Goal: Information Seeking & Learning: Check status

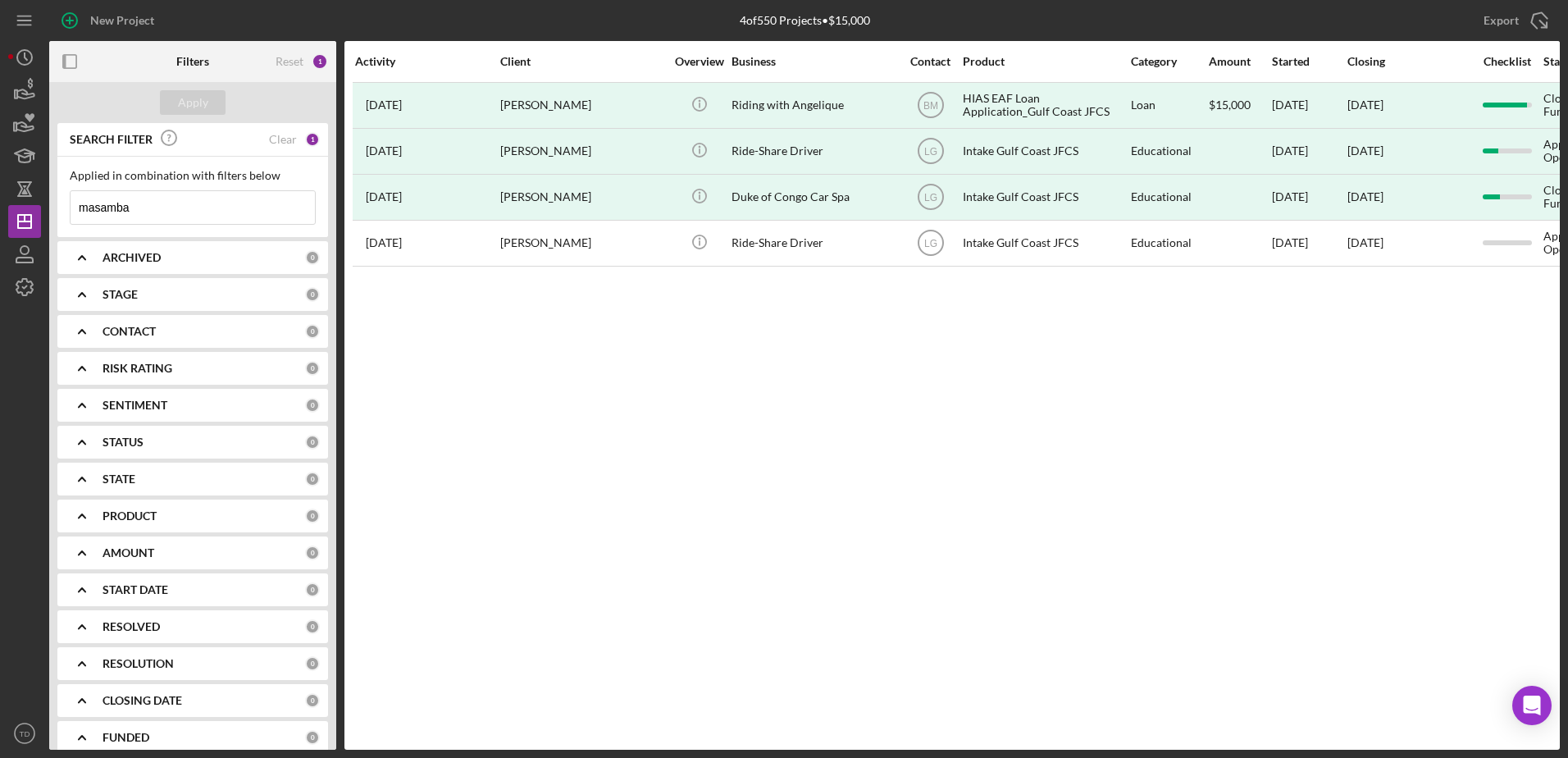
click at [177, 214] on input "masamba" at bounding box center [192, 206] width 244 height 32
type input "m"
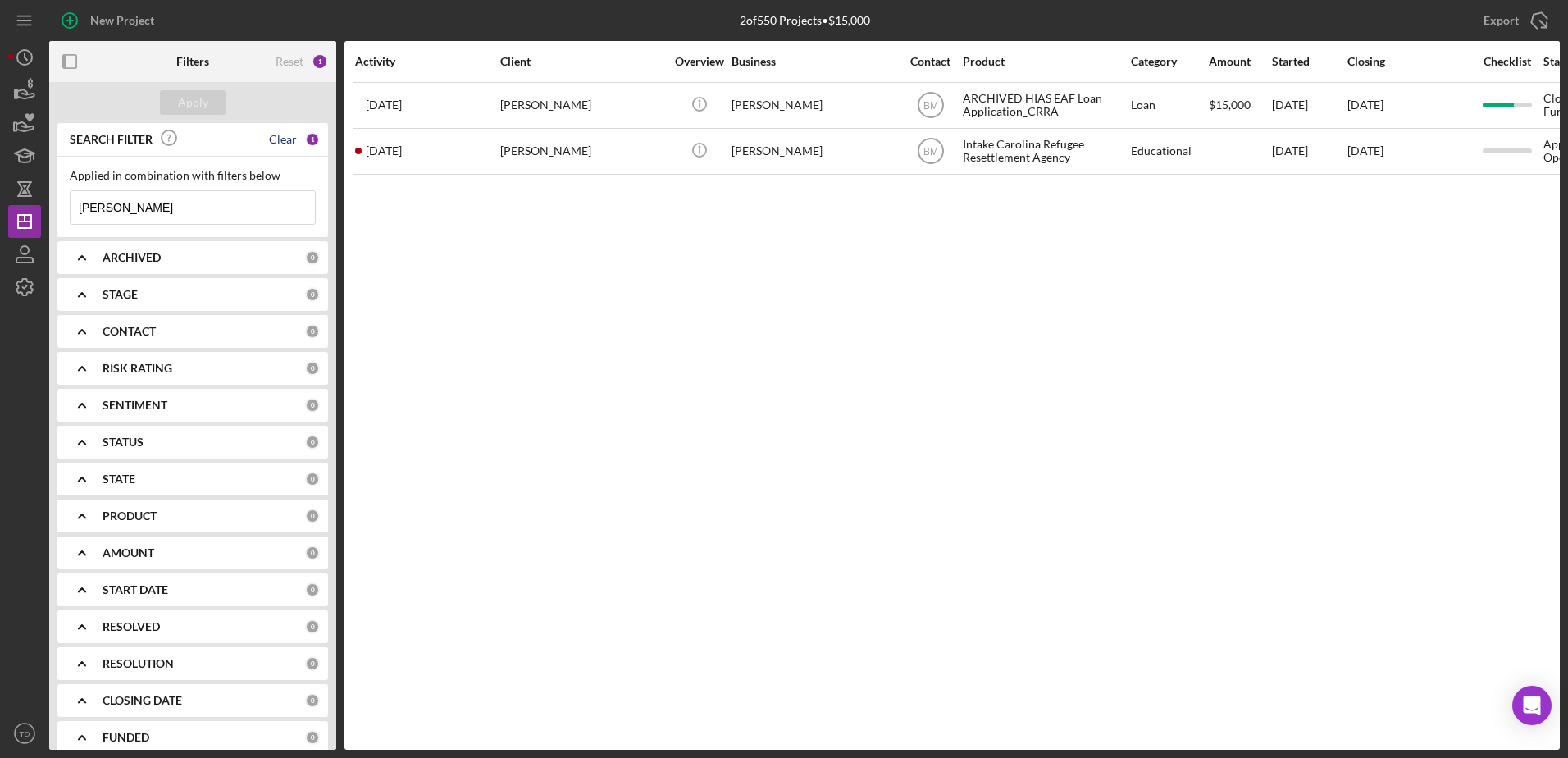
type input "[PERSON_NAME]"
click at [280, 143] on div "Clear" at bounding box center [283, 139] width 28 height 13
click at [186, 210] on input at bounding box center [192, 206] width 244 height 32
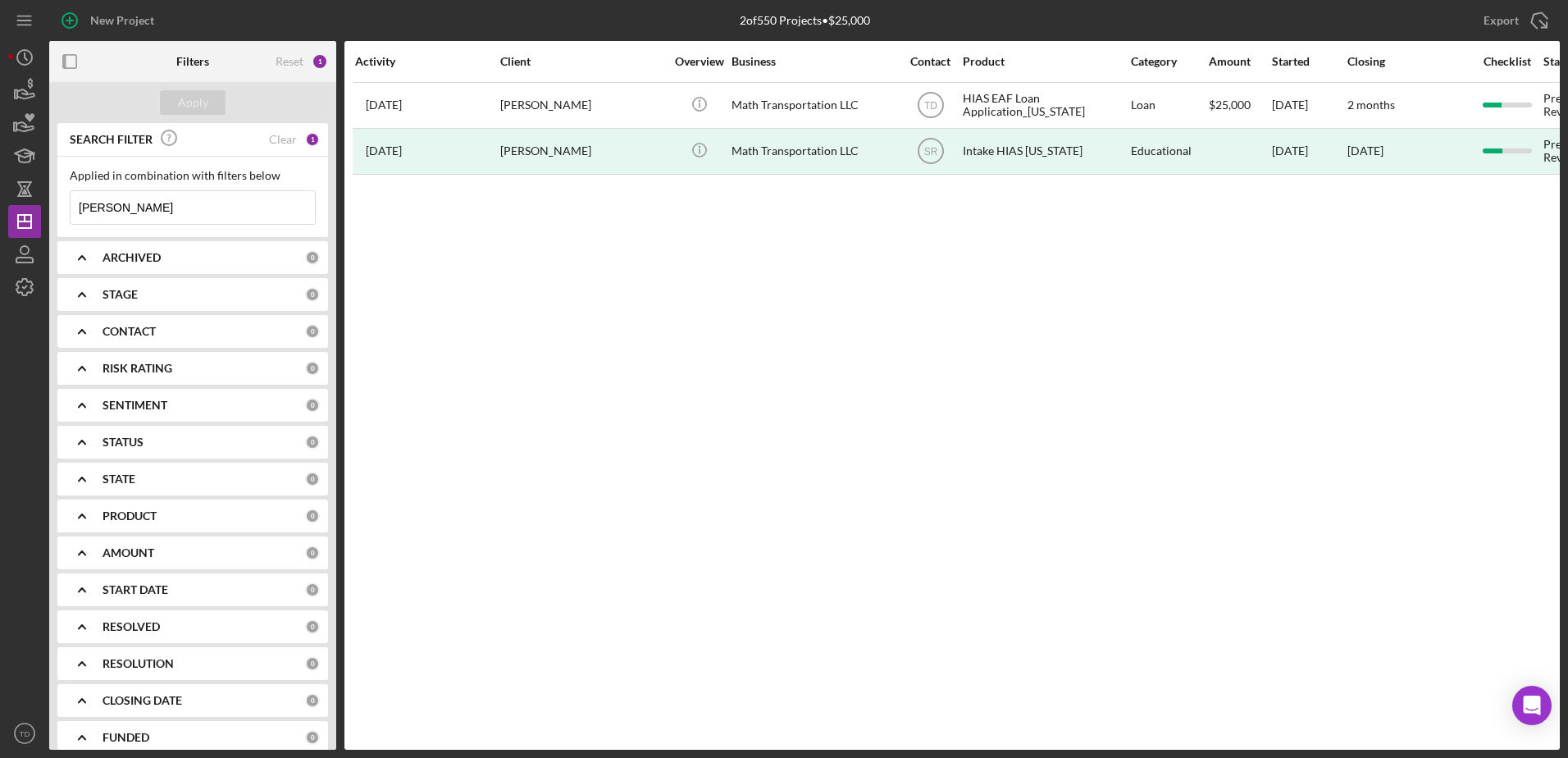
type input "[PERSON_NAME]"
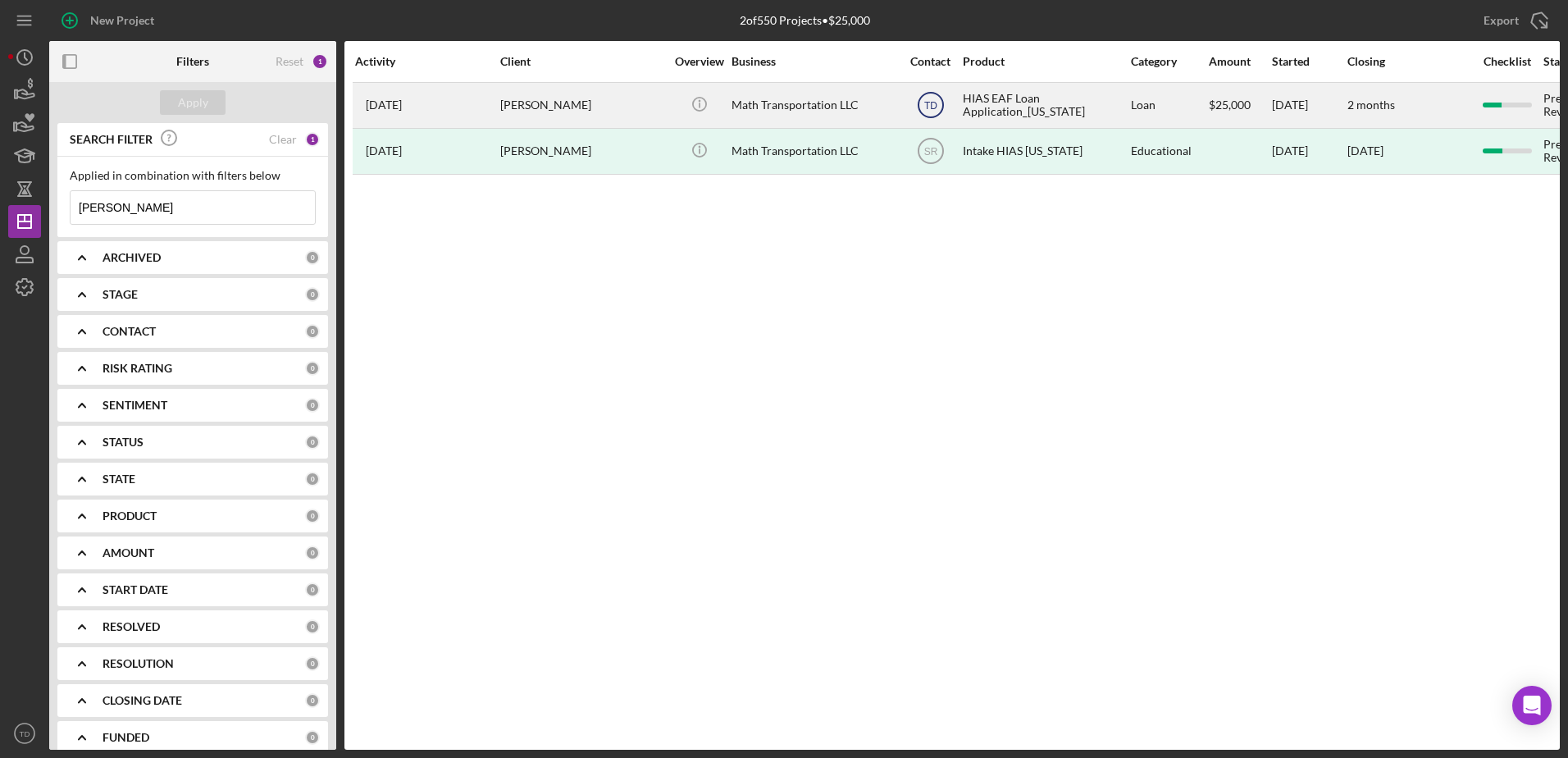
click at [927, 95] on icon "TD" at bounding box center [930, 105] width 41 height 41
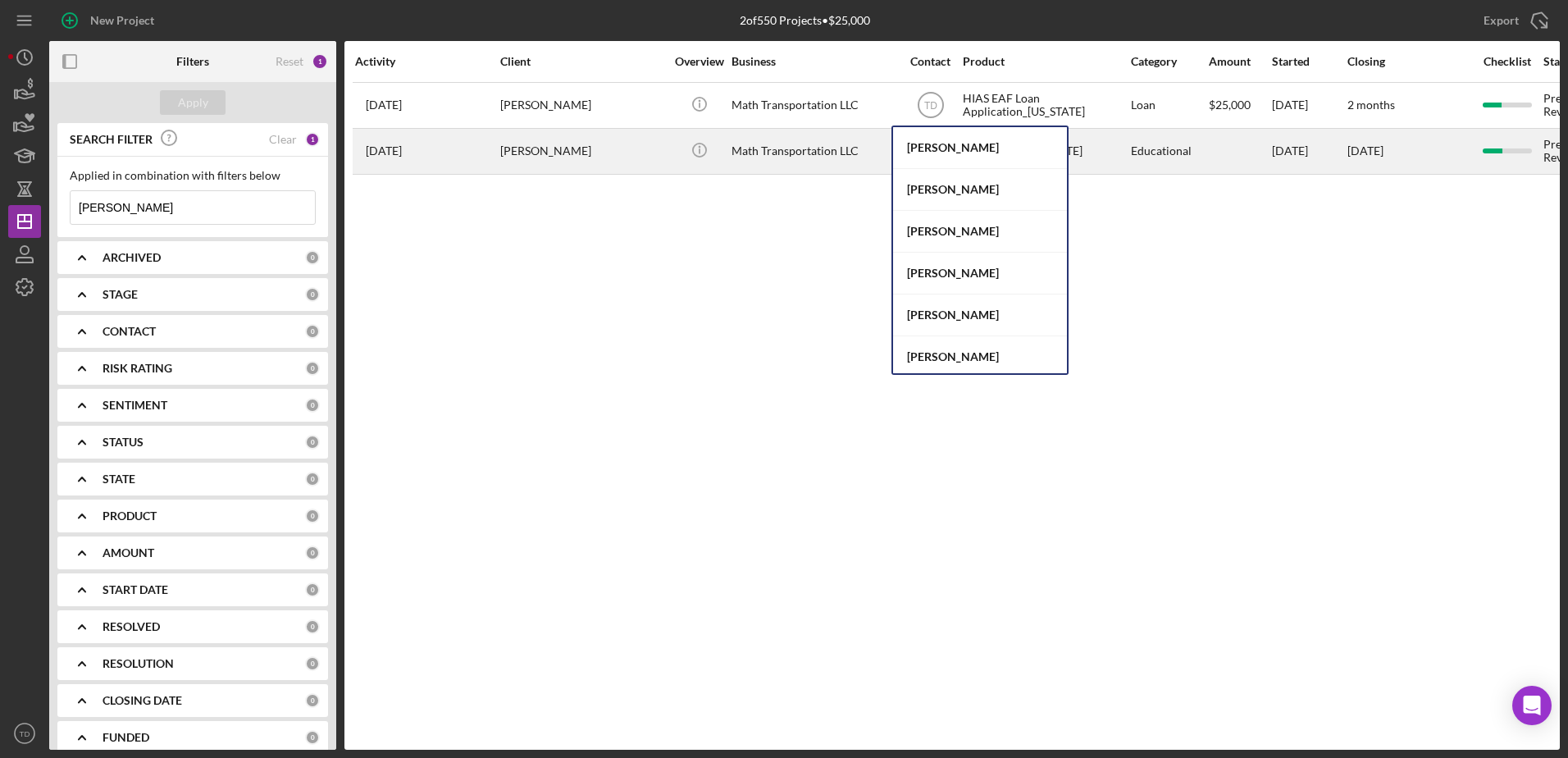
click at [790, 134] on div "Math Transportation LLC" at bounding box center [813, 150] width 164 height 43
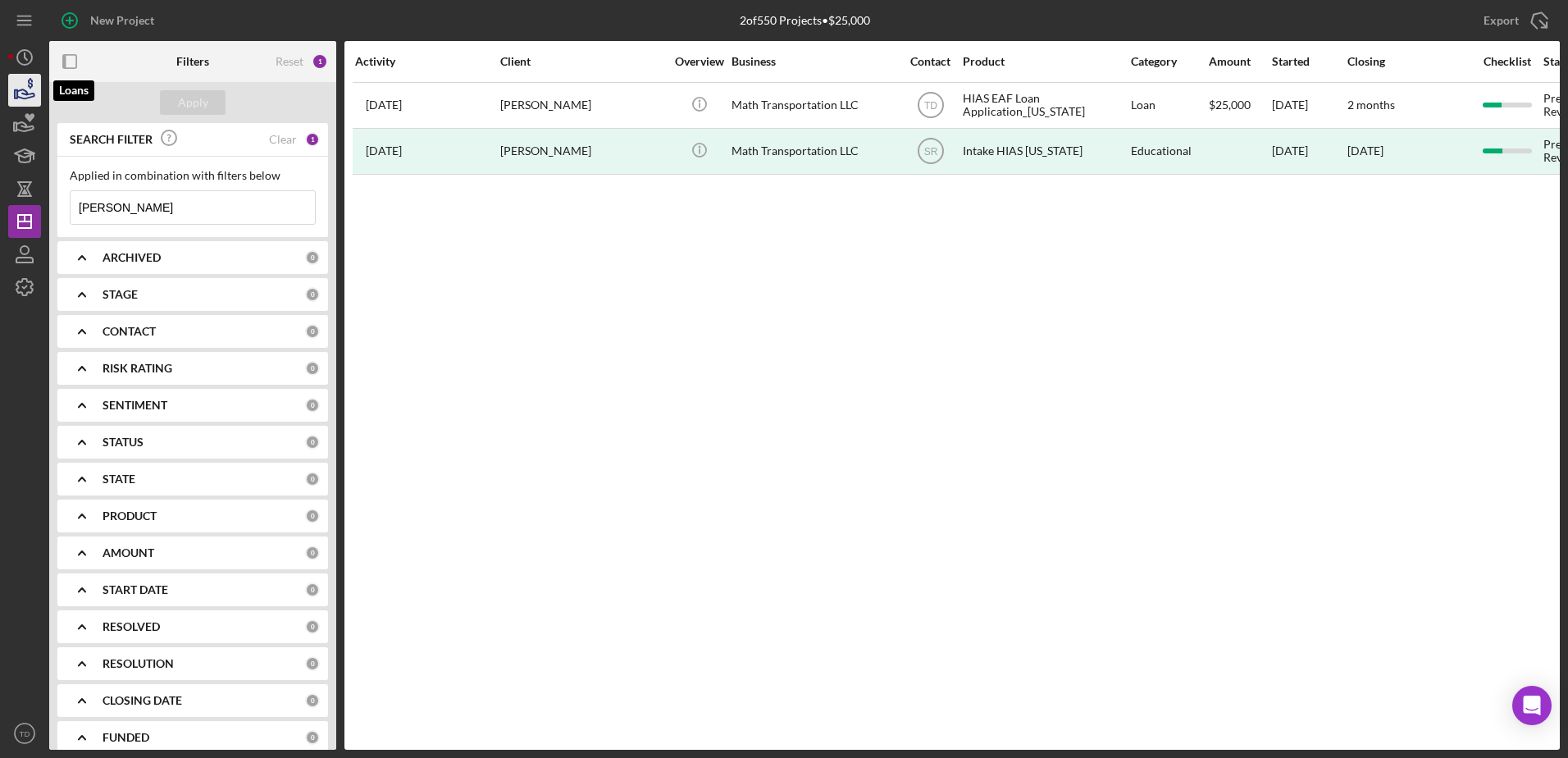
click at [21, 76] on icon "button" at bounding box center [25, 90] width 41 height 41
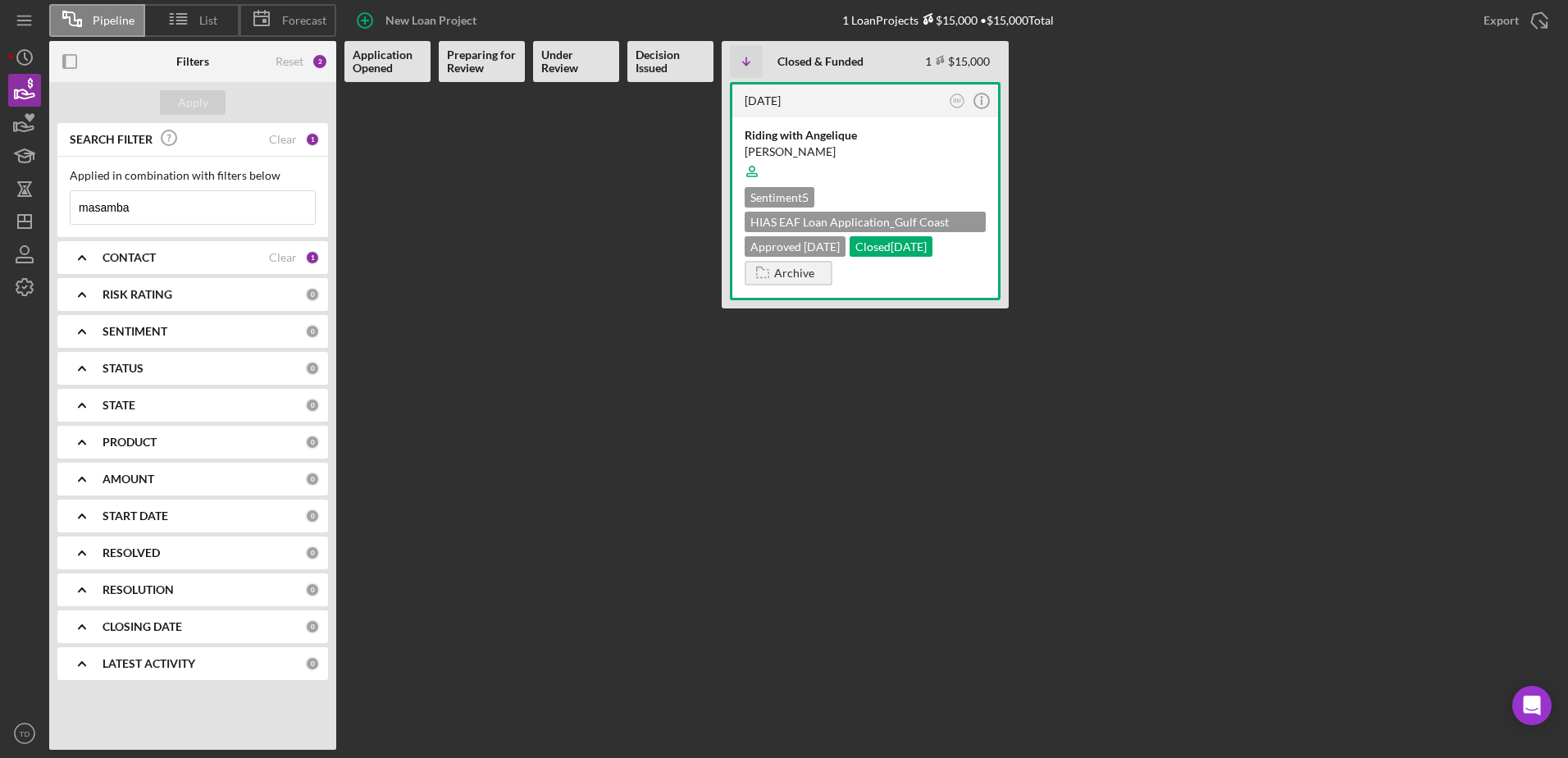
click at [199, 253] on div "CONTACT" at bounding box center [185, 257] width 166 height 13
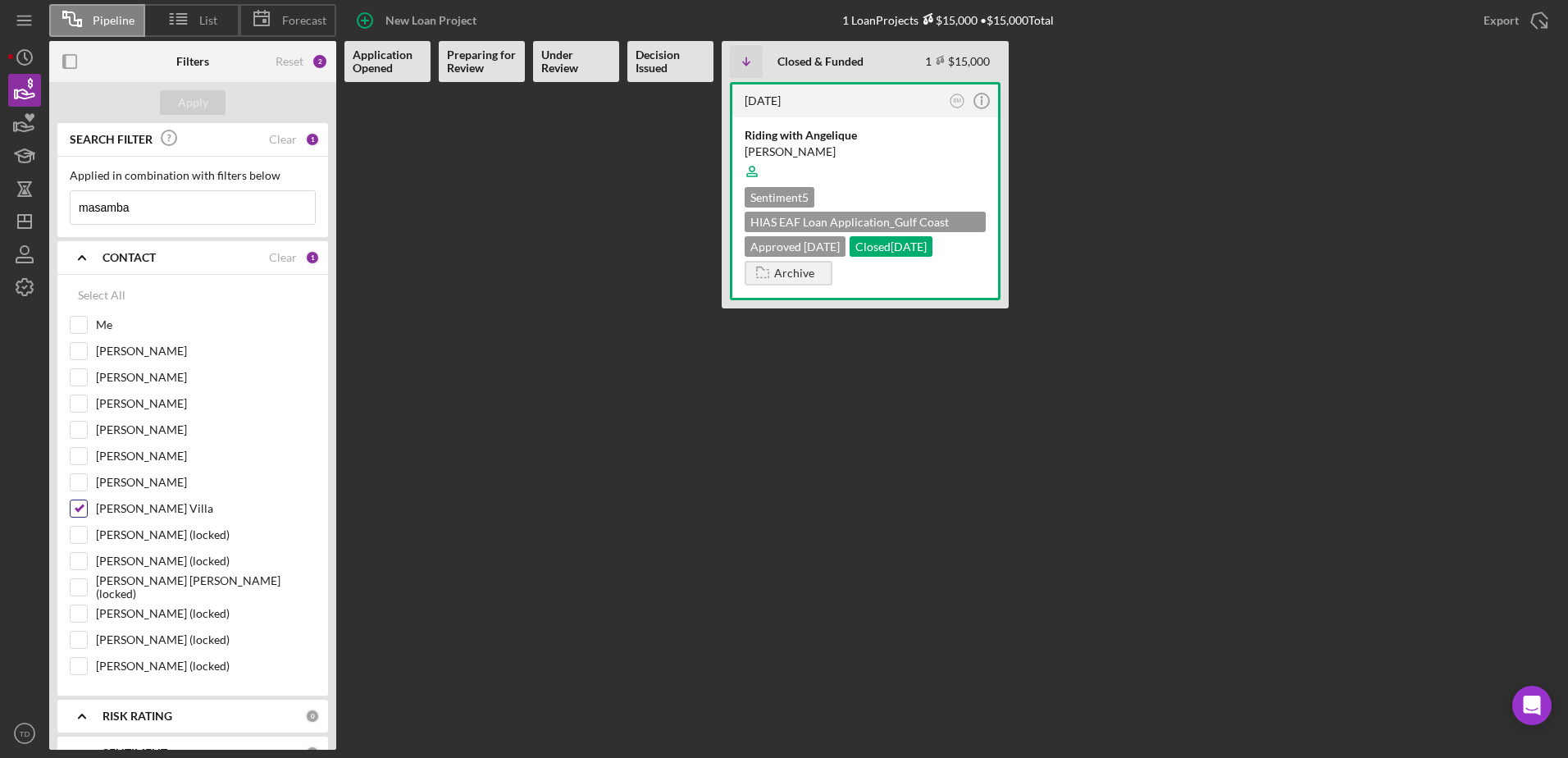
click at [79, 510] on input "[PERSON_NAME] Villa" at bounding box center [78, 508] width 17 height 17
checkbox input "false"
click at [76, 413] on div at bounding box center [78, 403] width 18 height 18
click at [77, 401] on input "[PERSON_NAME]" at bounding box center [78, 403] width 17 height 17
checkbox input "true"
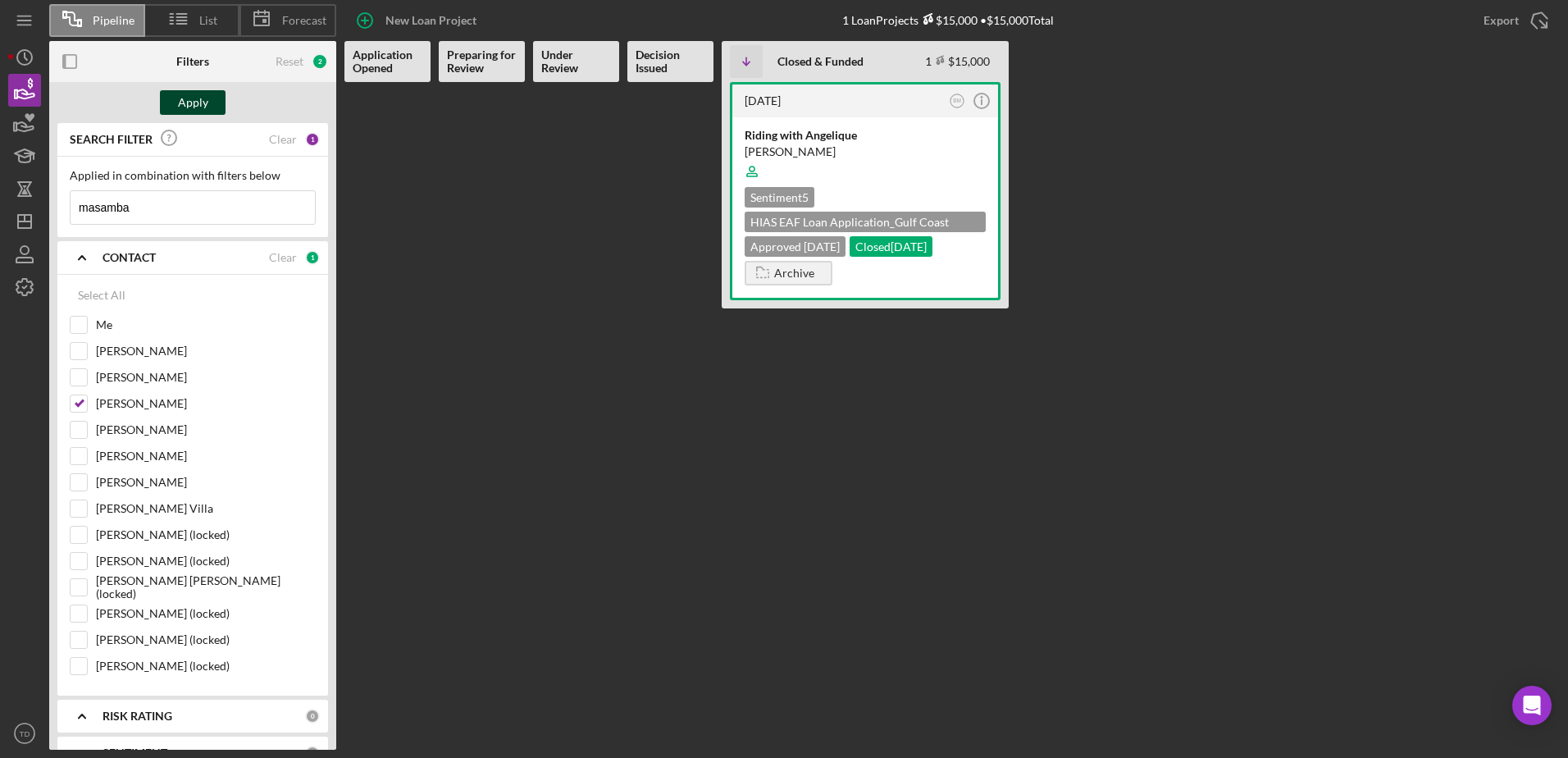
click at [166, 99] on button "Apply" at bounding box center [192, 103] width 66 height 25
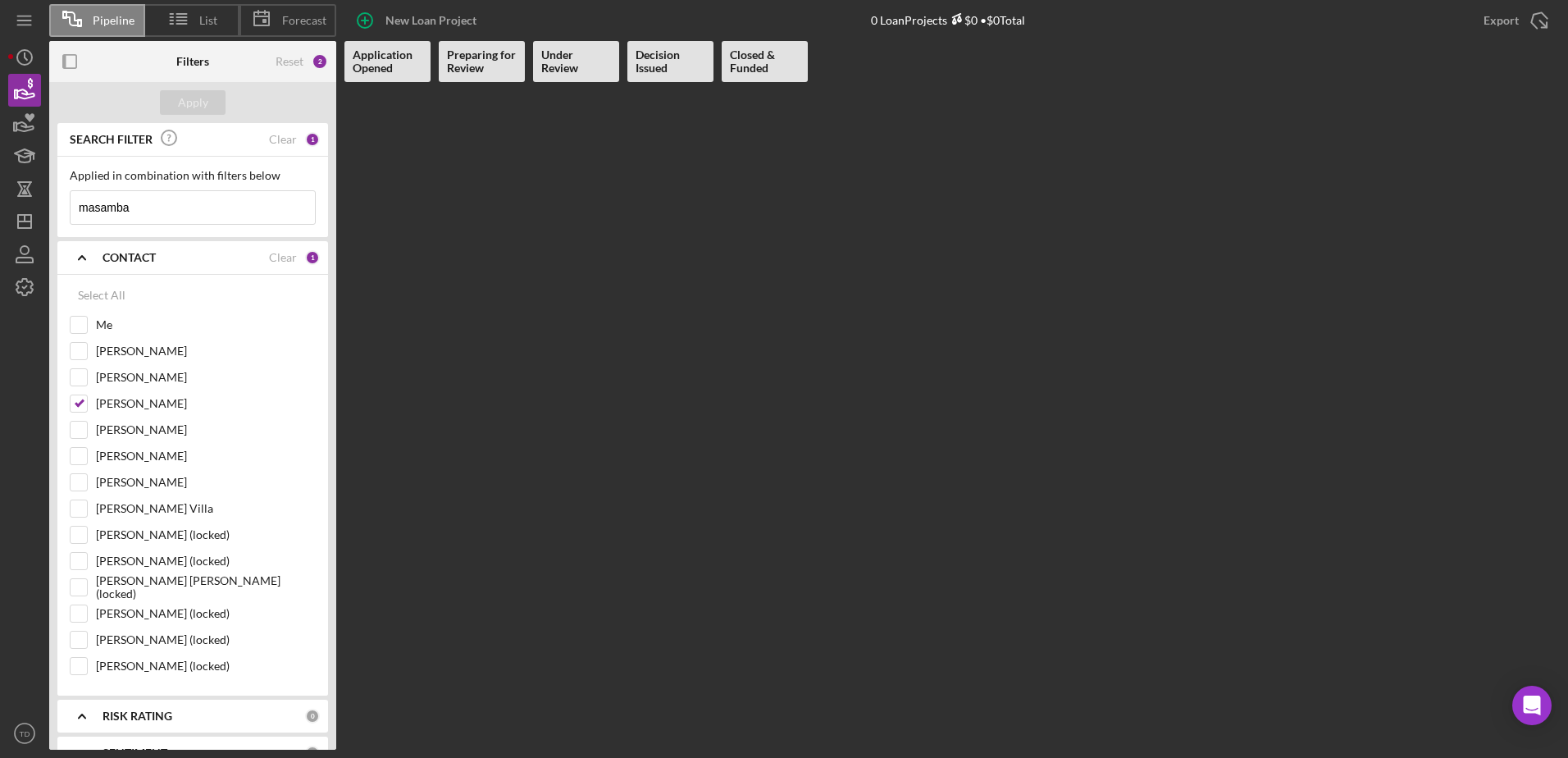
click at [305, 137] on div "1" at bounding box center [312, 139] width 15 height 15
click at [281, 140] on div "Clear" at bounding box center [283, 139] width 28 height 13
click at [283, 253] on div "Clear" at bounding box center [283, 257] width 28 height 13
click at [80, 408] on input "[PERSON_NAME]" at bounding box center [78, 403] width 17 height 17
checkbox input "true"
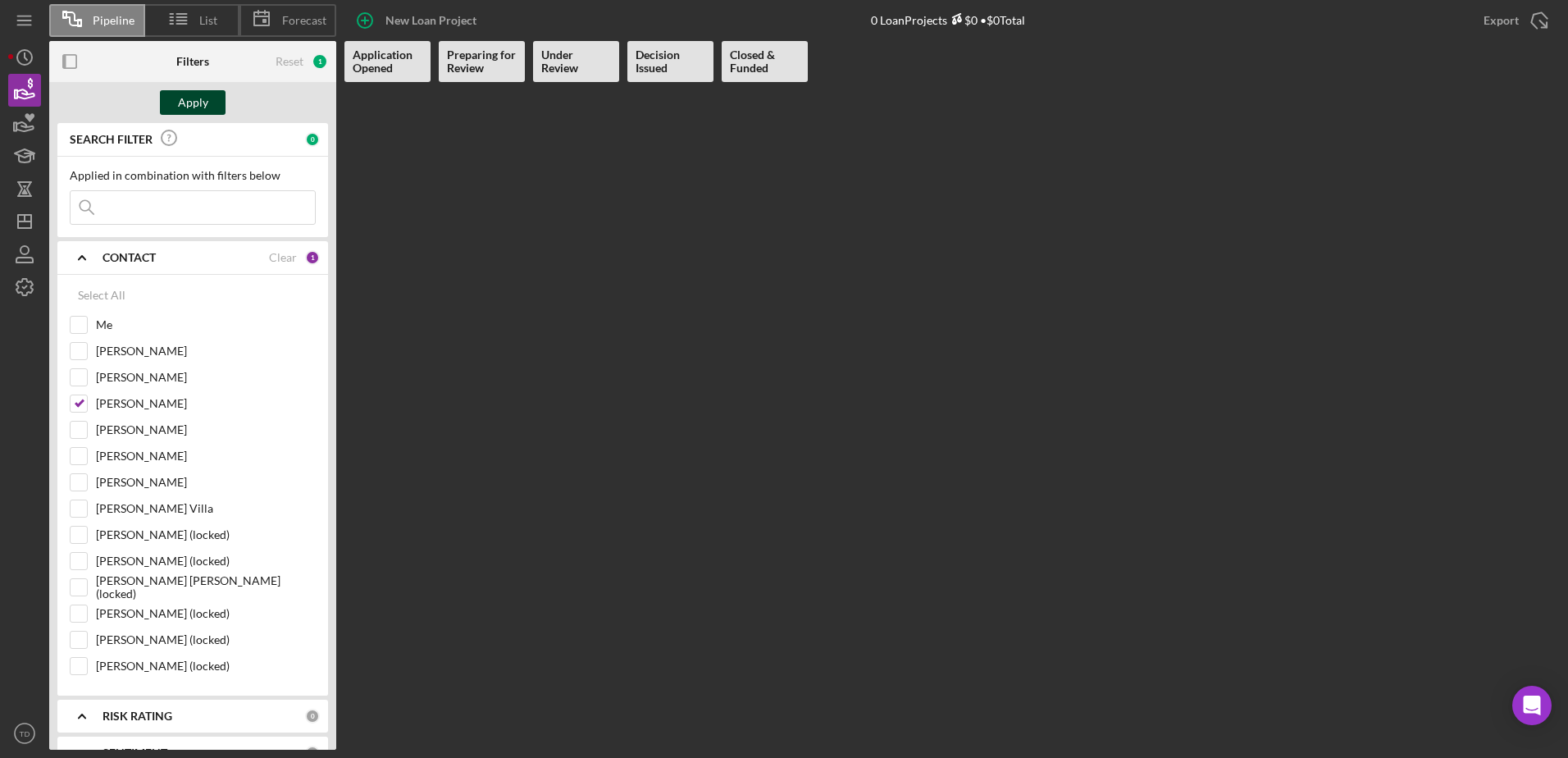
click at [185, 102] on div "Apply" at bounding box center [193, 103] width 31 height 25
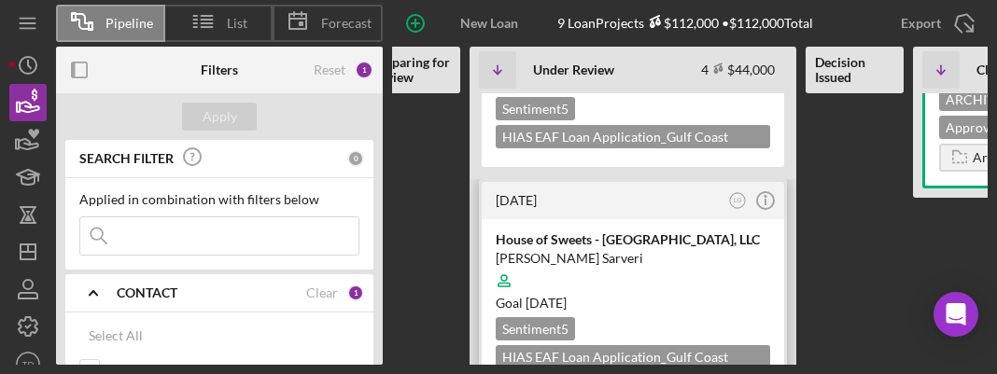
scroll to position [135, 0]
click at [638, 243] on div "House of Sweets - [GEOGRAPHIC_DATA], LLC" at bounding box center [633, 239] width 274 height 19
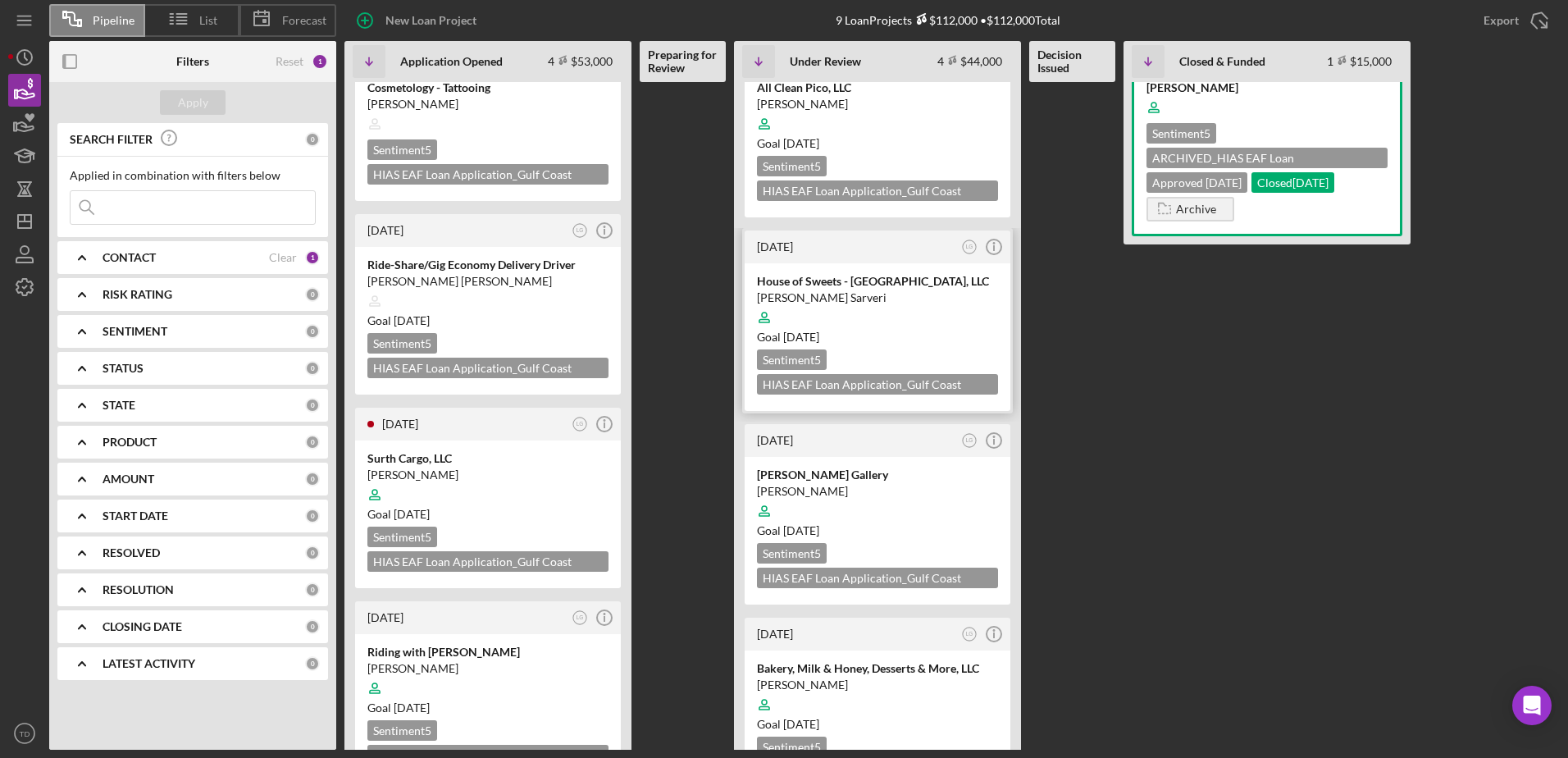
scroll to position [47, 0]
click at [813, 106] on div "[PERSON_NAME]" at bounding box center [878, 105] width 241 height 17
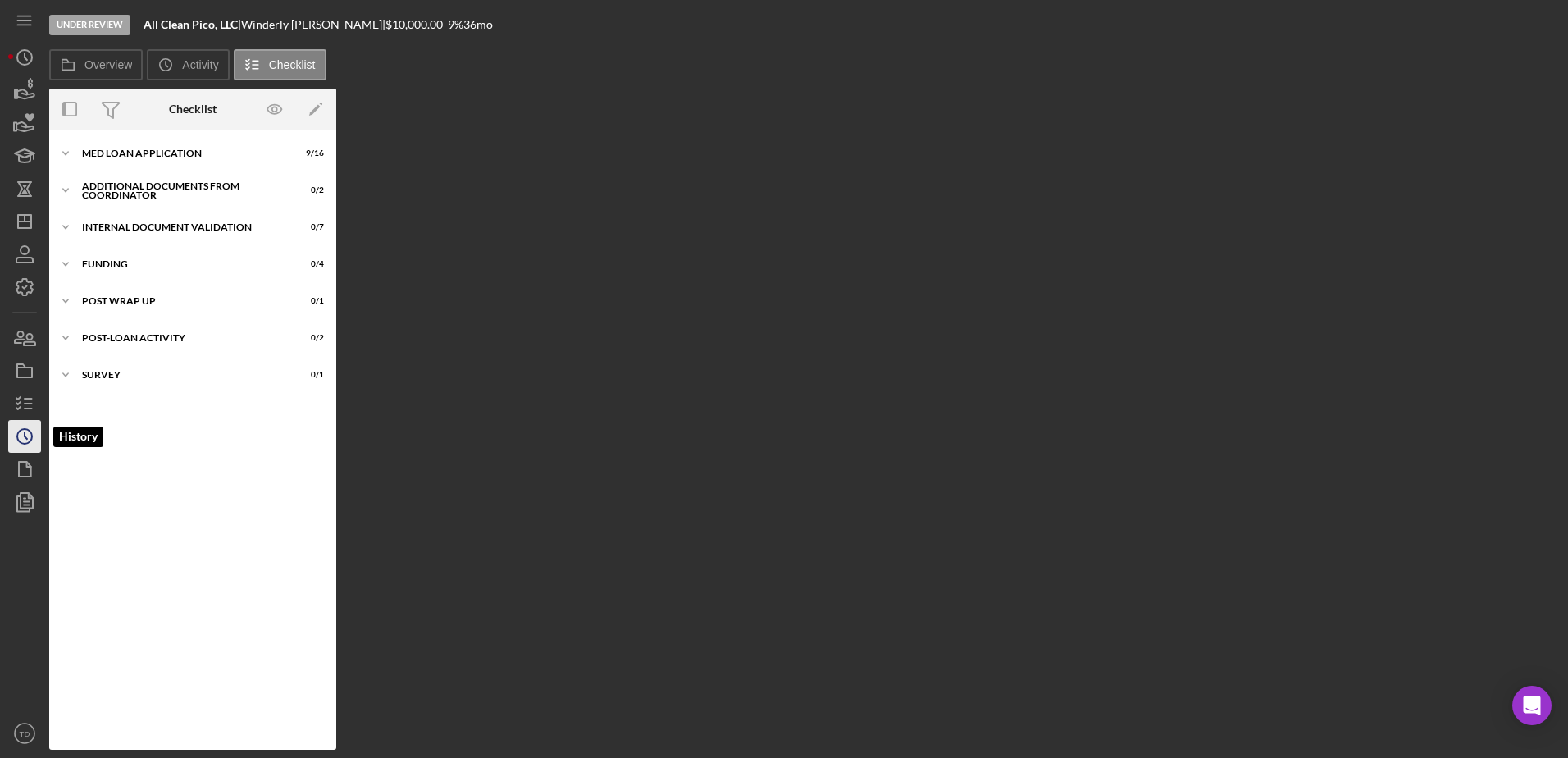
click at [22, 435] on icon "Icon/History" at bounding box center [25, 436] width 41 height 41
click at [28, 92] on icon "button" at bounding box center [26, 94] width 18 height 9
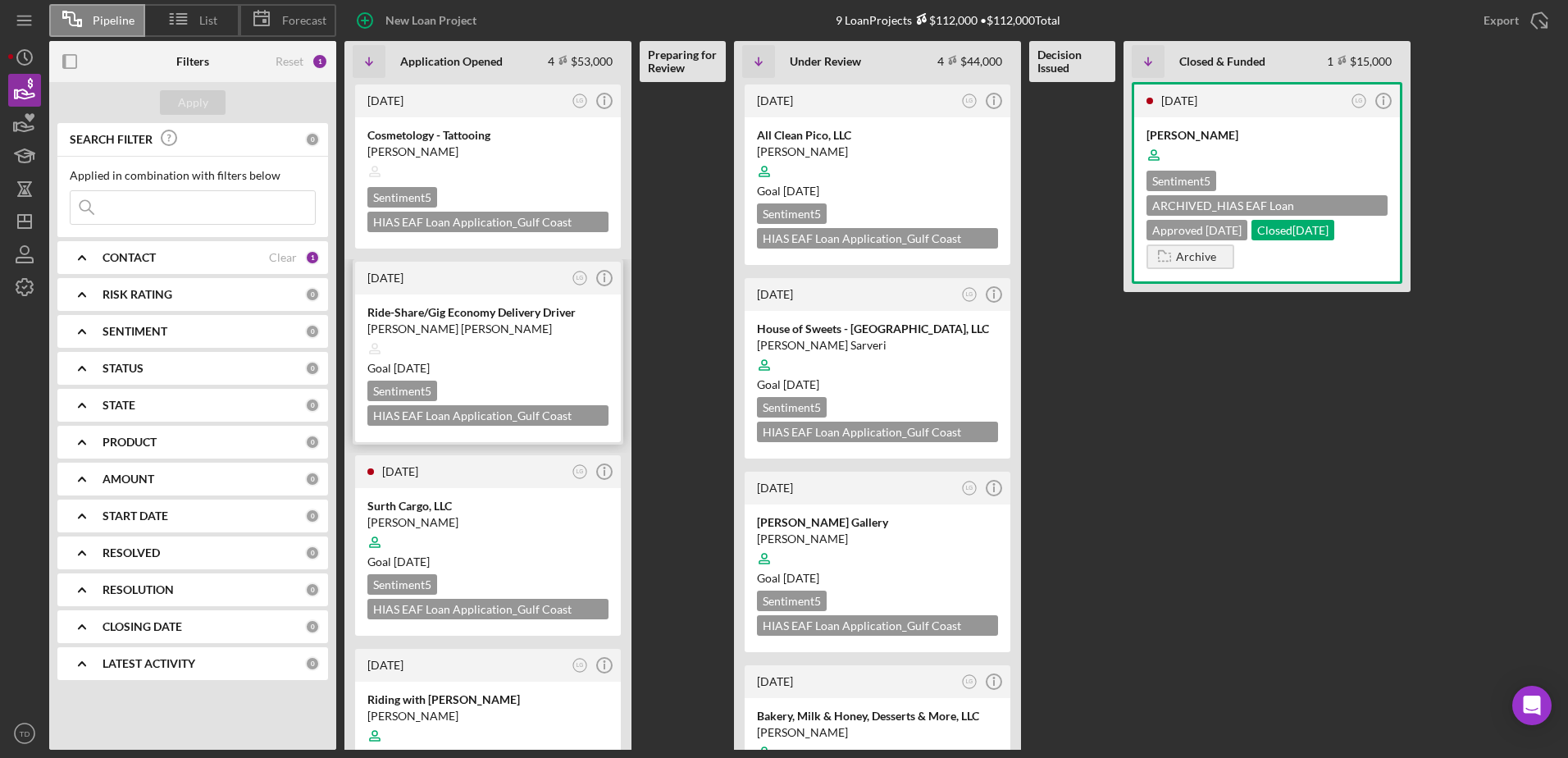
click at [456, 308] on div "Ride-Share/Gig Economy Delivery Driver" at bounding box center [488, 312] width 241 height 17
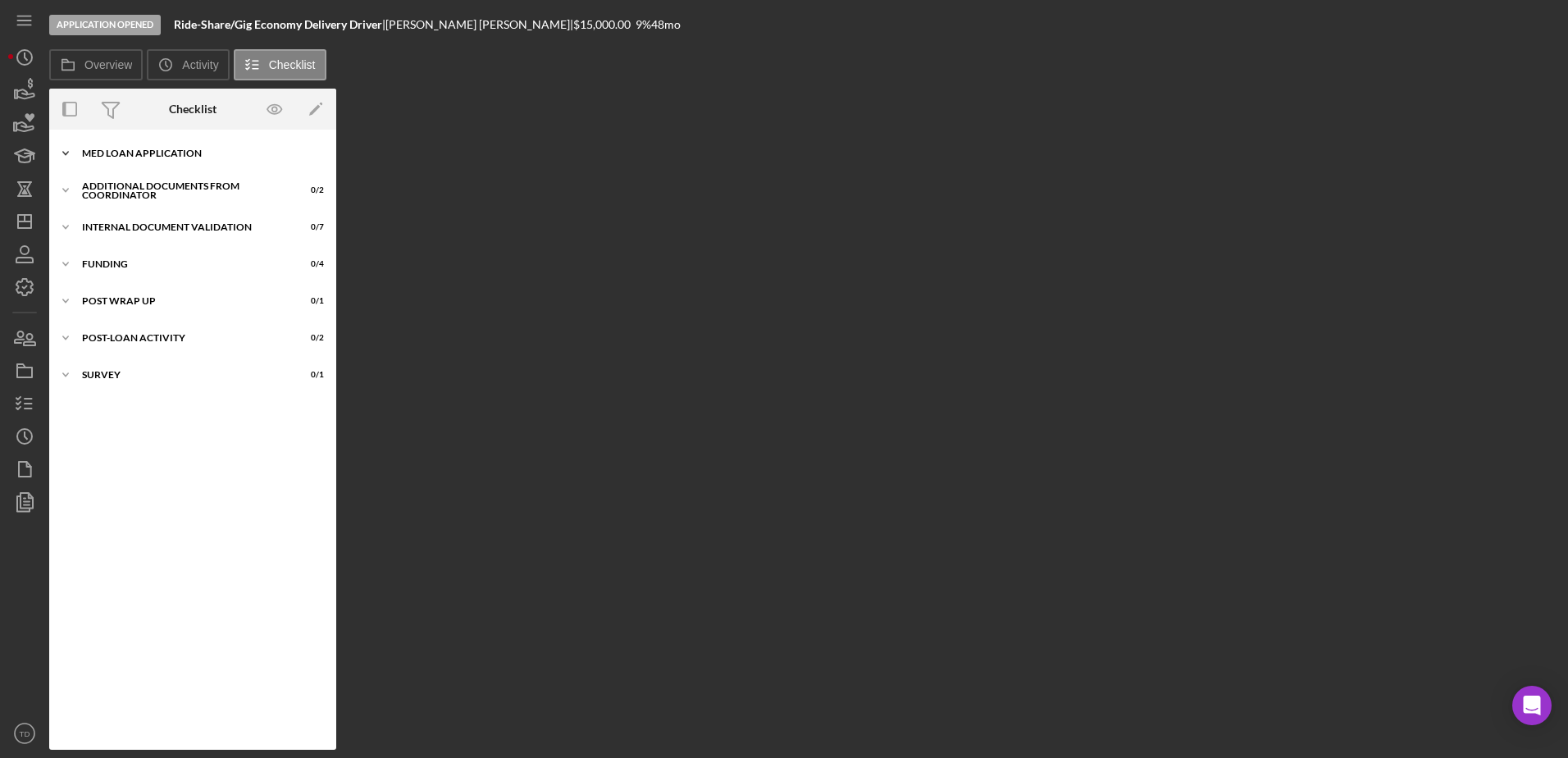
click at [118, 148] on div "MED Loan Application" at bounding box center [199, 153] width 234 height 10
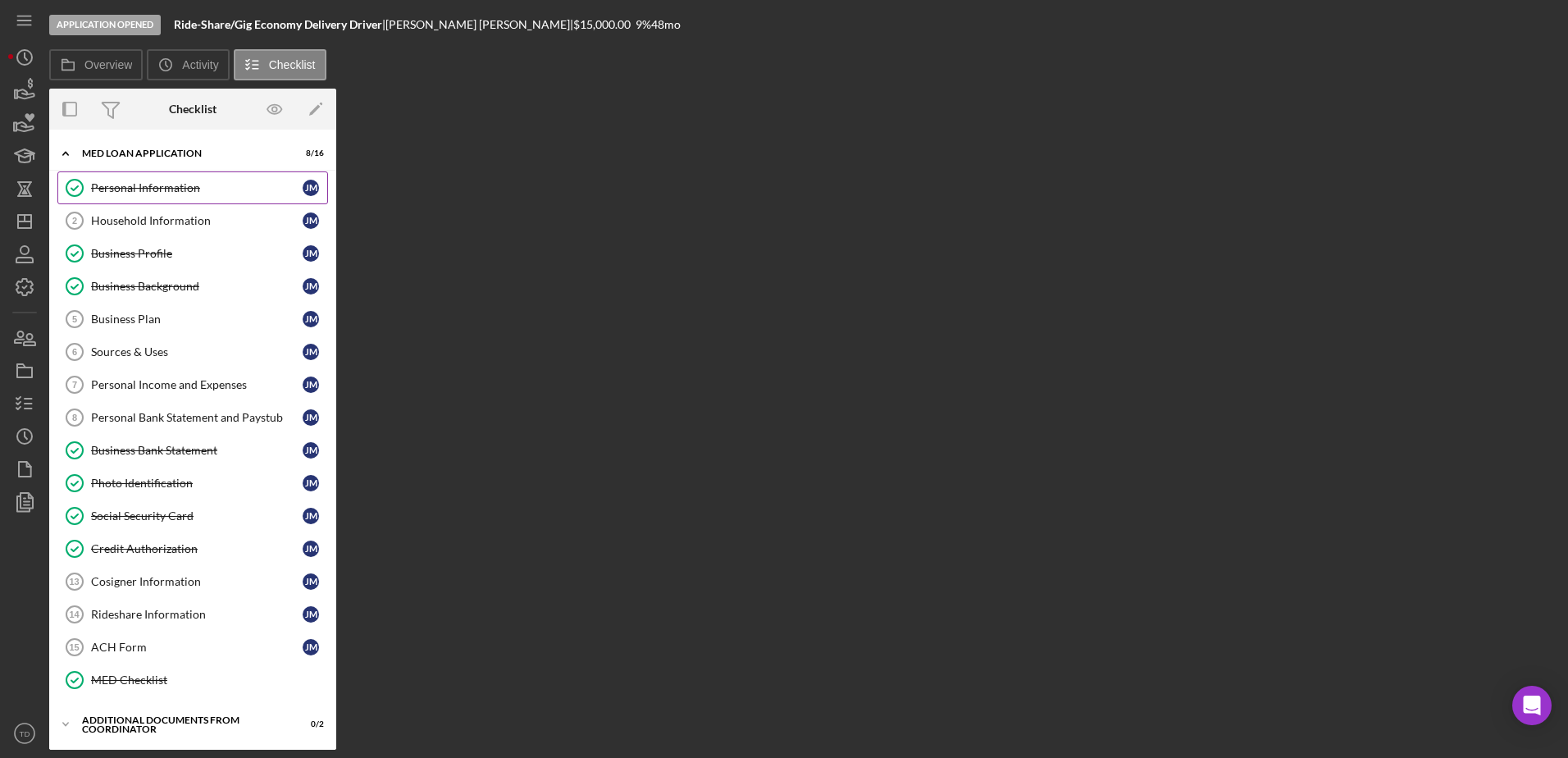
click at [114, 189] on div "Personal Information" at bounding box center [197, 187] width 212 height 13
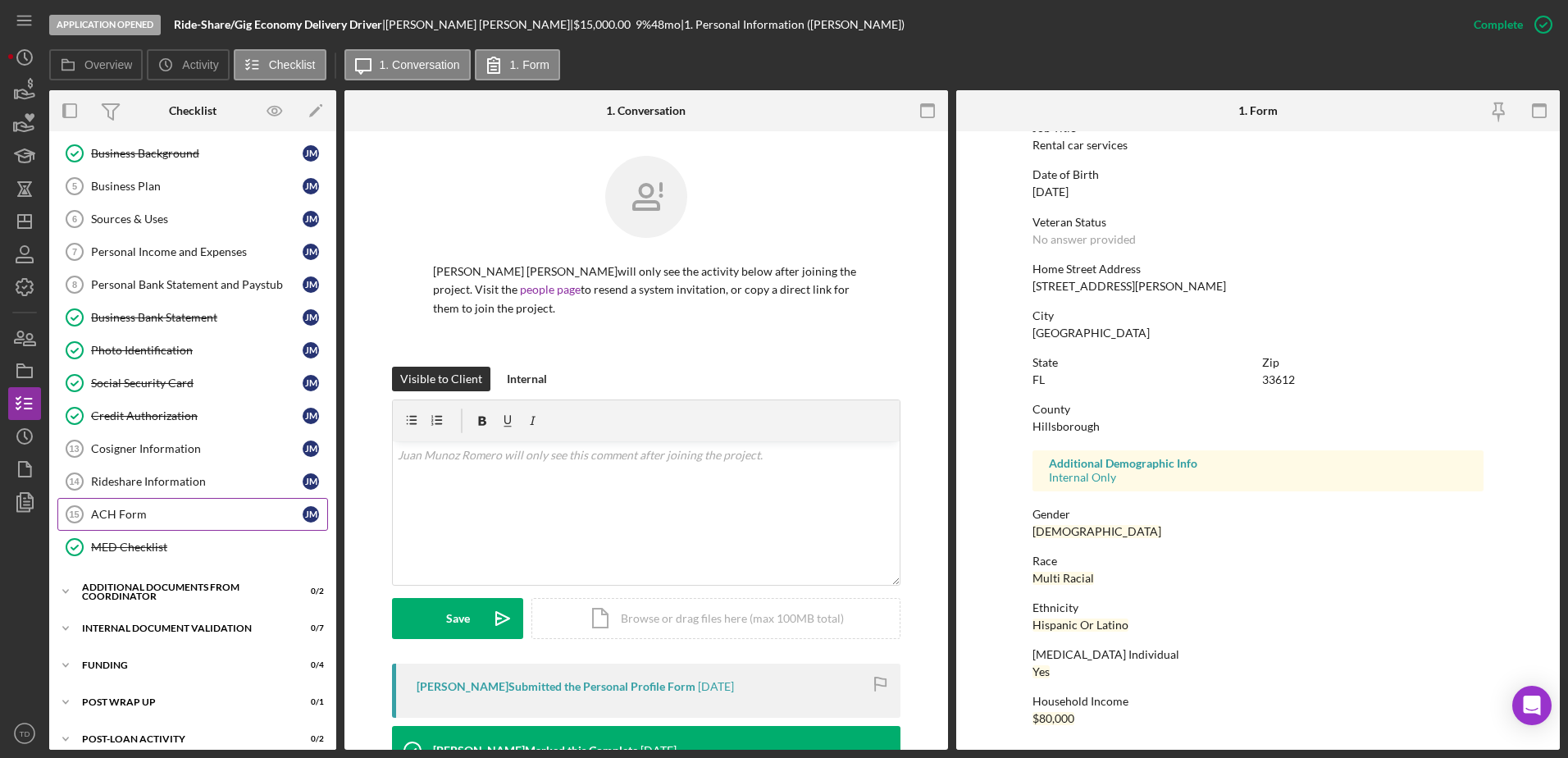
scroll to position [134, 0]
click at [173, 597] on div "Additional Documents from Coordinator" at bounding box center [199, 591] width 234 height 10
click at [20, 338] on icon "button" at bounding box center [25, 337] width 41 height 41
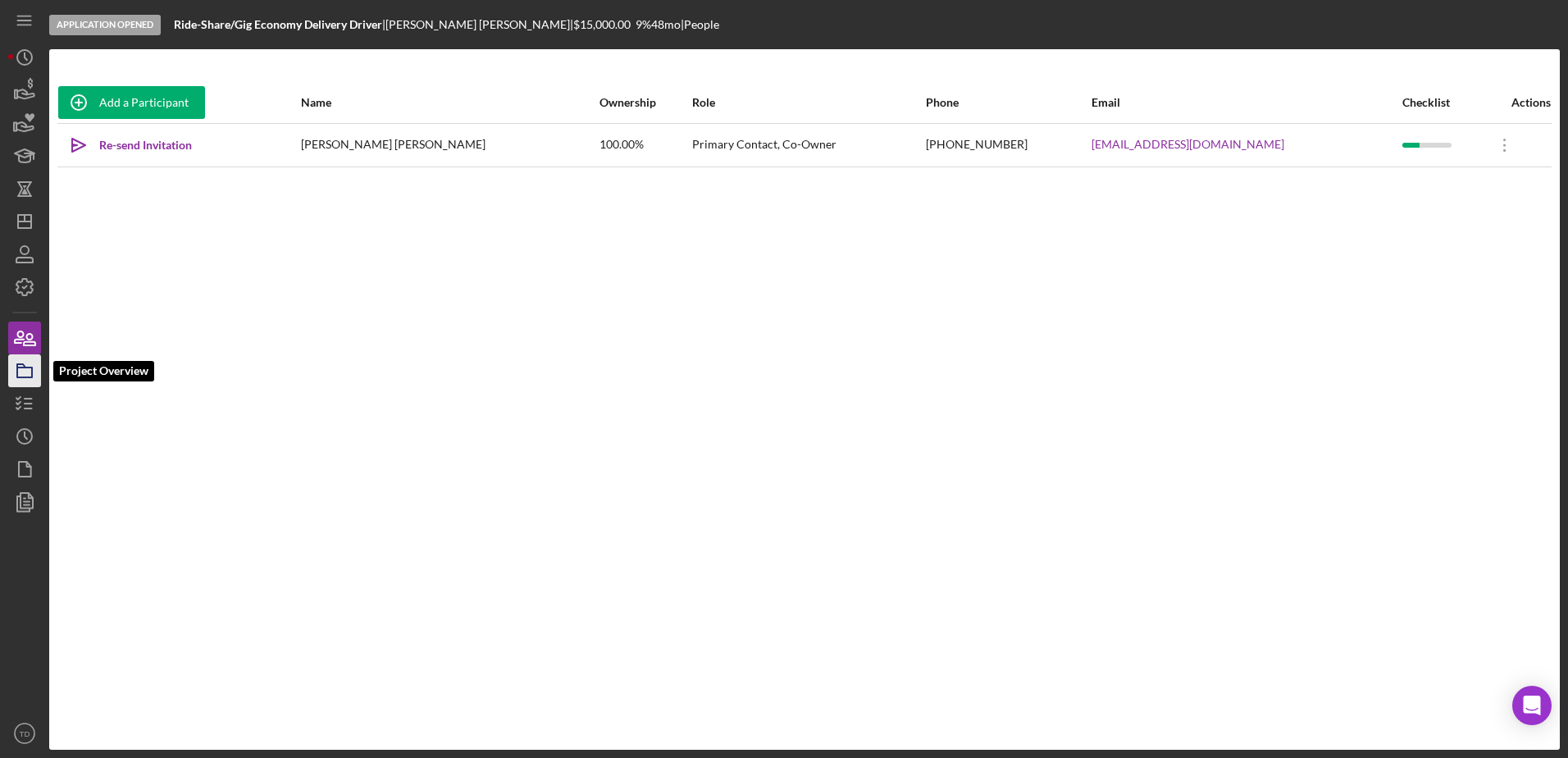
click at [21, 361] on icon "button" at bounding box center [25, 371] width 41 height 41
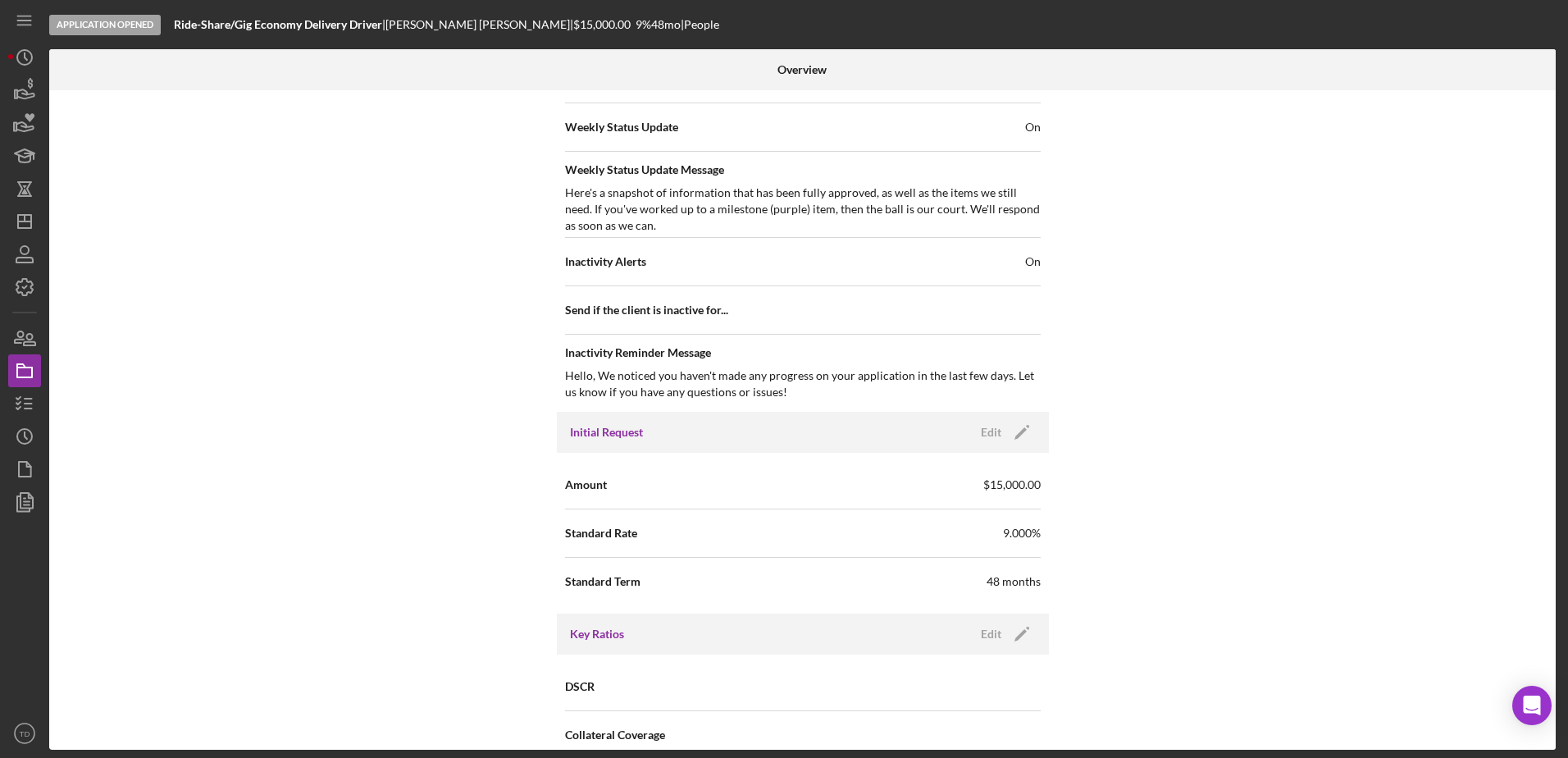
scroll to position [681, 0]
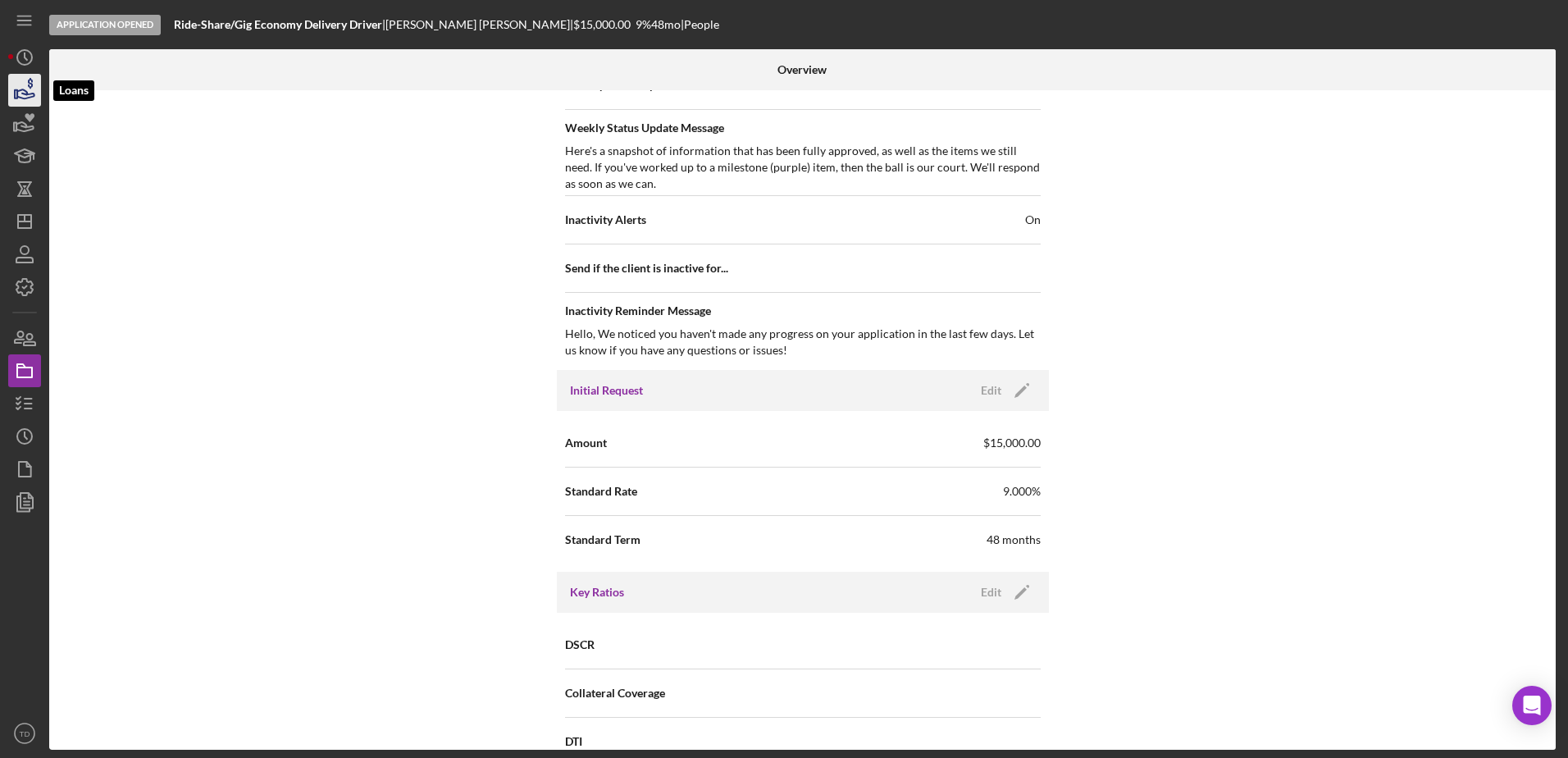
click at [23, 98] on icon "button" at bounding box center [26, 94] width 18 height 9
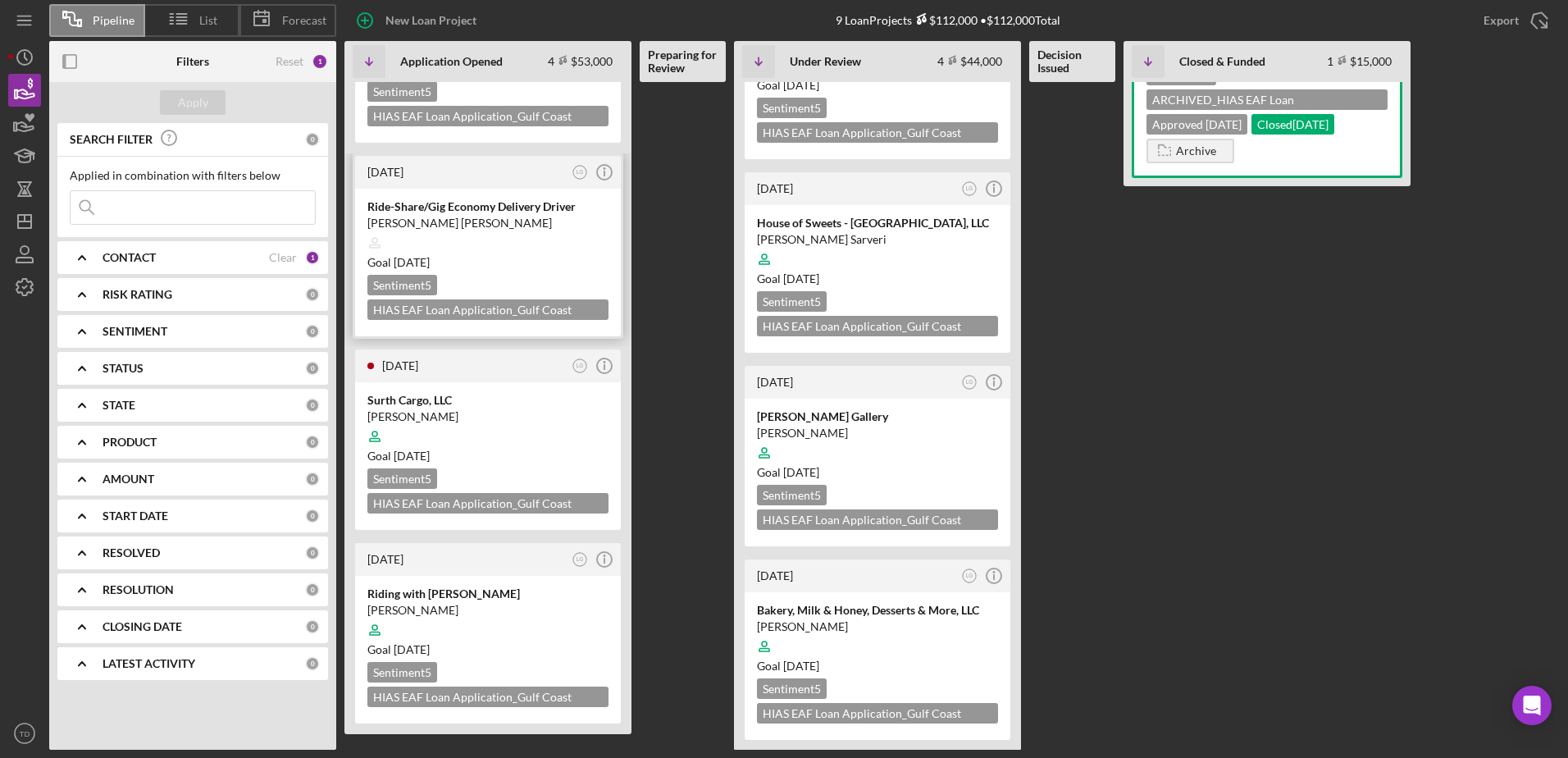
scroll to position [106, 0]
click at [419, 592] on div "Riding with [PERSON_NAME]" at bounding box center [488, 593] width 241 height 17
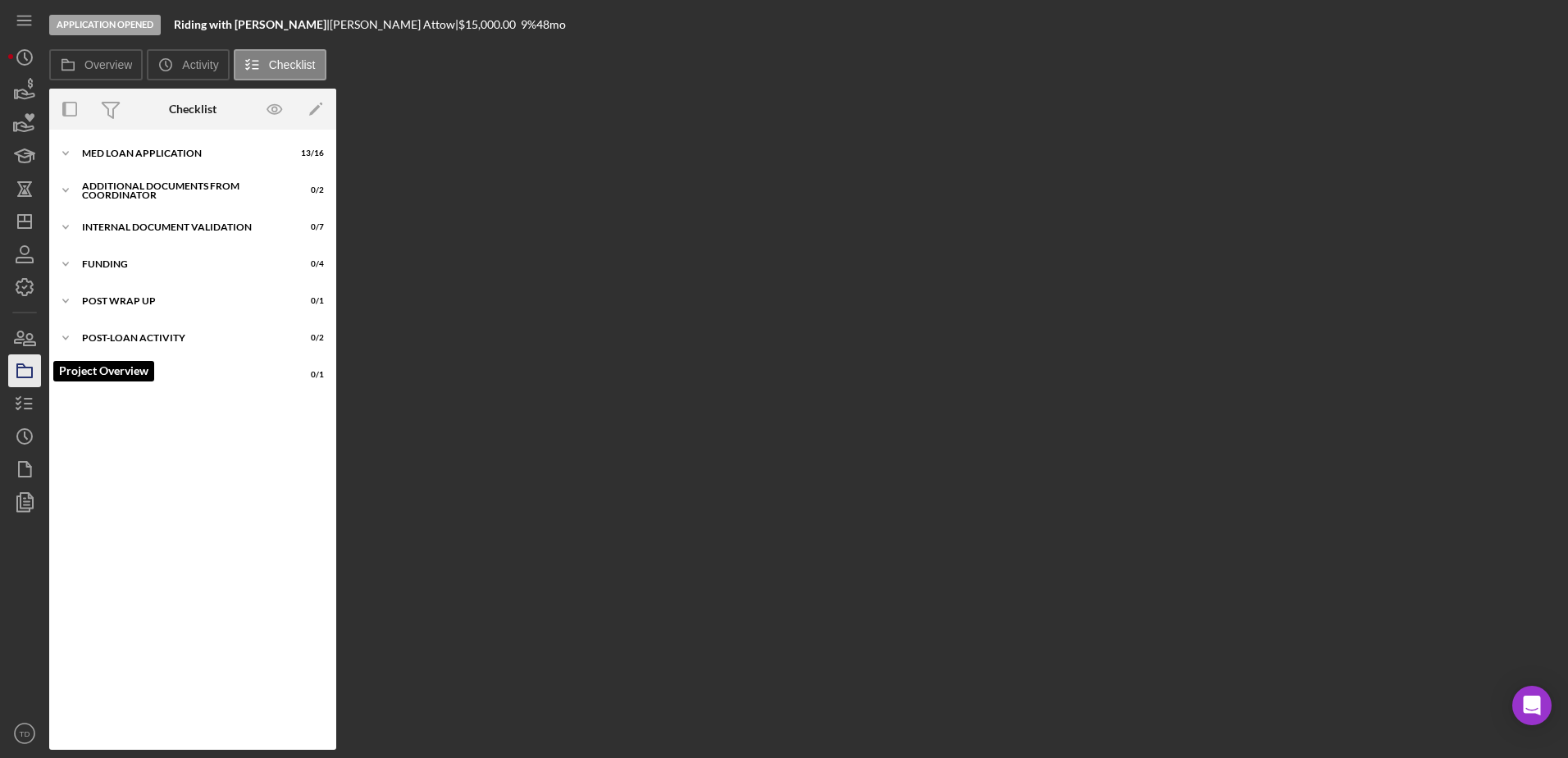
click at [33, 373] on icon "button" at bounding box center [25, 371] width 41 height 41
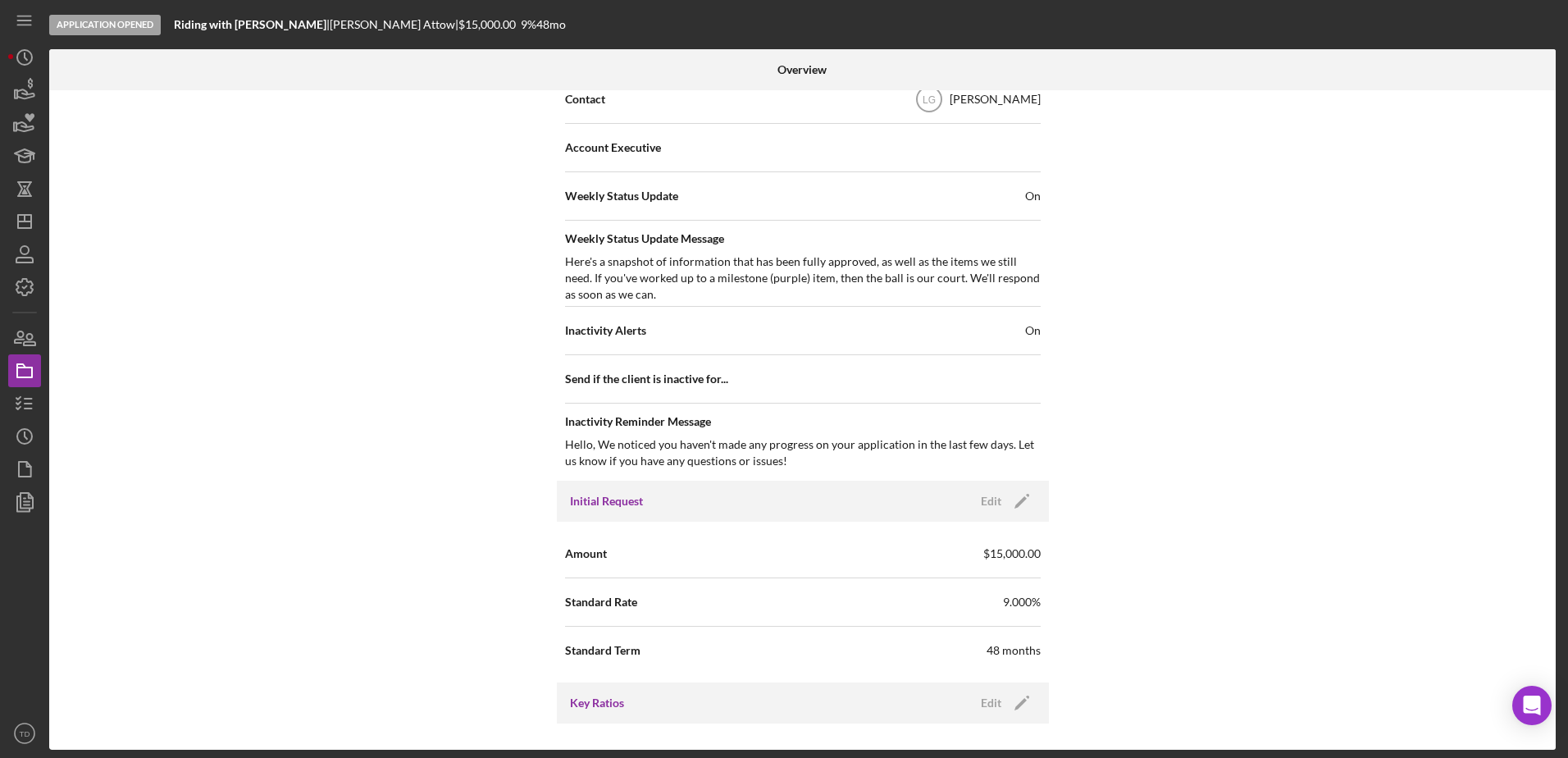
scroll to position [596, 0]
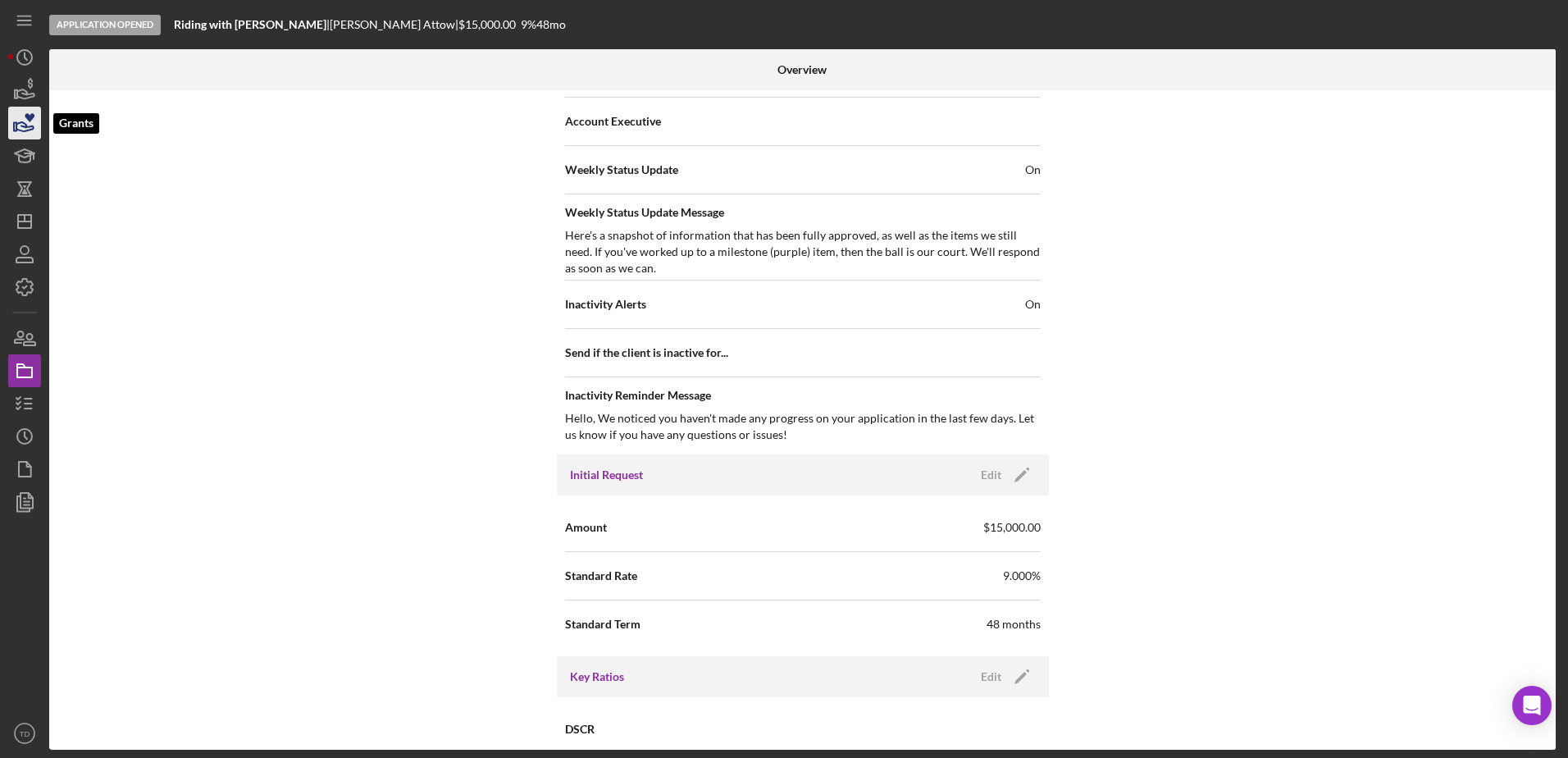
click at [18, 127] on icon "button" at bounding box center [25, 123] width 41 height 41
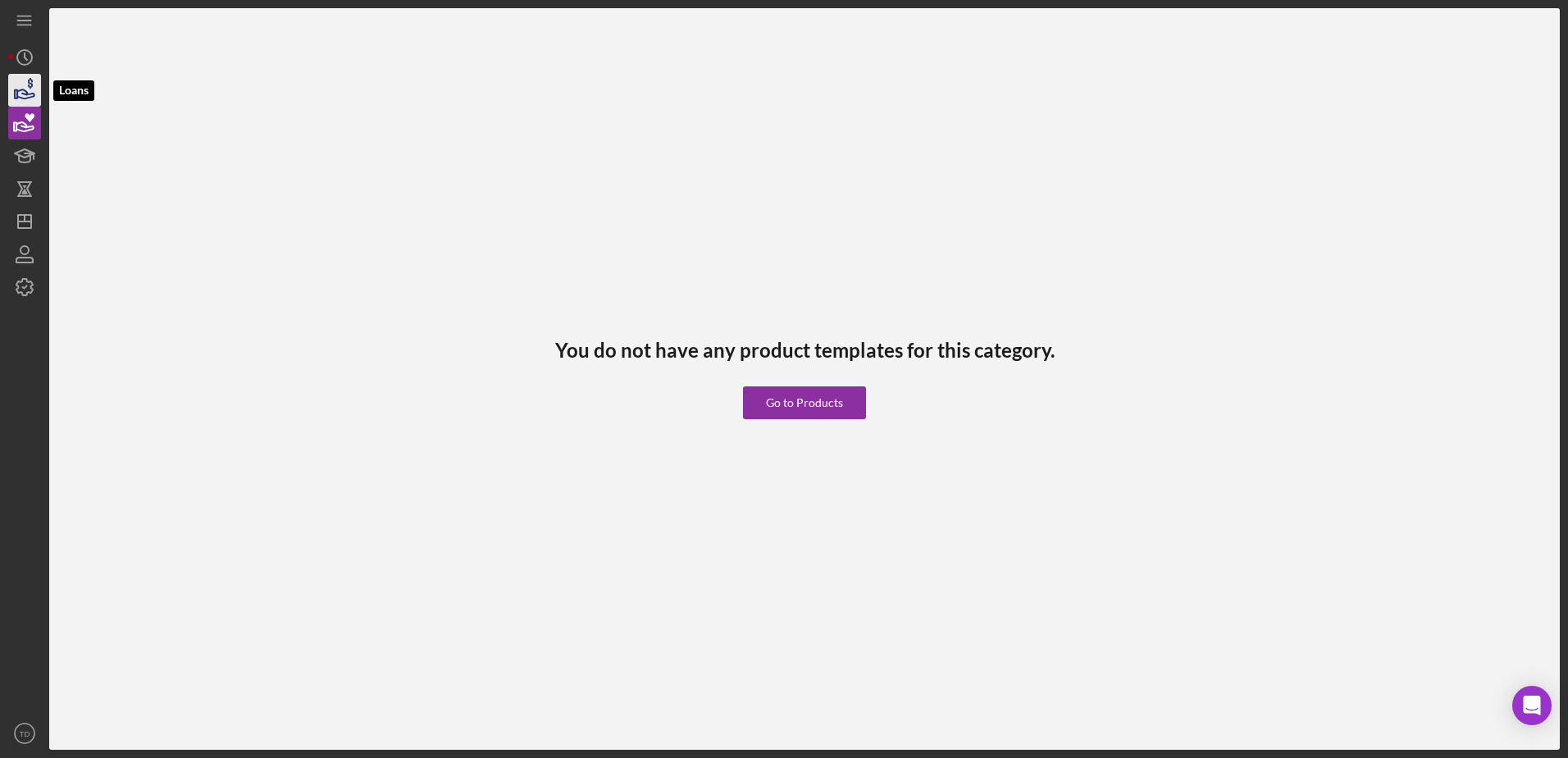
click at [19, 92] on icon "button" at bounding box center [25, 90] width 41 height 41
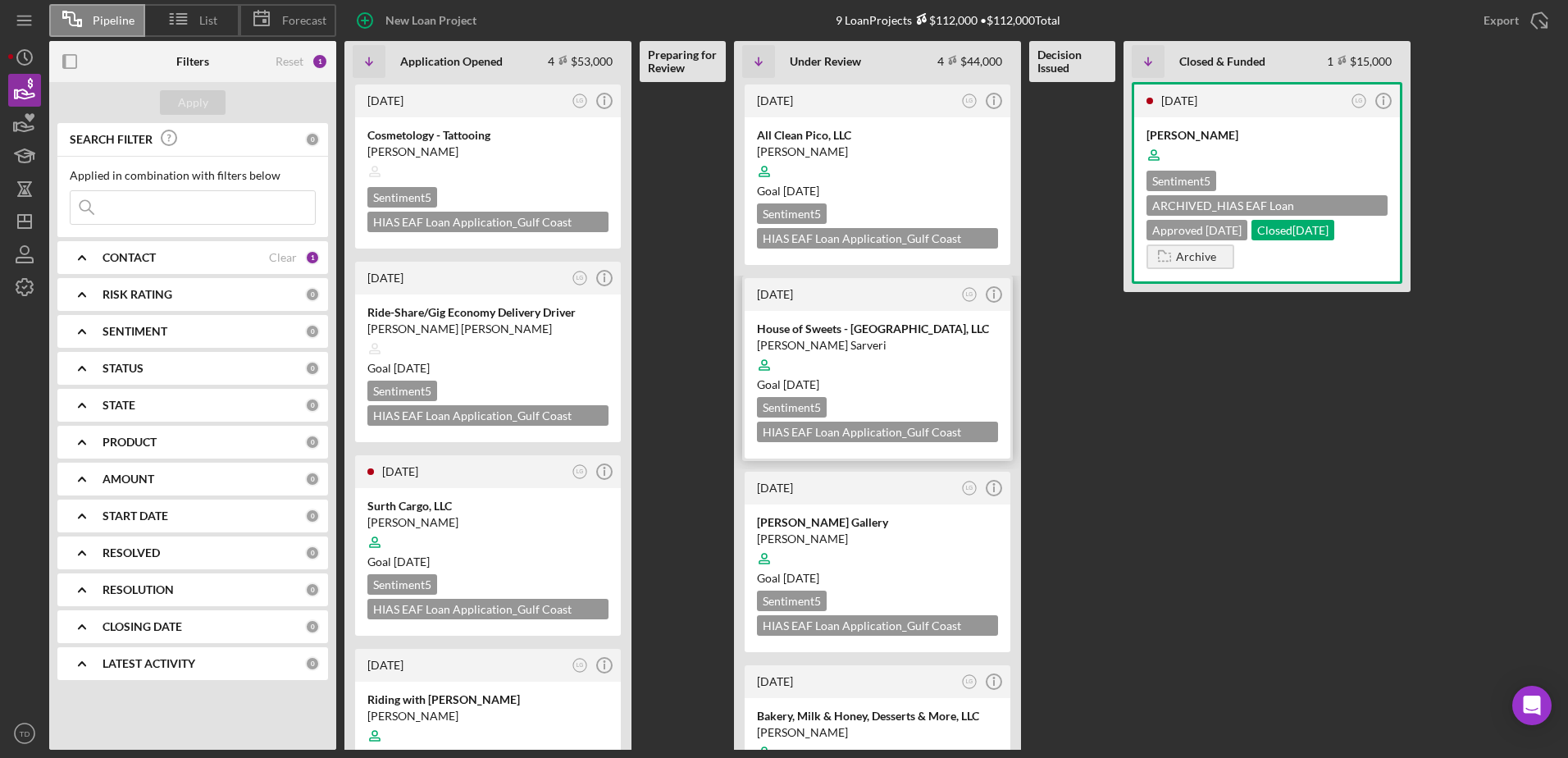
click at [811, 366] on div at bounding box center [878, 365] width 241 height 31
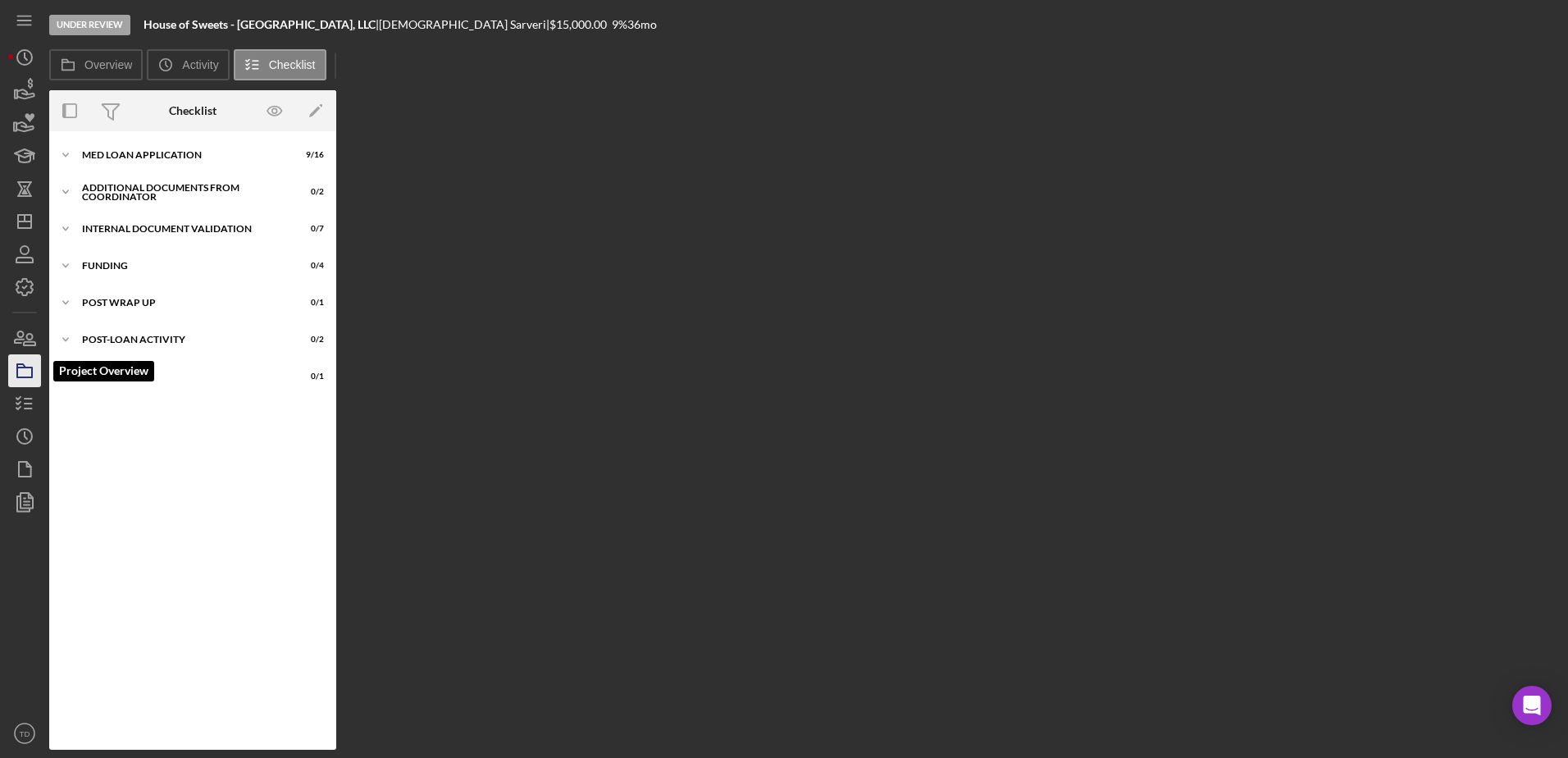
click at [29, 372] on icon "button" at bounding box center [25, 371] width 41 height 41
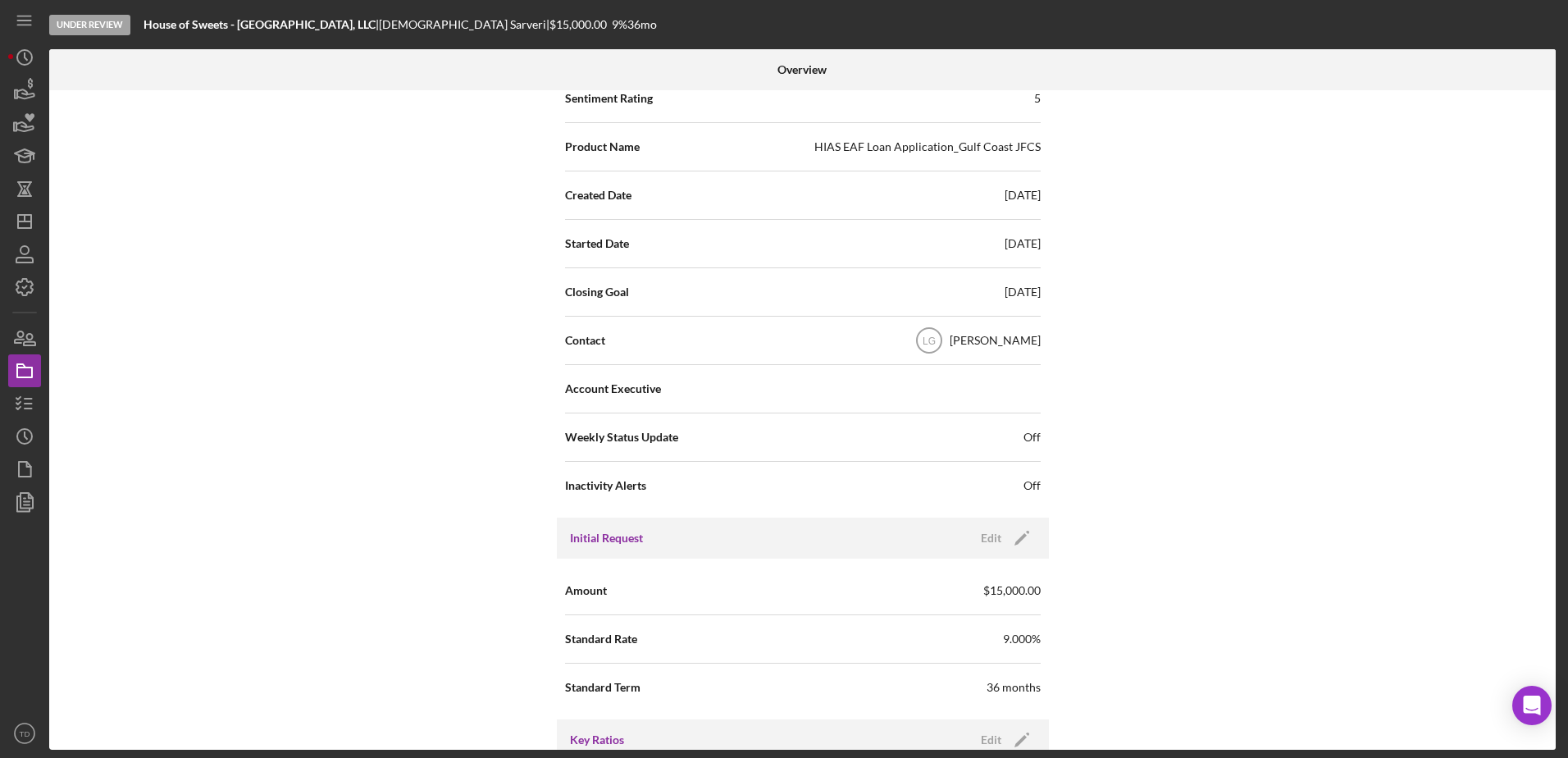
scroll to position [363, 0]
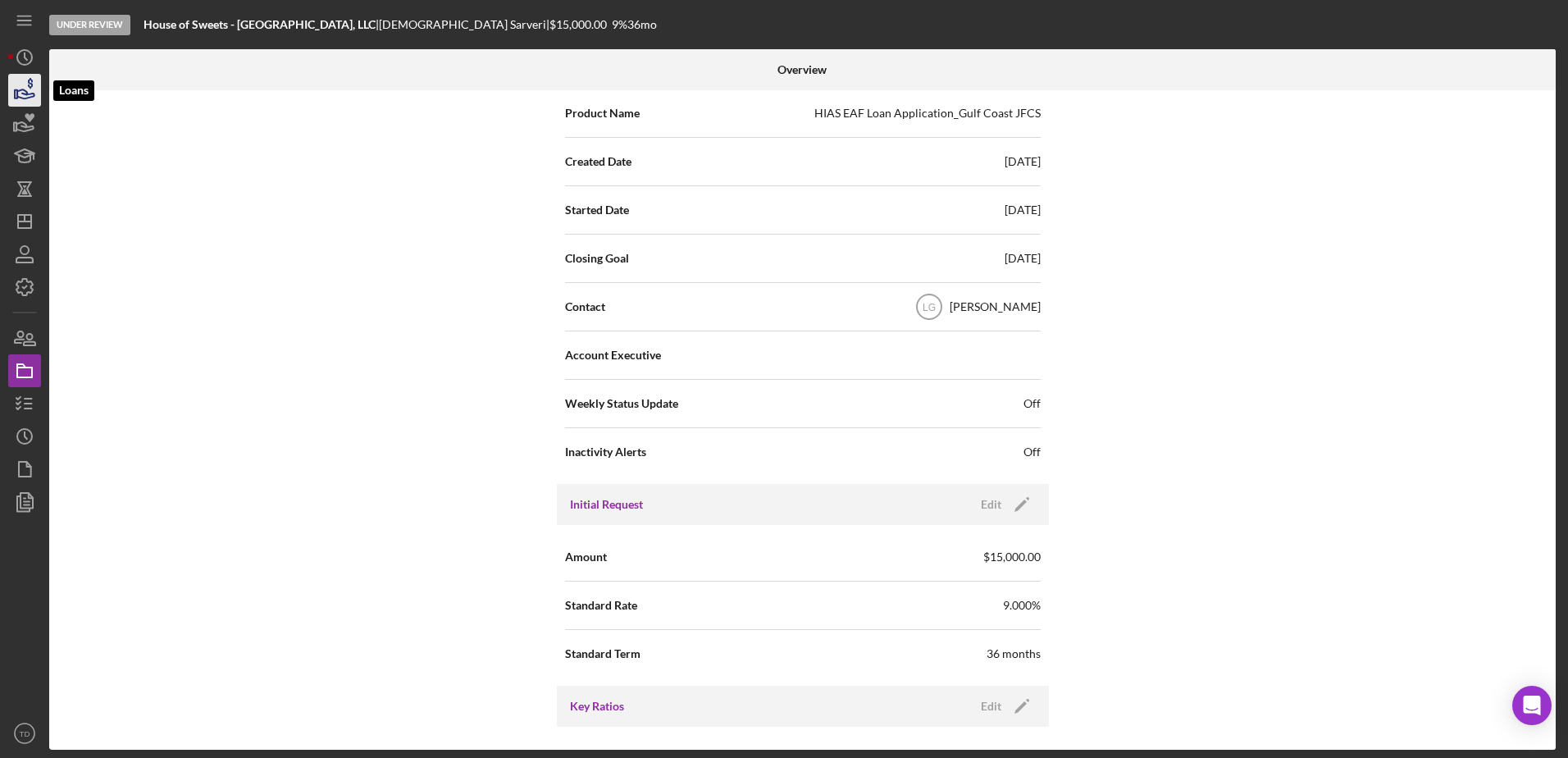
click at [28, 84] on icon "button" at bounding box center [25, 90] width 41 height 41
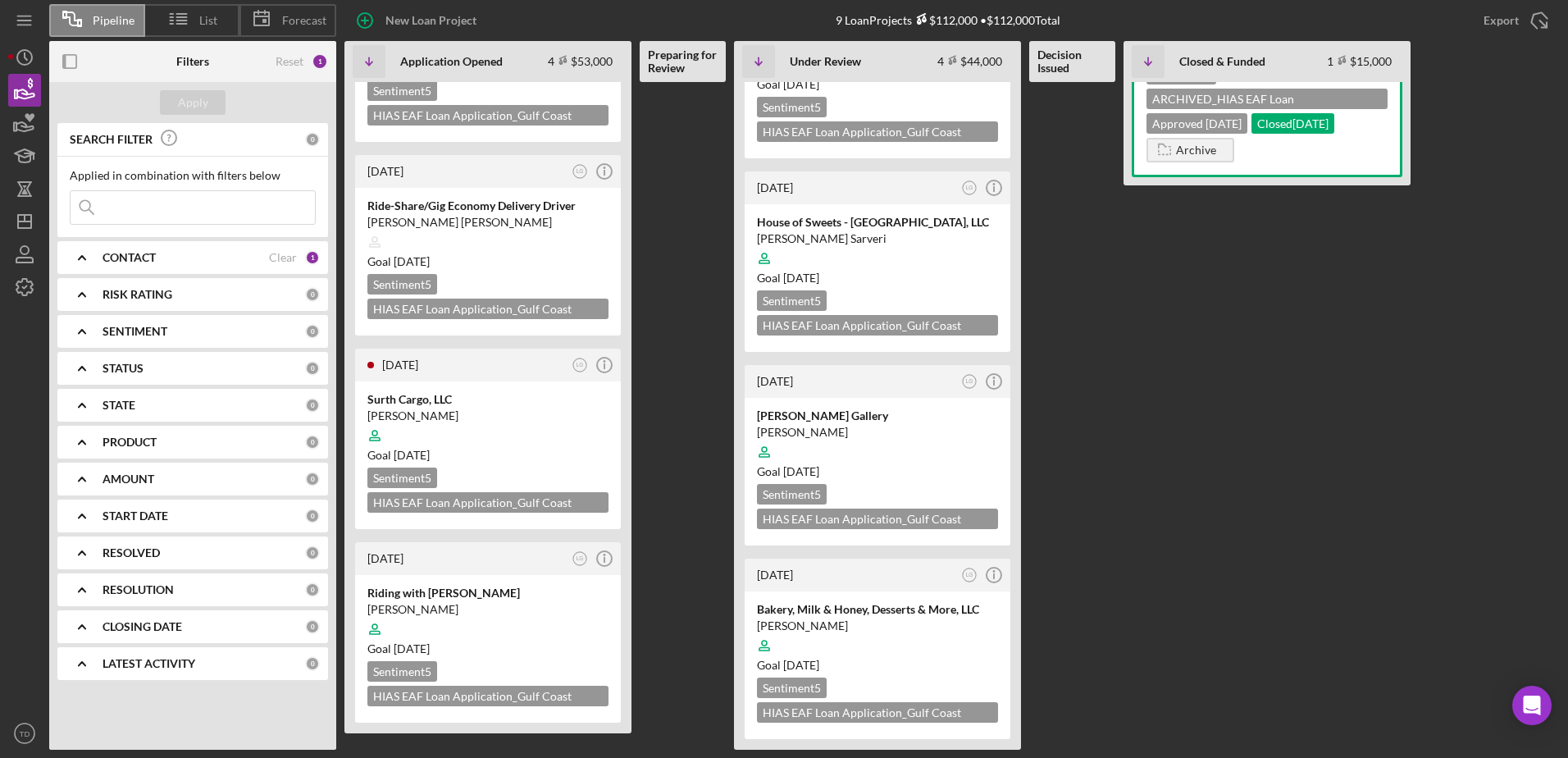
scroll to position [105, 0]
drag, startPoint x: 788, startPoint y: 440, endPoint x: 781, endPoint y: 421, distance: 20.2
click at [781, 421] on div "[PERSON_NAME] Gallery" at bounding box center [878, 416] width 241 height 17
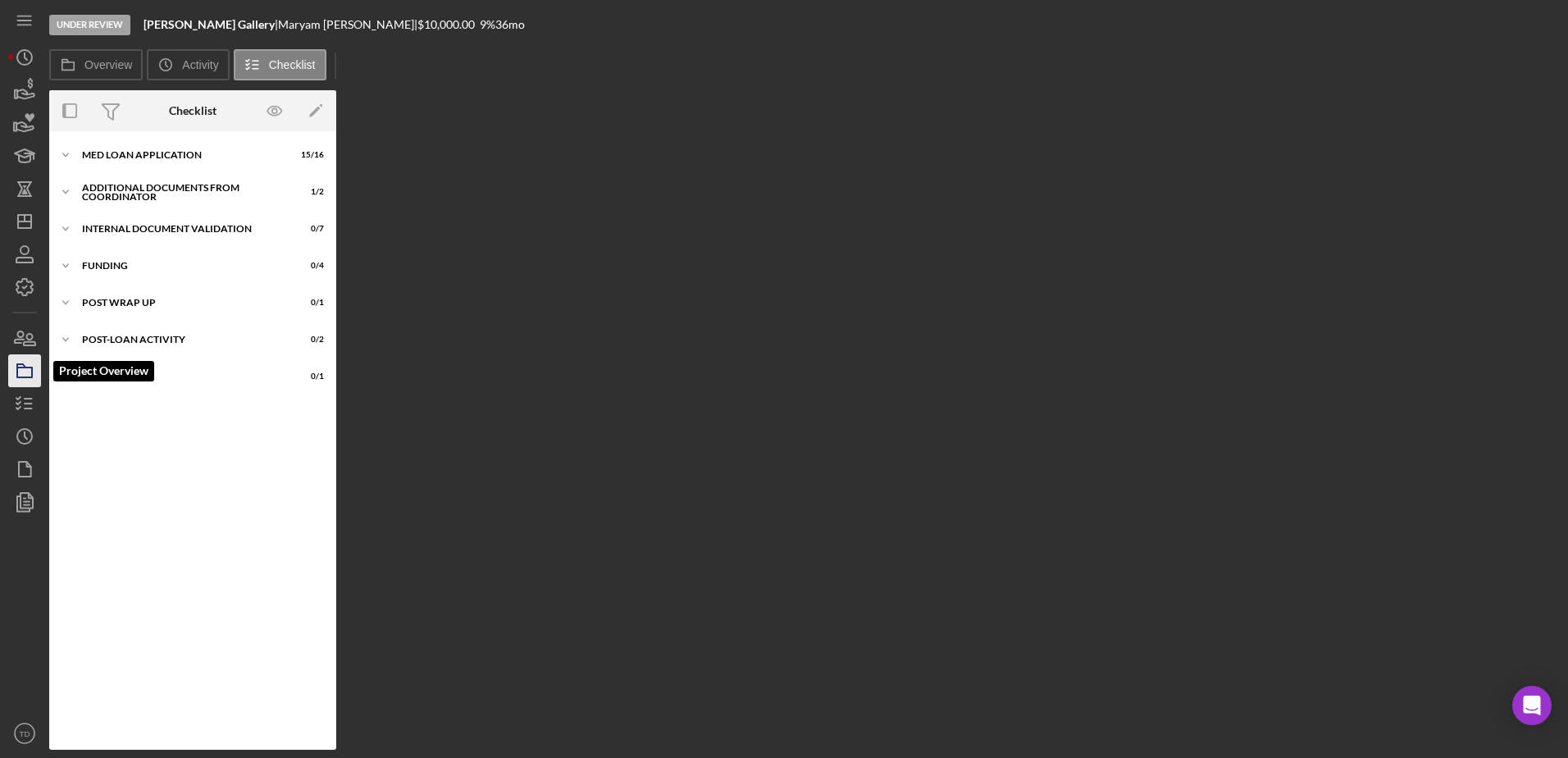
click at [28, 362] on icon "button" at bounding box center [25, 371] width 41 height 41
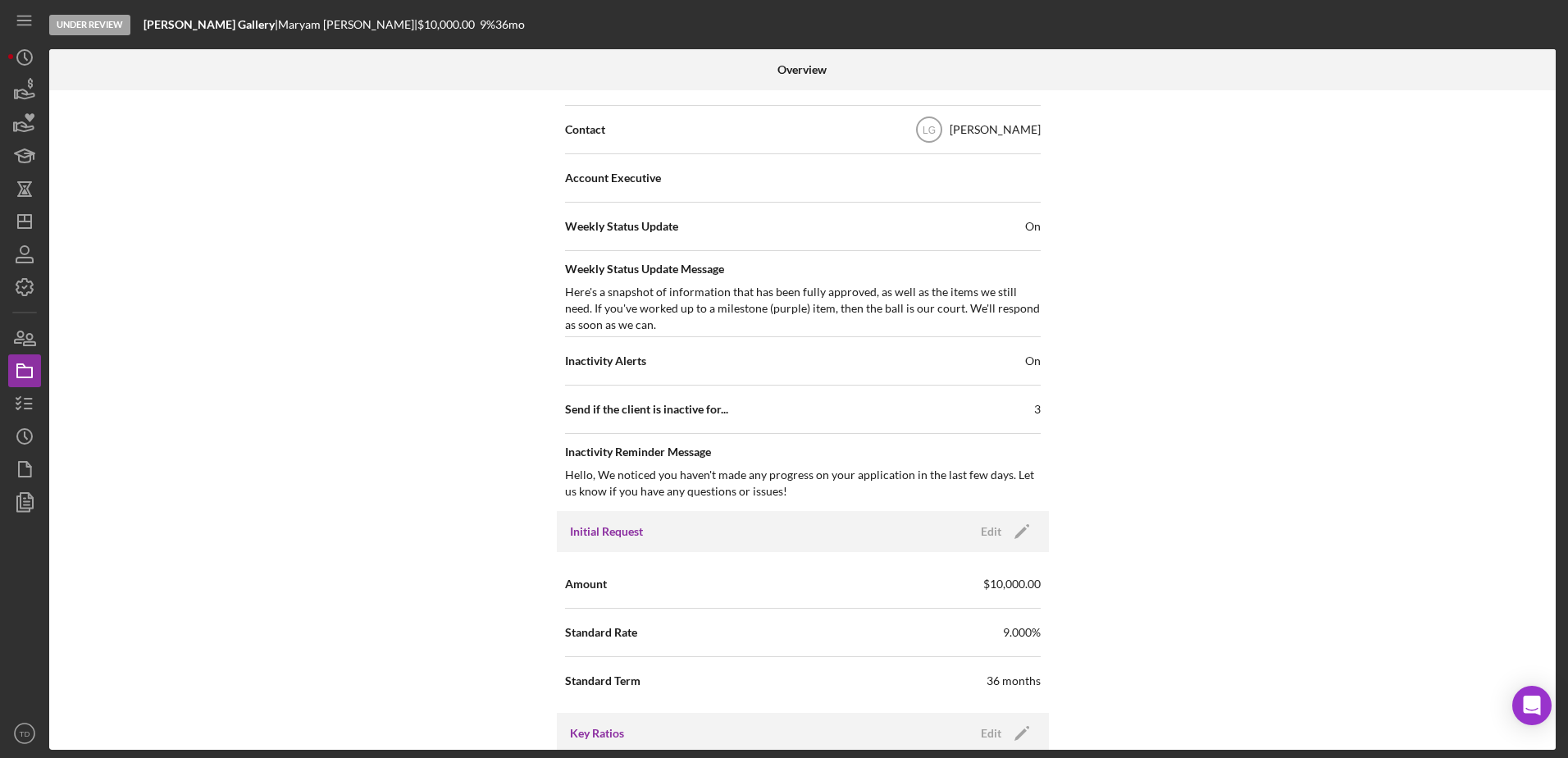
scroll to position [541, 0]
click at [19, 95] on icon "button" at bounding box center [25, 90] width 41 height 41
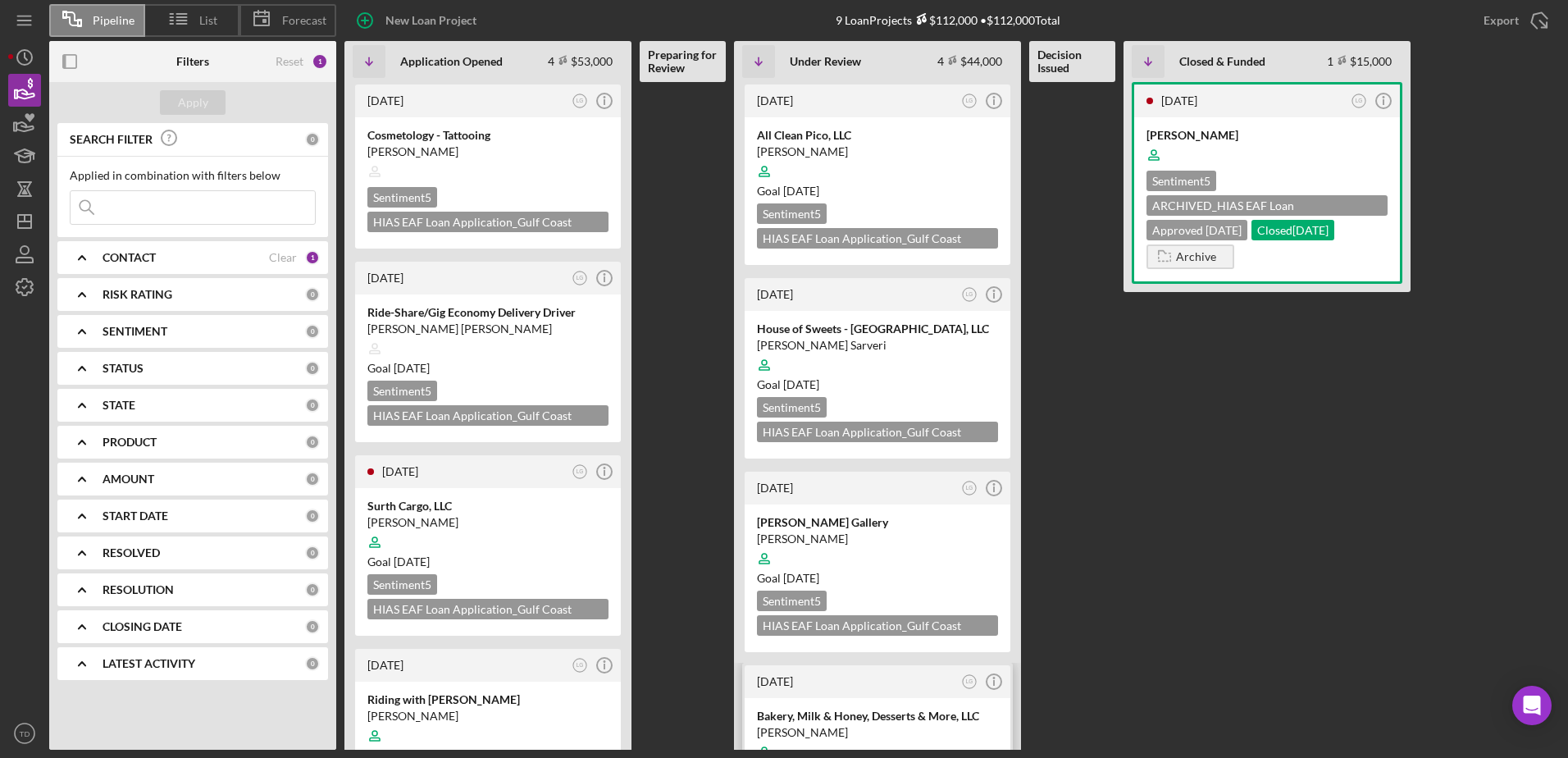
click at [837, 719] on div "Bakery, Milk & Honey, Desserts & More, LLC" at bounding box center [878, 716] width 241 height 17
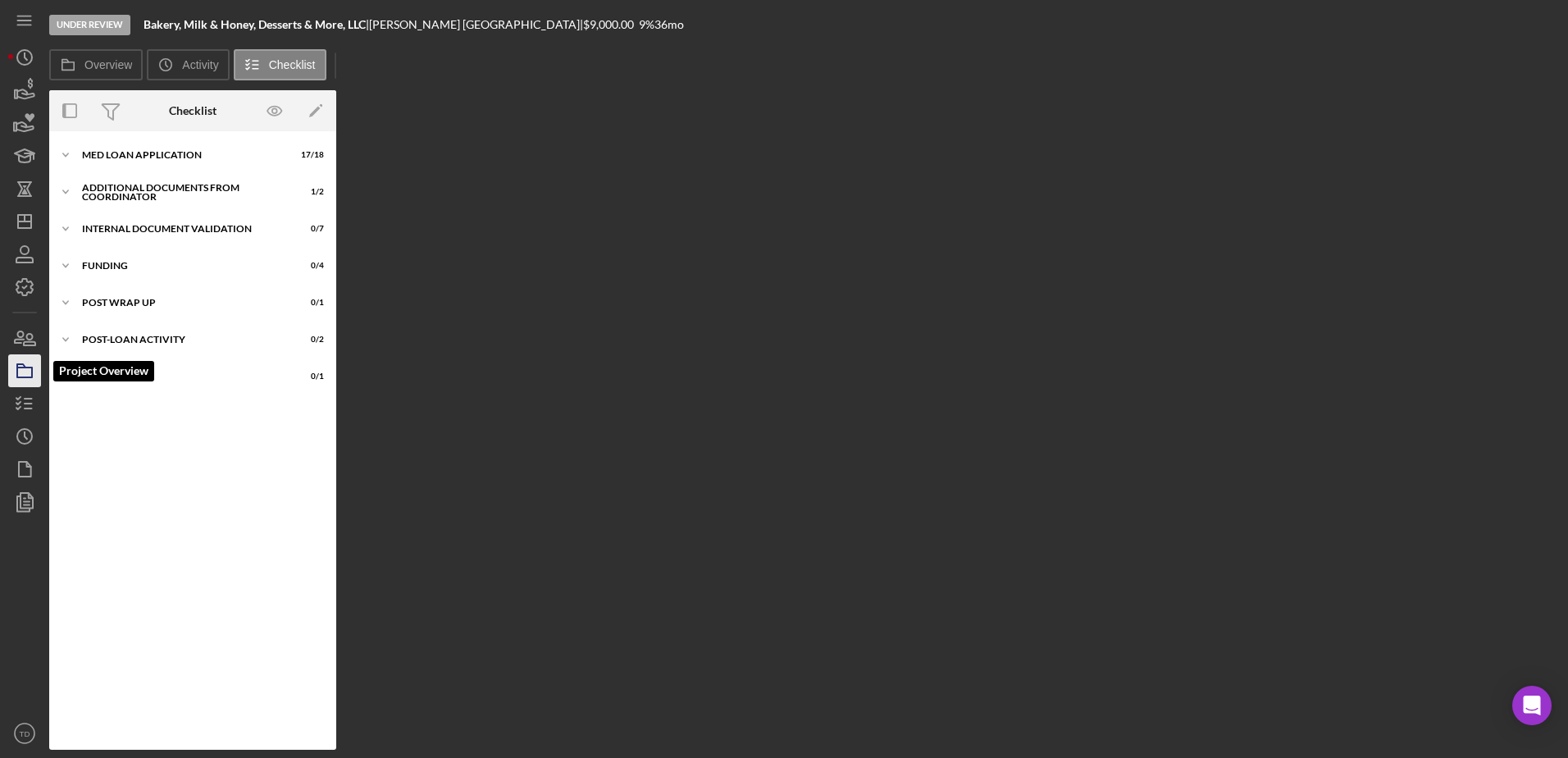
click at [27, 377] on rect "button" at bounding box center [25, 372] width 15 height 10
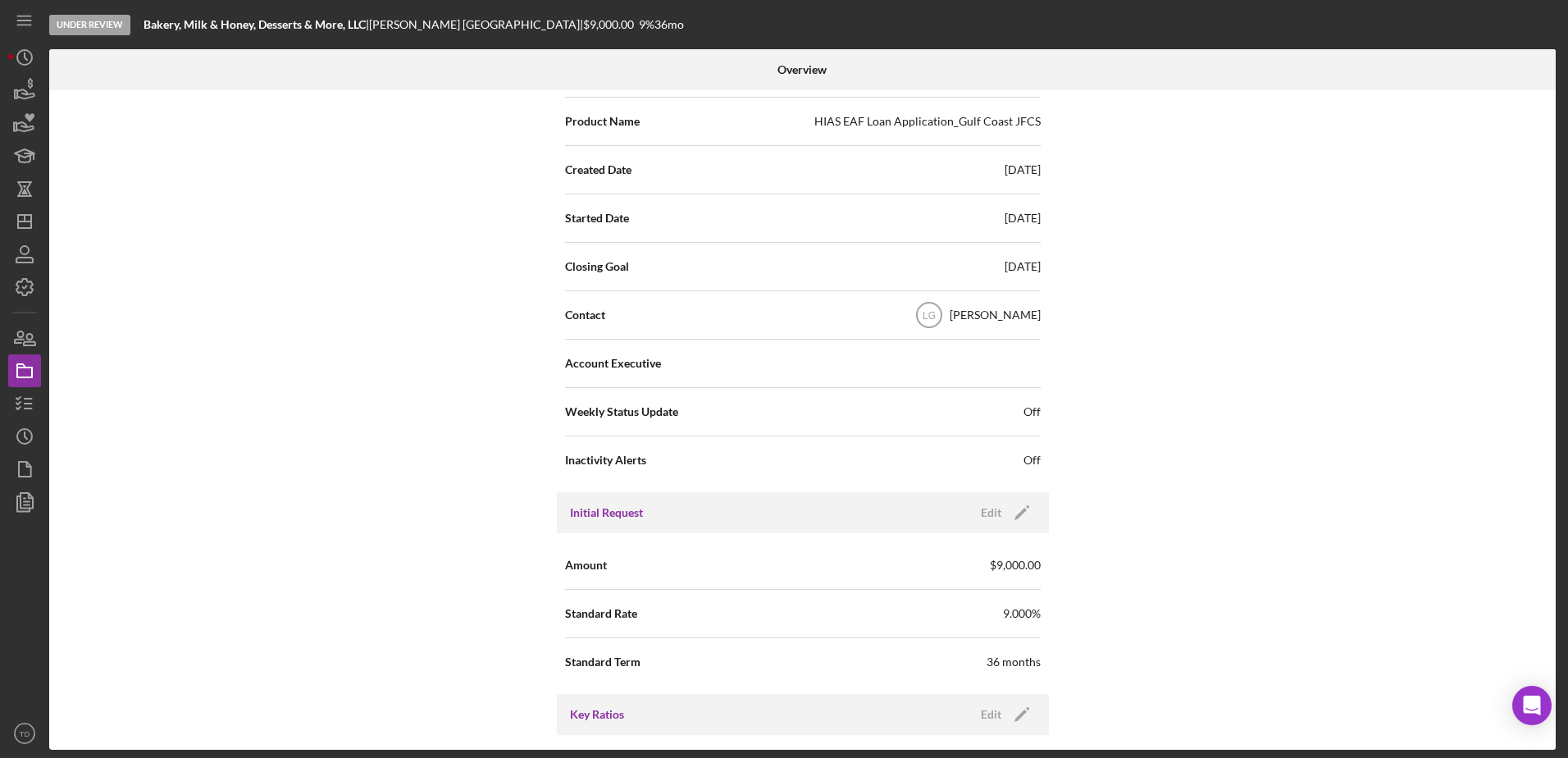
scroll to position [355, 0]
click at [25, 90] on icon "button" at bounding box center [26, 94] width 18 height 9
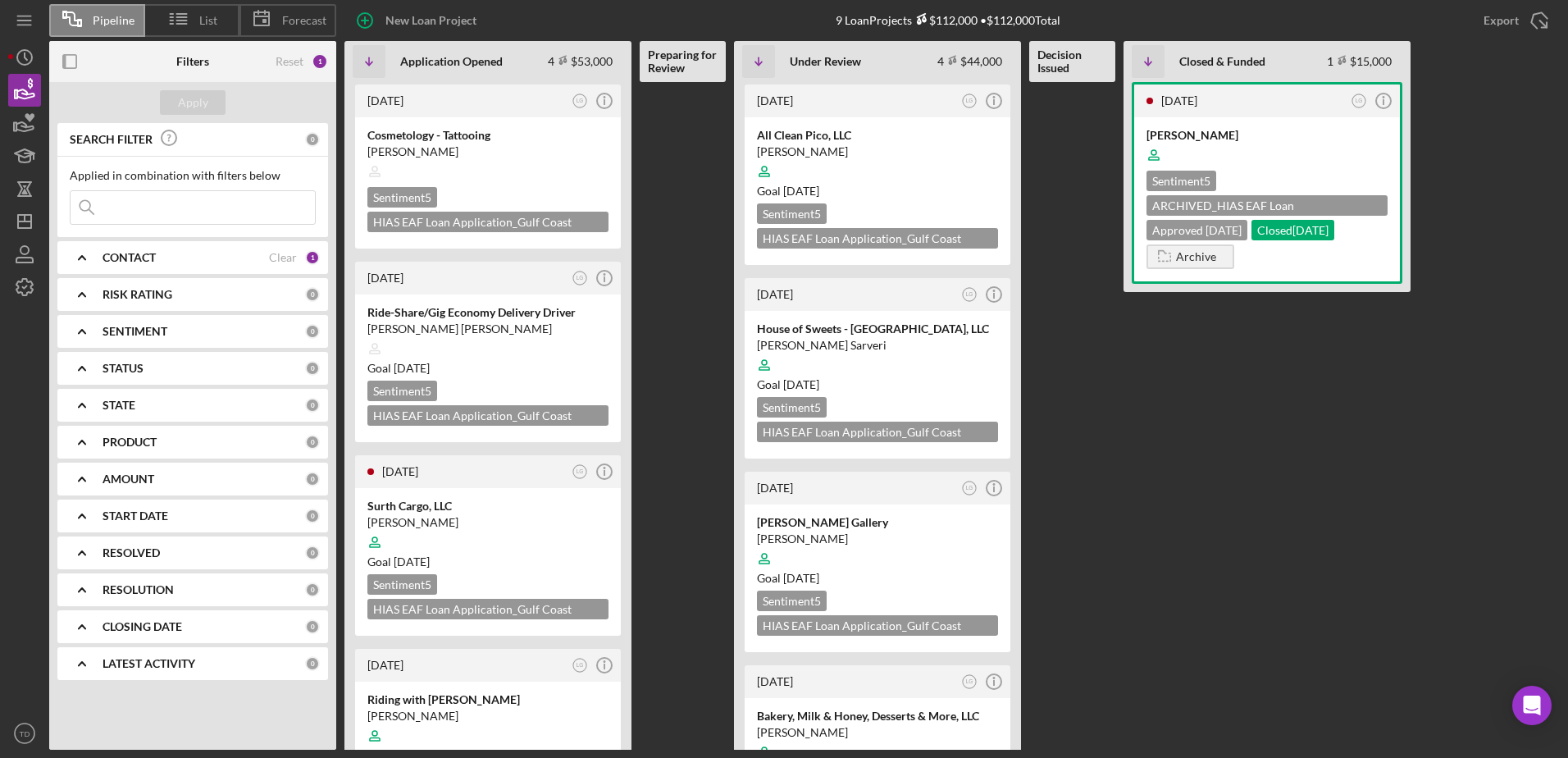
click at [165, 250] on div "CONTACT Clear 1" at bounding box center [211, 257] width 217 height 15
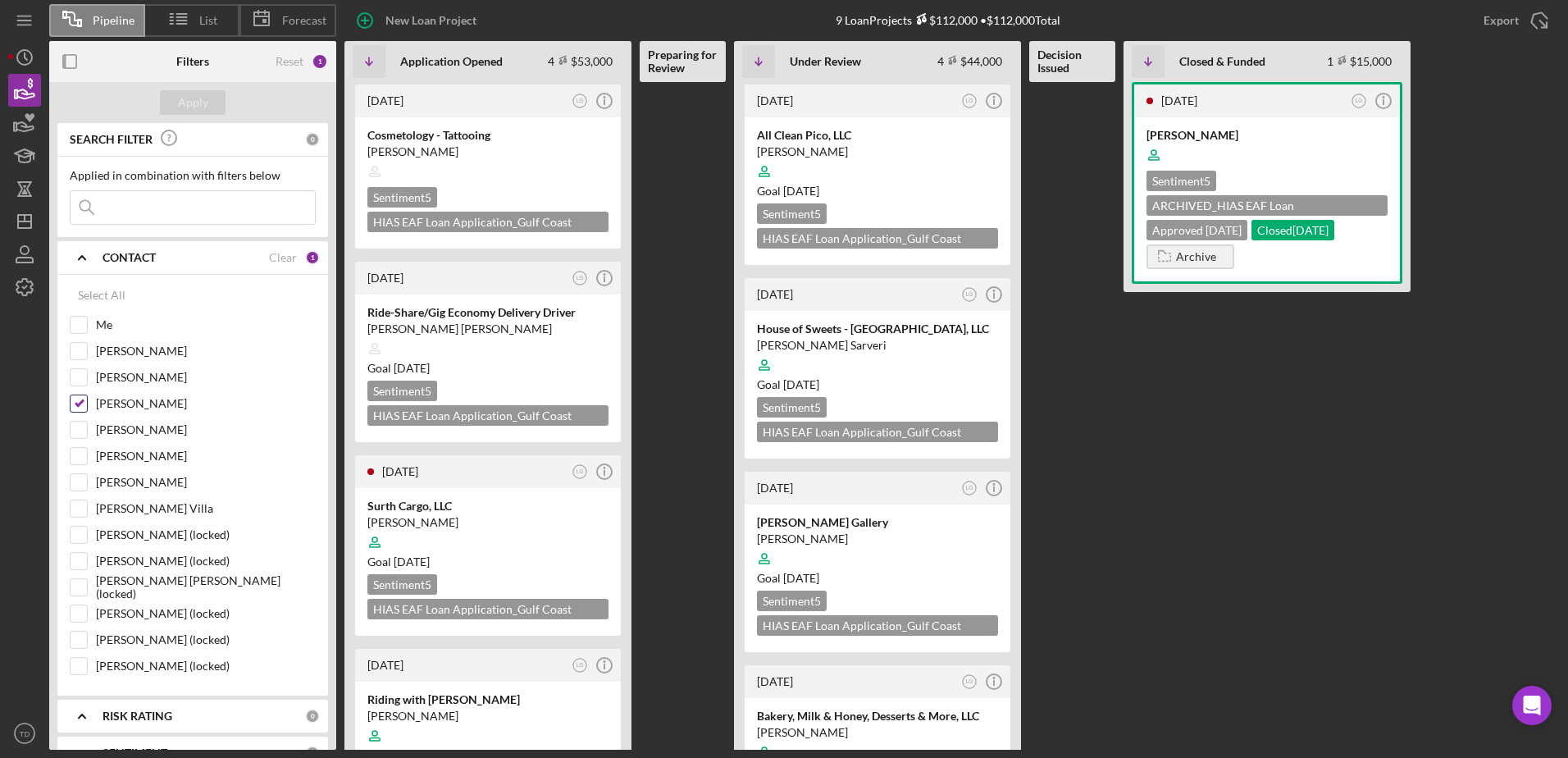
click at [85, 401] on input "[PERSON_NAME]" at bounding box center [78, 403] width 17 height 17
checkbox input "false"
click at [91, 351] on div "[PERSON_NAME]" at bounding box center [192, 355] width 246 height 26
click at [83, 351] on input "[PERSON_NAME]" at bounding box center [78, 350] width 17 height 17
click at [202, 105] on div "Apply" at bounding box center [193, 103] width 31 height 25
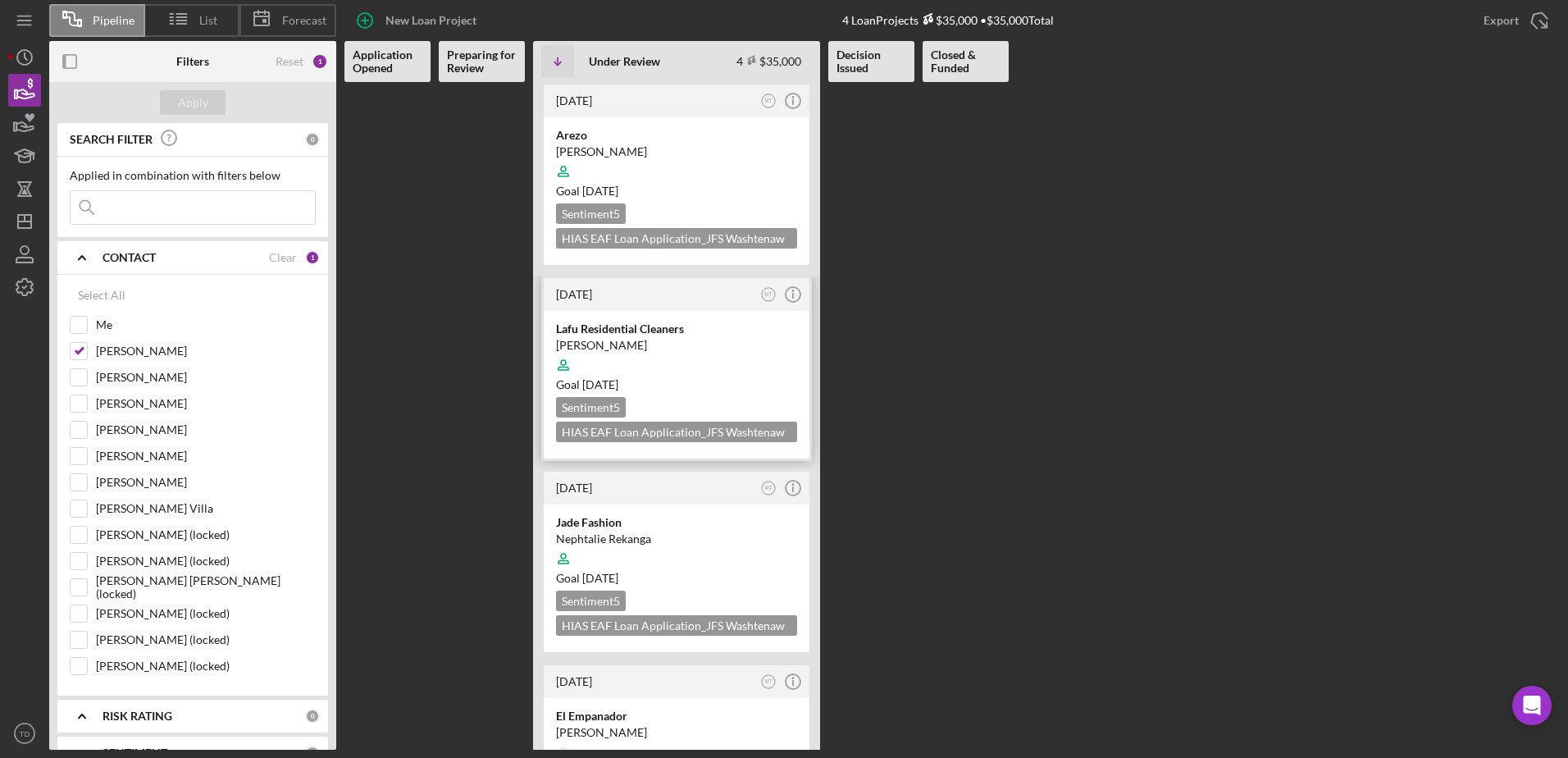
scroll to position [106, 0]
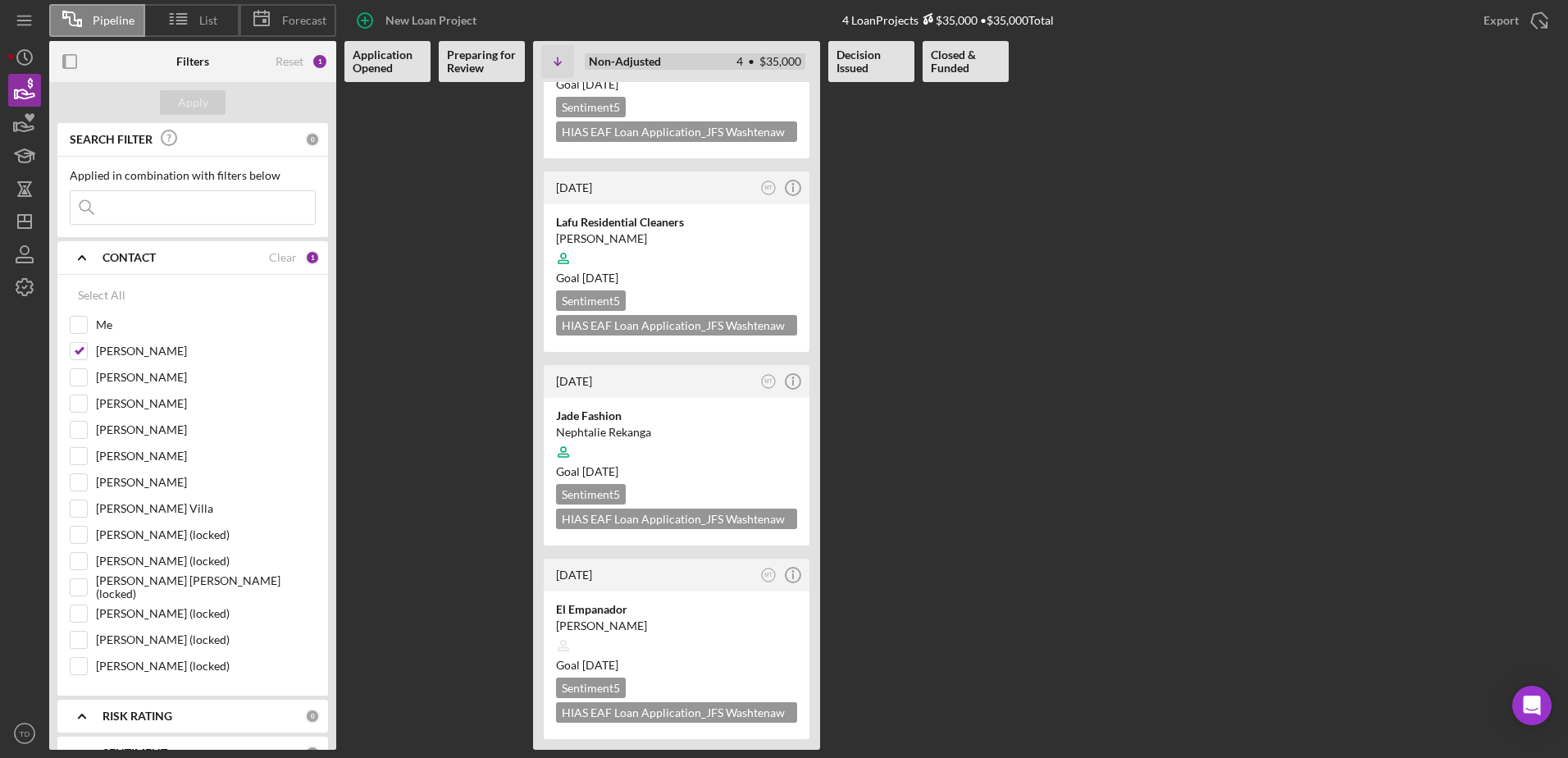
click at [773, 64] on div "4 • $35,000" at bounding box center [769, 61] width 65 height 13
click at [77, 350] on input "[PERSON_NAME]" at bounding box center [78, 350] width 17 height 17
checkbox input "false"
click at [83, 404] on input "[PERSON_NAME]" at bounding box center [78, 403] width 17 height 17
click at [205, 92] on div "Apply" at bounding box center [193, 103] width 31 height 25
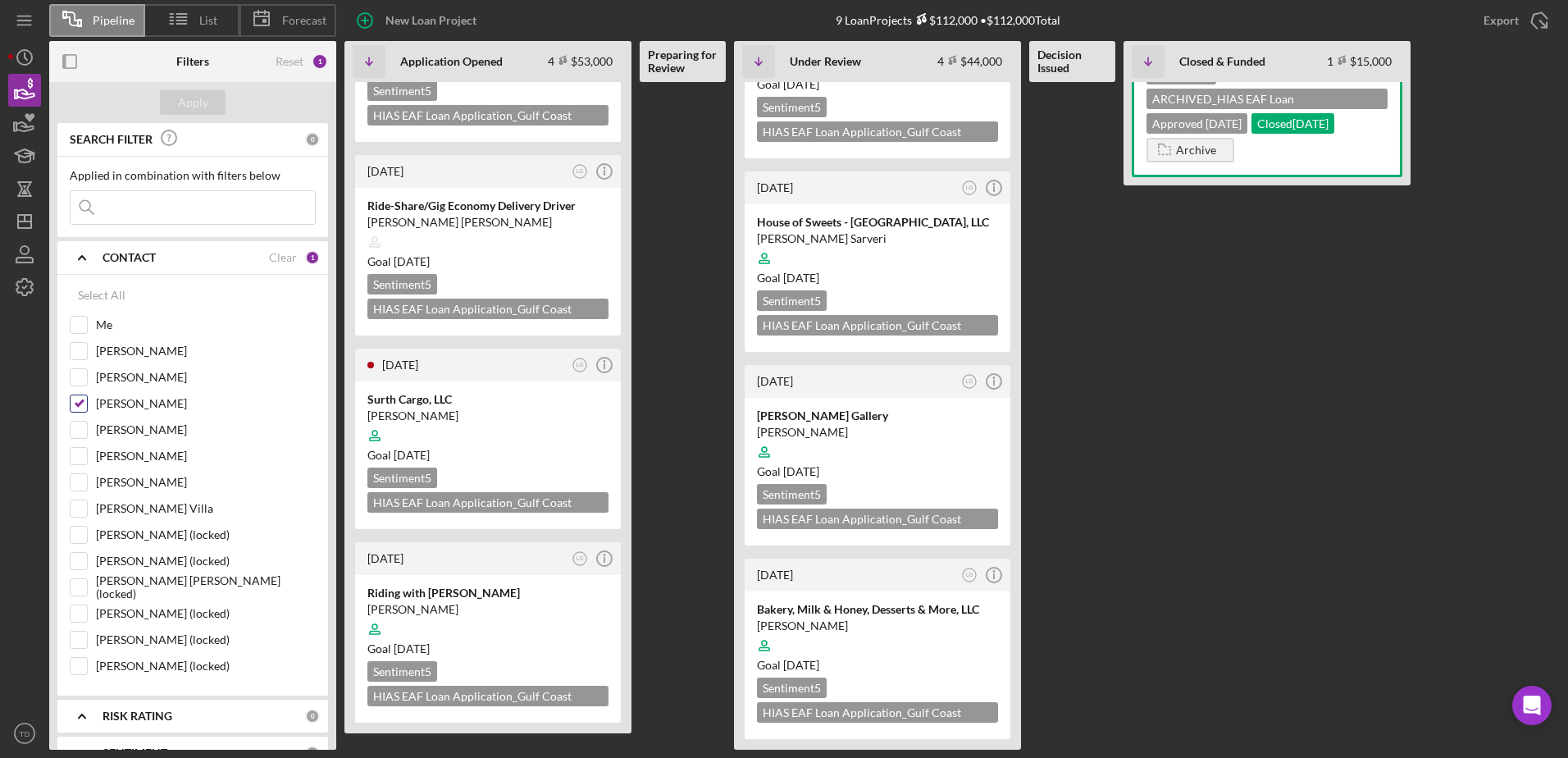
click at [79, 397] on input "[PERSON_NAME]" at bounding box center [78, 403] width 17 height 17
checkbox input "true"
click at [140, 218] on input at bounding box center [192, 206] width 244 height 32
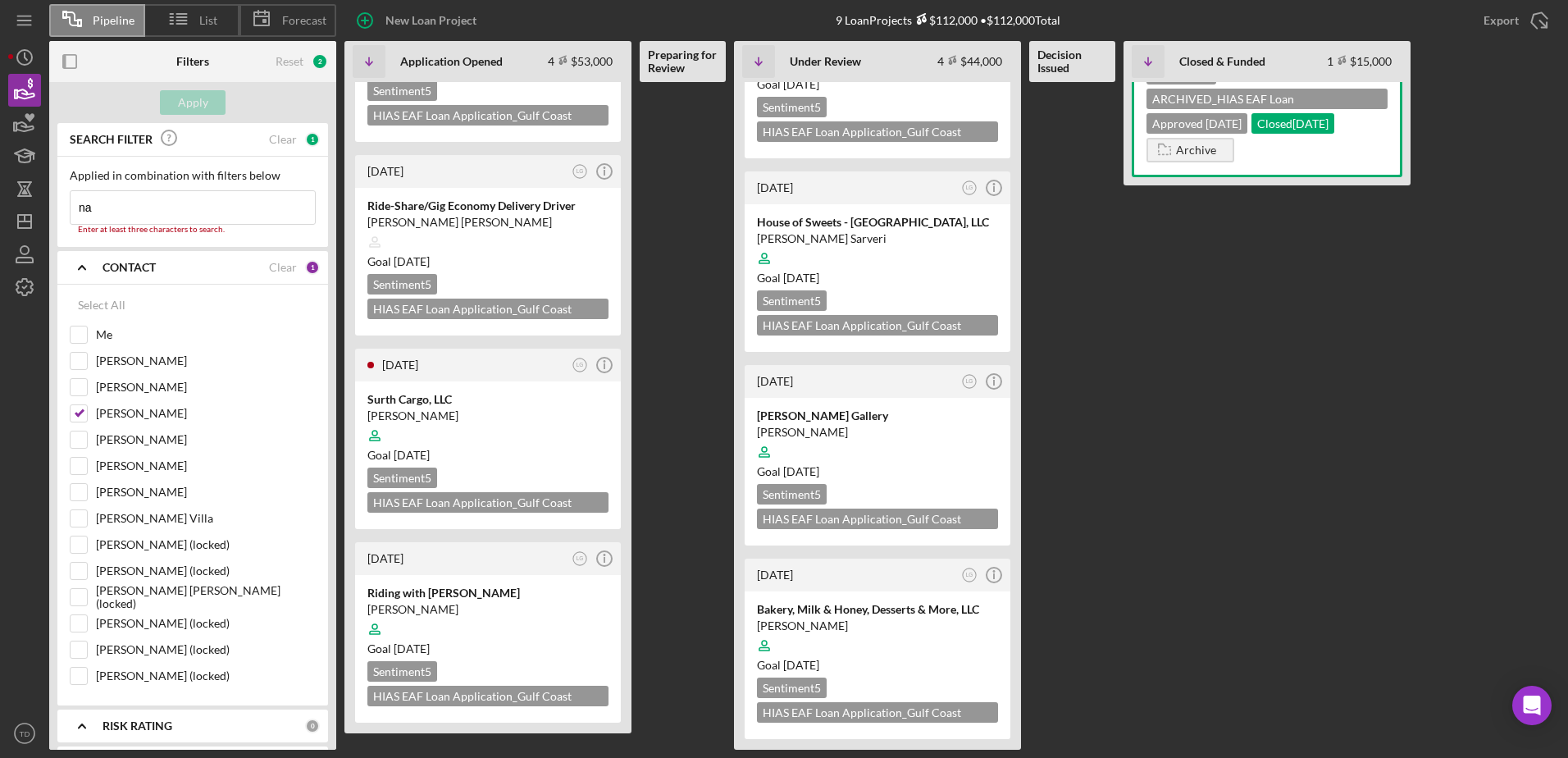
type input "n"
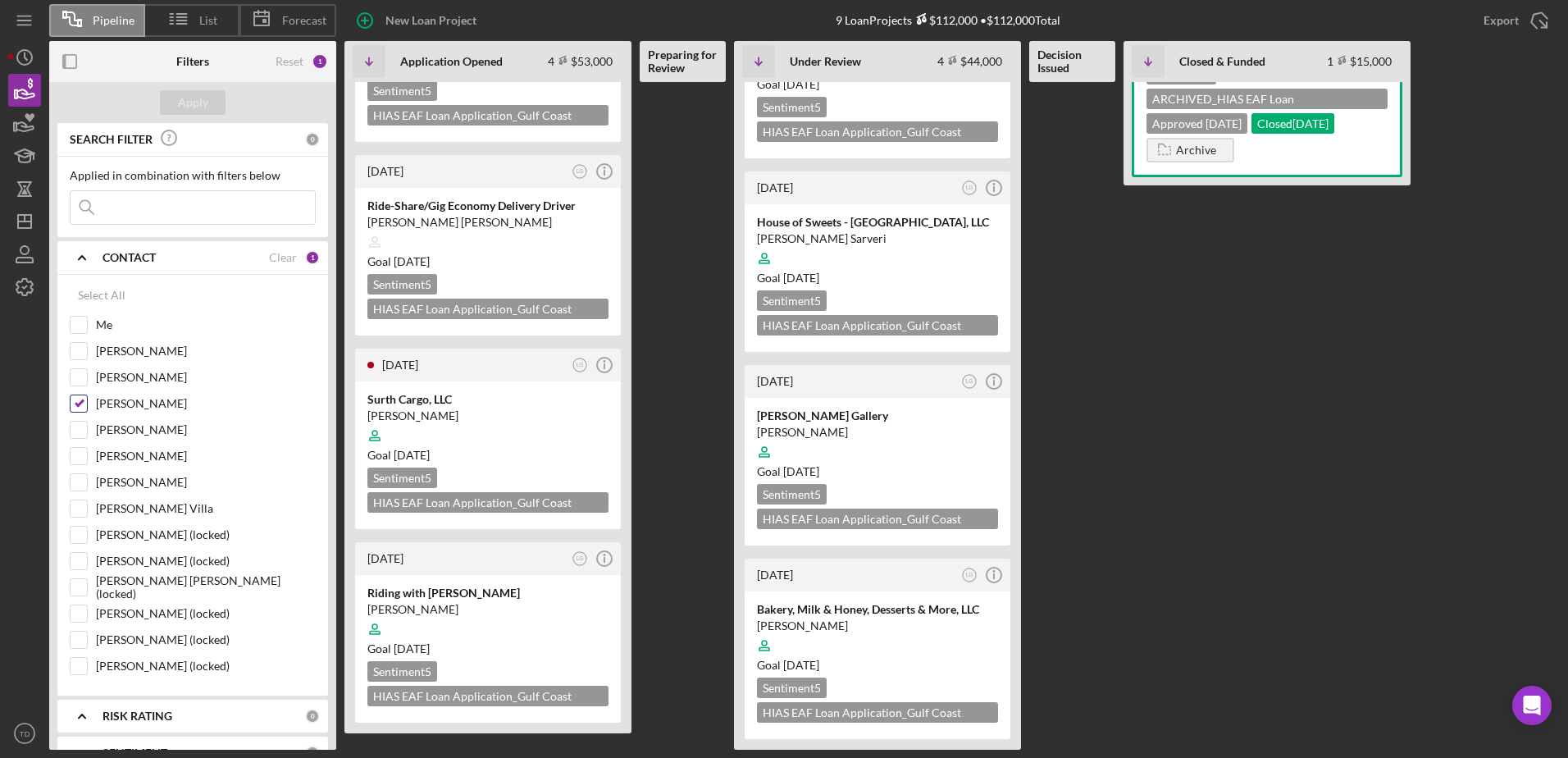
click at [78, 402] on input "[PERSON_NAME]" at bounding box center [78, 403] width 17 height 17
checkbox input "false"
click at [149, 215] on input at bounding box center [192, 206] width 244 height 32
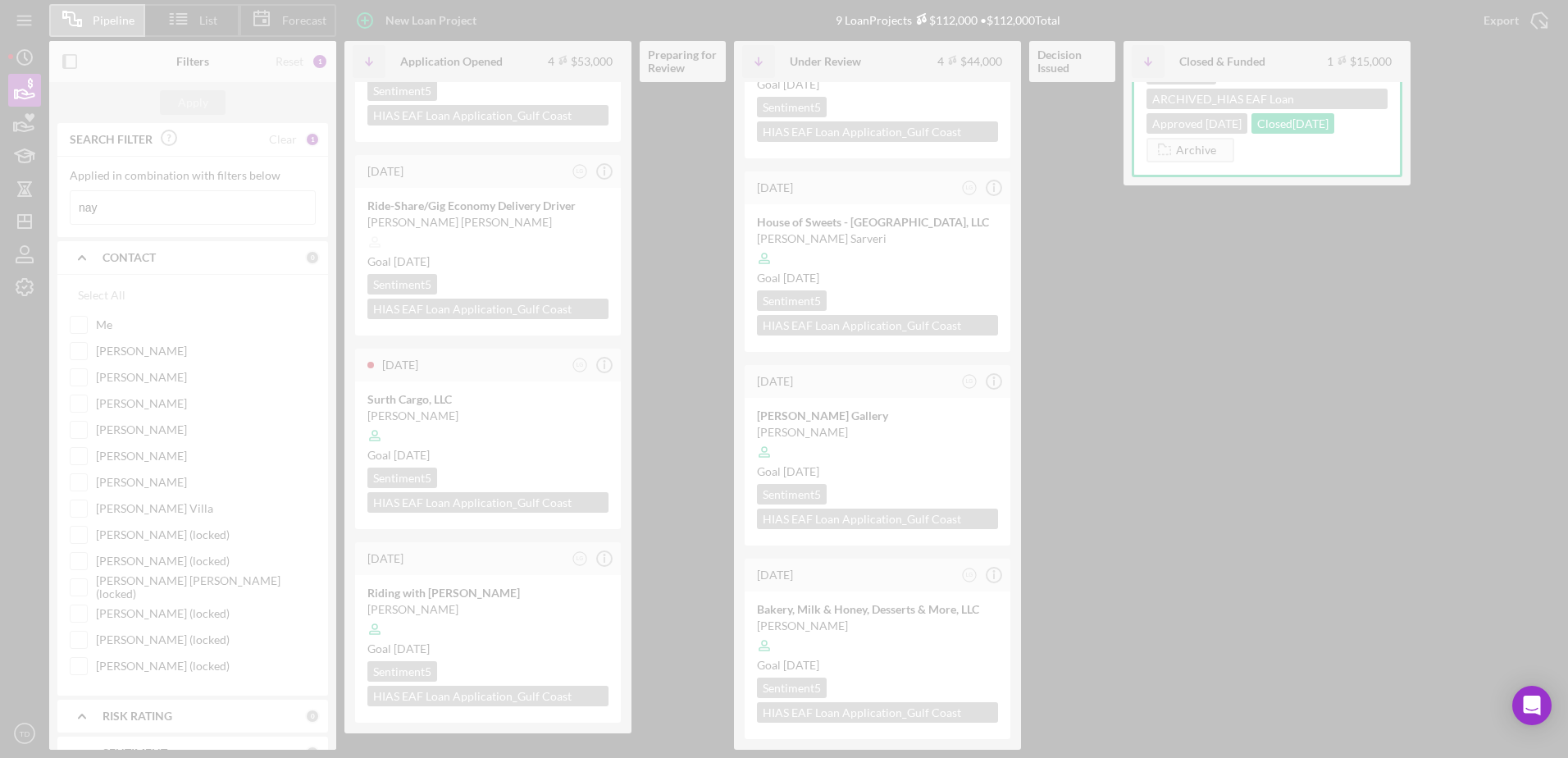
scroll to position [0, 0]
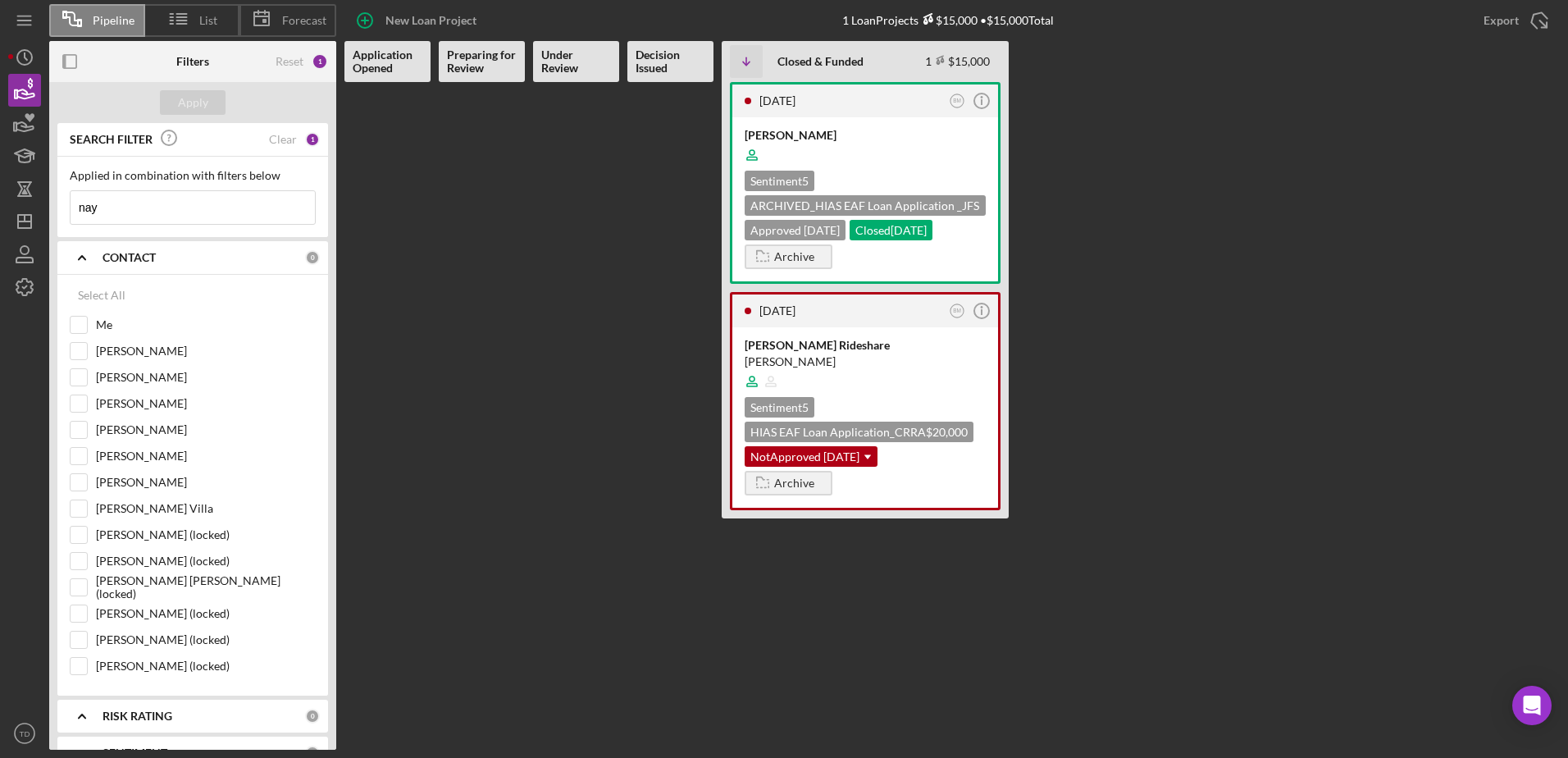
click at [149, 215] on input "nay" at bounding box center [192, 206] width 244 height 32
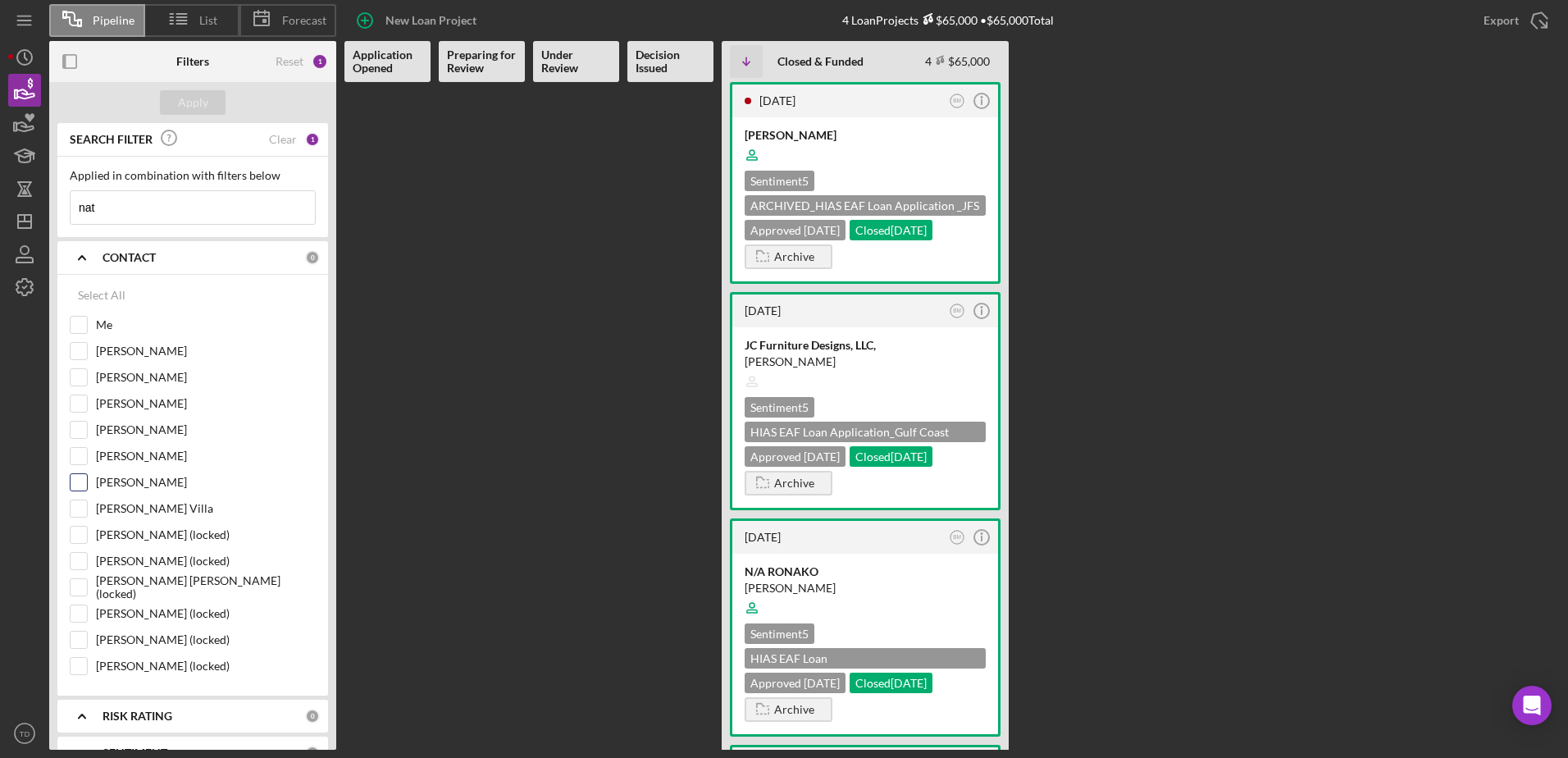
scroll to position [135, 0]
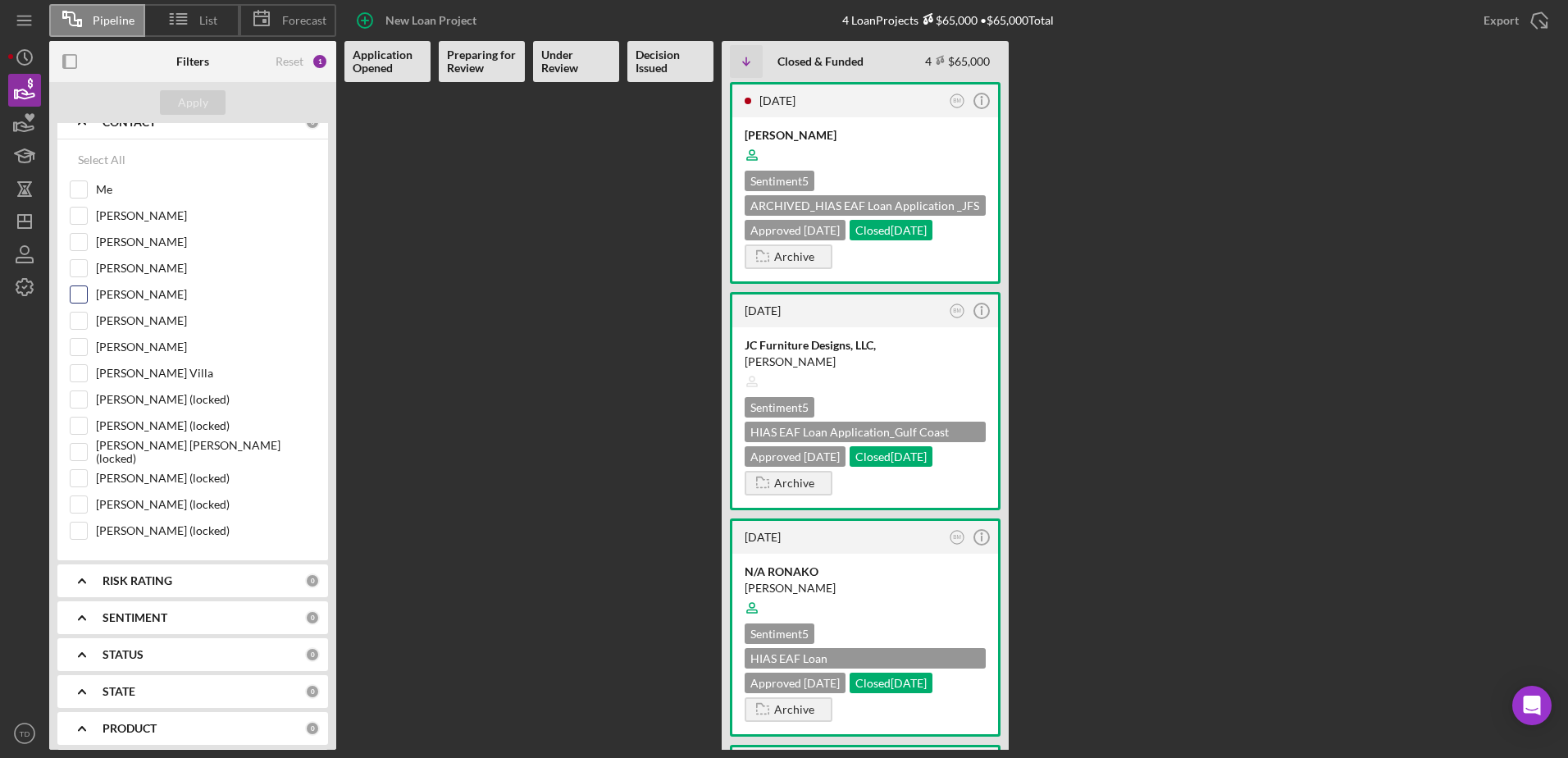
type input "nat"
click at [80, 299] on input "[PERSON_NAME]" at bounding box center [78, 294] width 17 height 17
click at [213, 101] on button "Apply" at bounding box center [192, 103] width 66 height 25
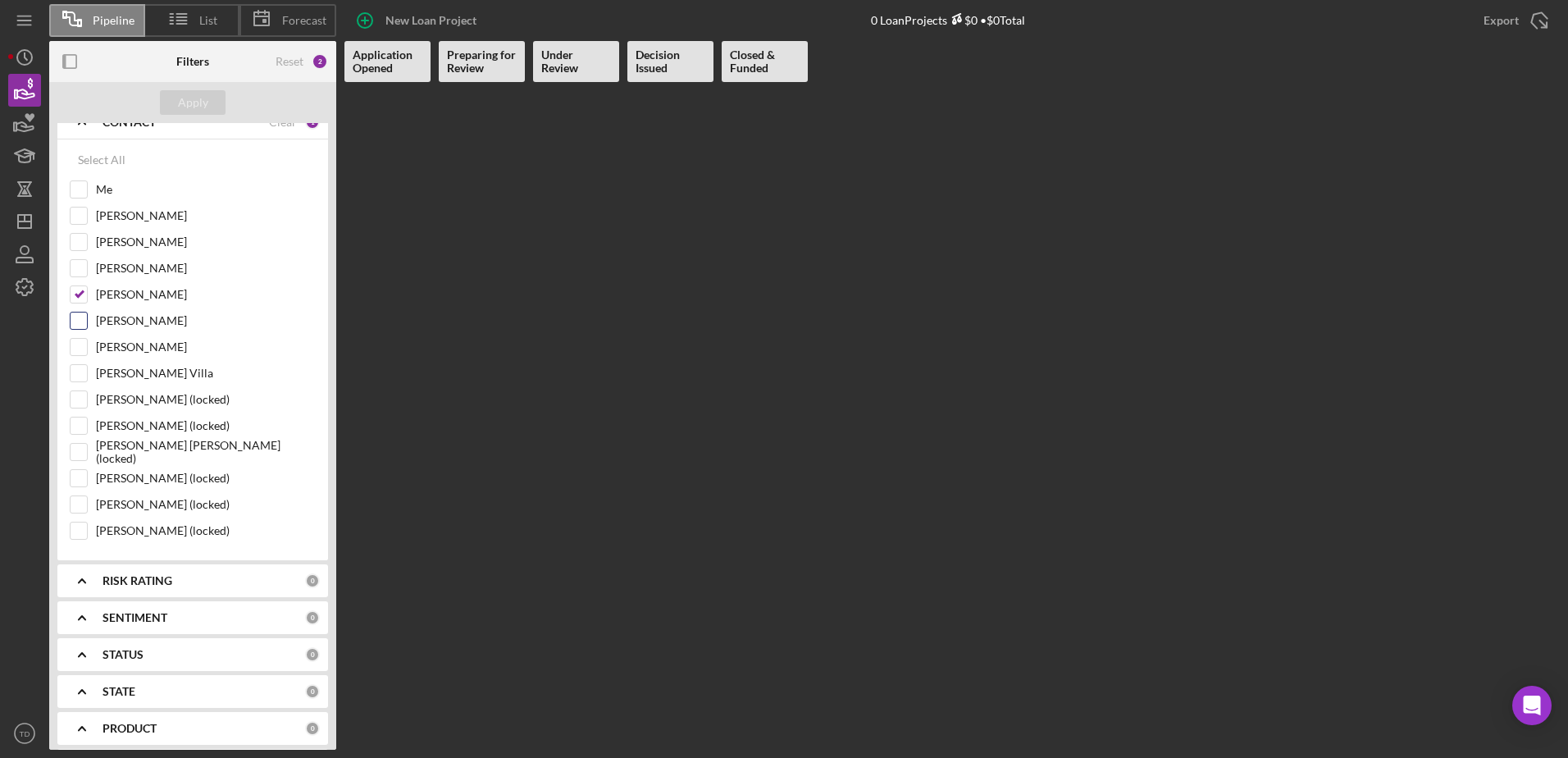
scroll to position [0, 0]
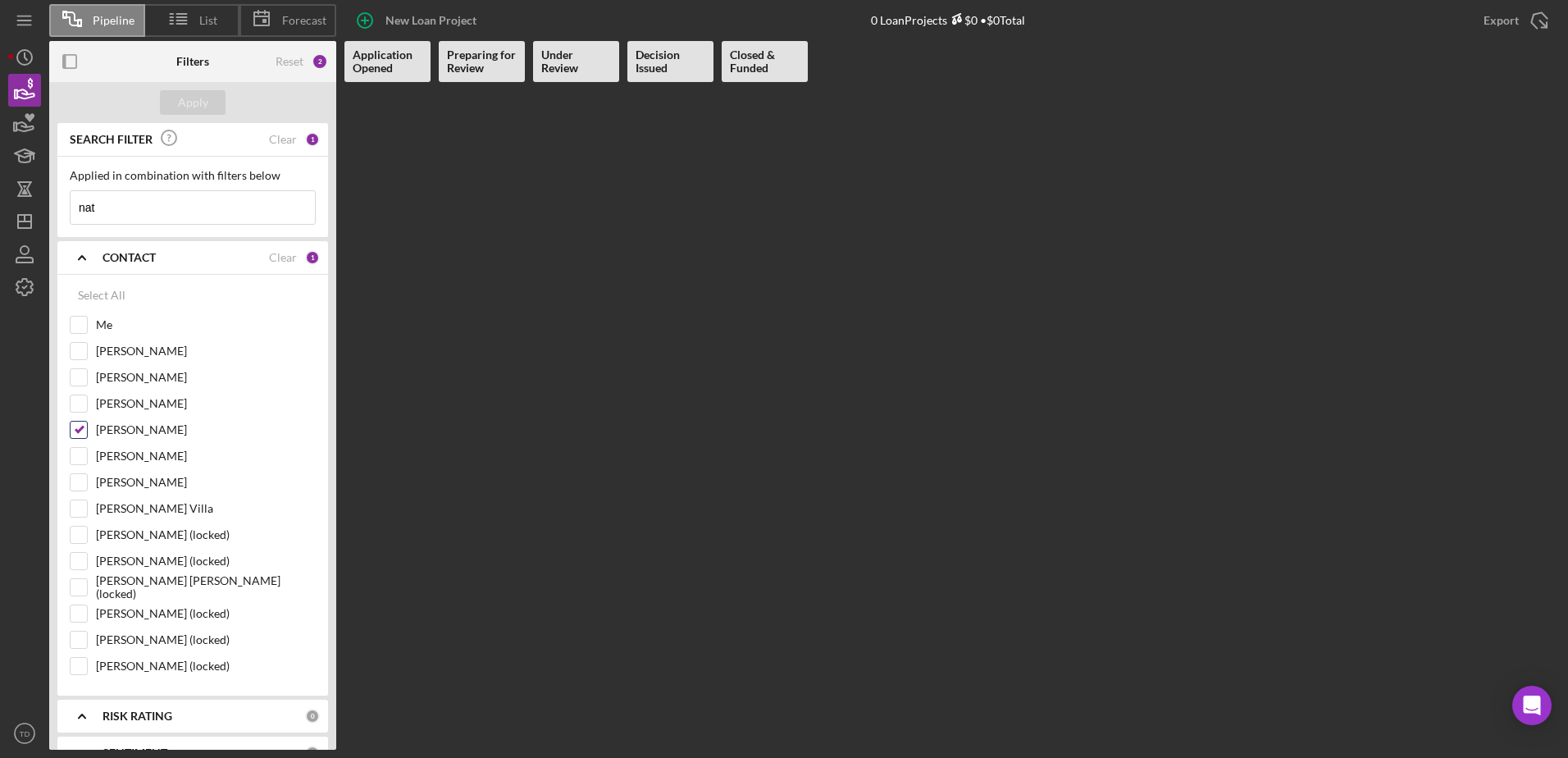
click at [78, 424] on input "[PERSON_NAME]" at bounding box center [78, 430] width 17 height 17
checkbox input "false"
click at [145, 194] on input "nat" at bounding box center [192, 206] width 244 height 32
type input "n"
click at [76, 320] on input "Me" at bounding box center [78, 324] width 17 height 17
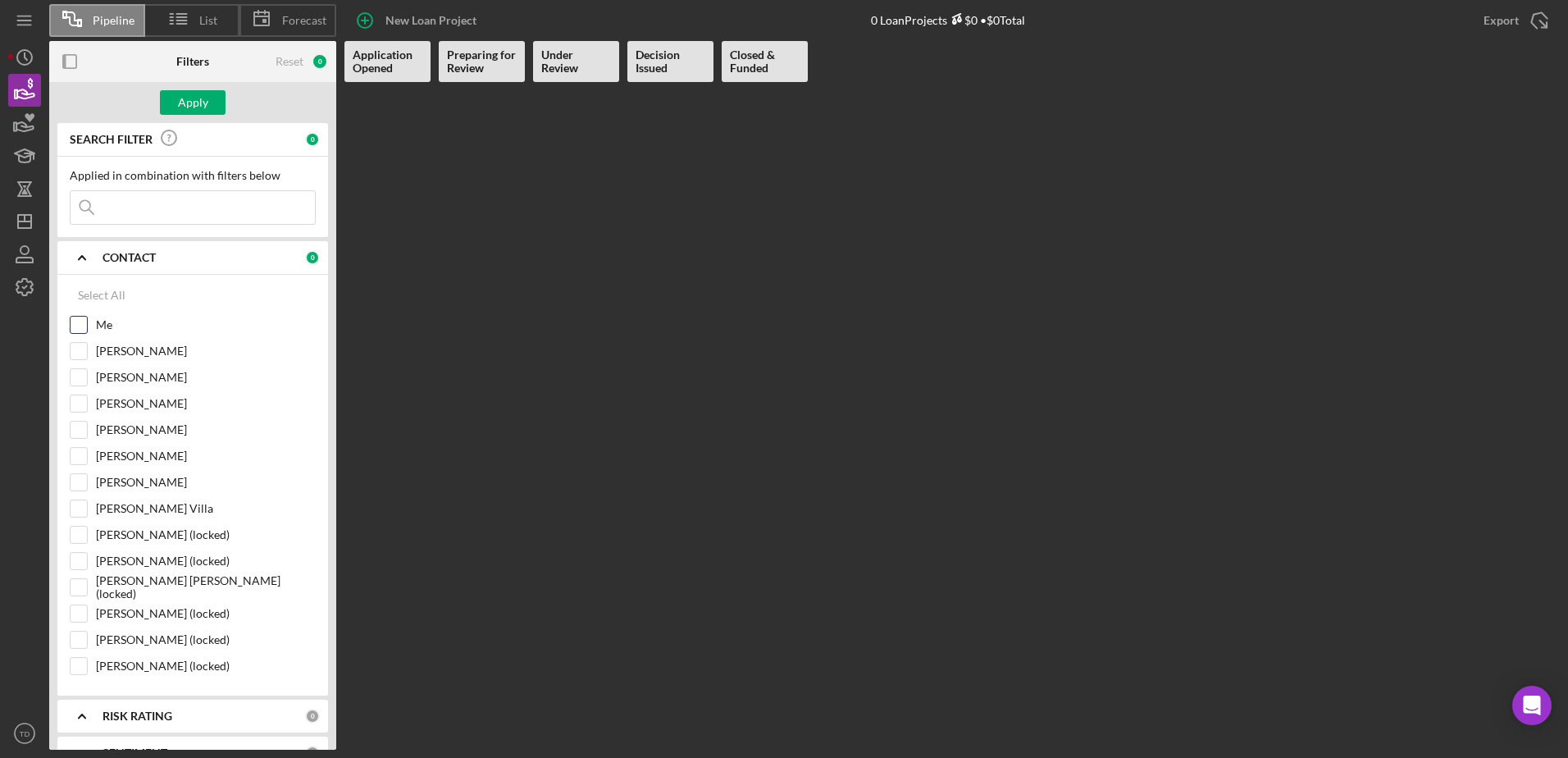
checkbox input "true"
click at [194, 116] on div "Apply" at bounding box center [192, 102] width 287 height 41
click at [194, 115] on div "Apply" at bounding box center [192, 102] width 287 height 41
click at [192, 107] on div "Apply" at bounding box center [193, 103] width 31 height 25
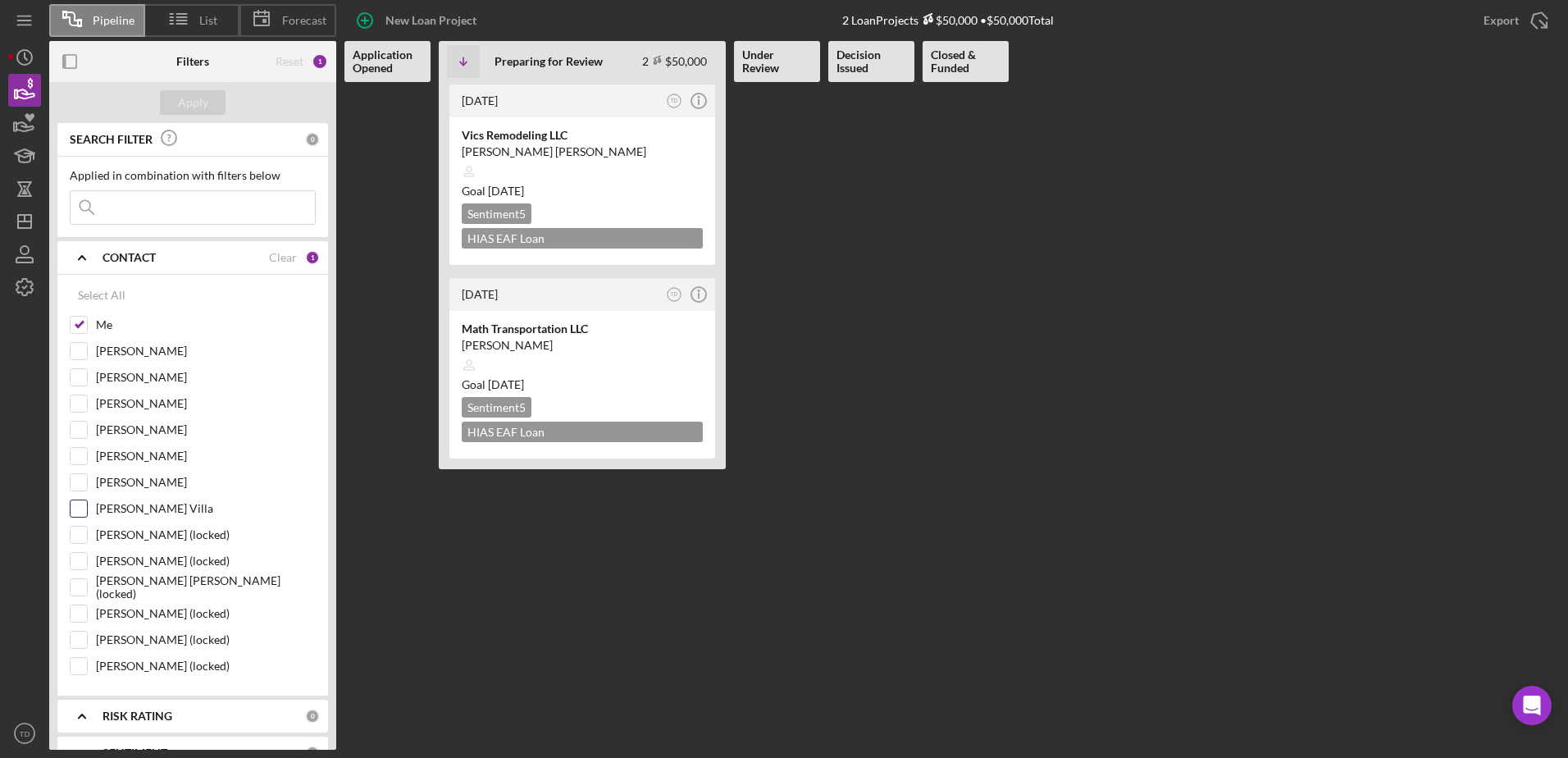
click at [86, 505] on input "[PERSON_NAME] Villa" at bounding box center [78, 508] width 17 height 17
checkbox input "true"
click at [201, 105] on div "Apply" at bounding box center [193, 103] width 31 height 25
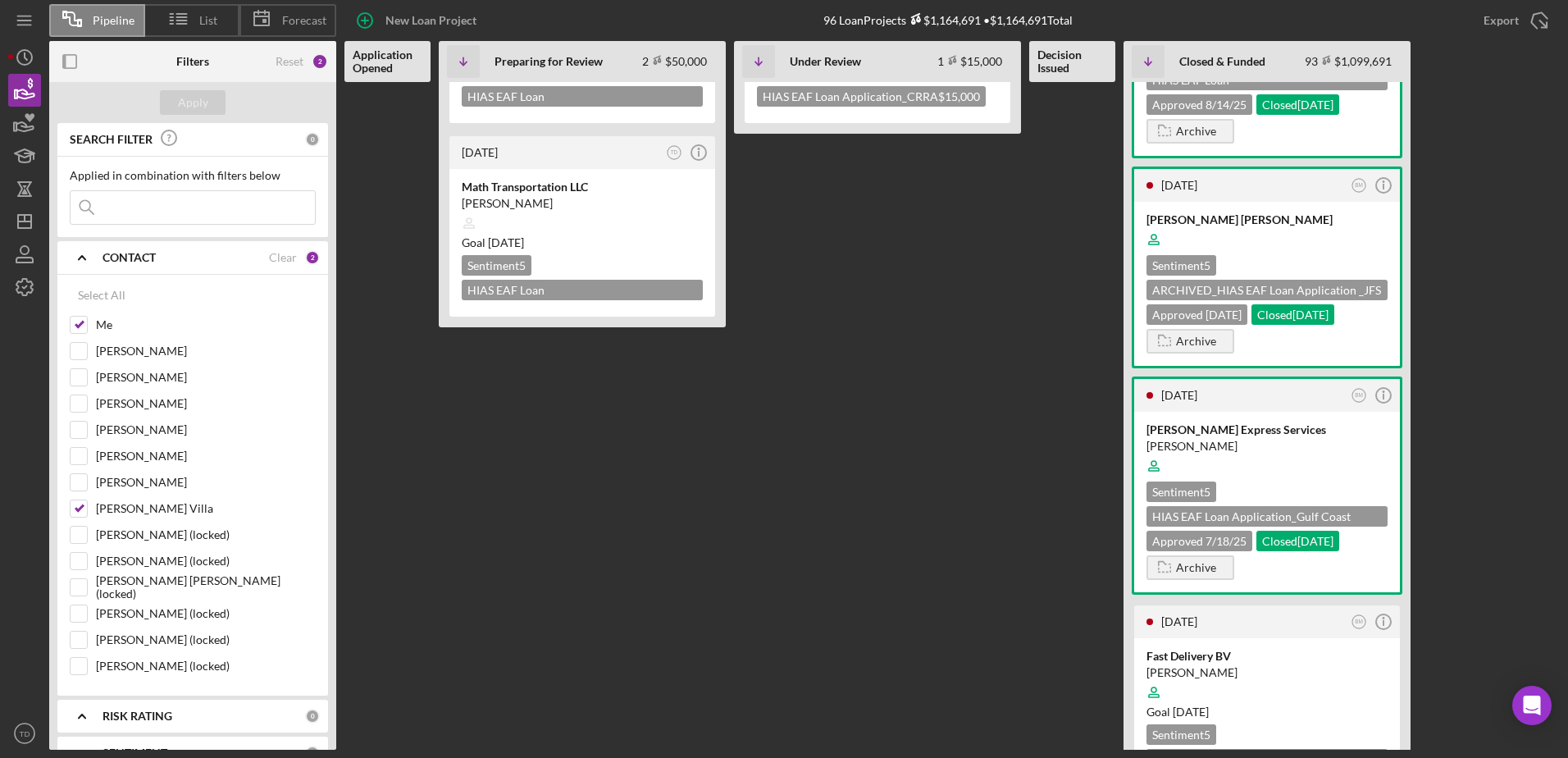
scroll to position [70, 0]
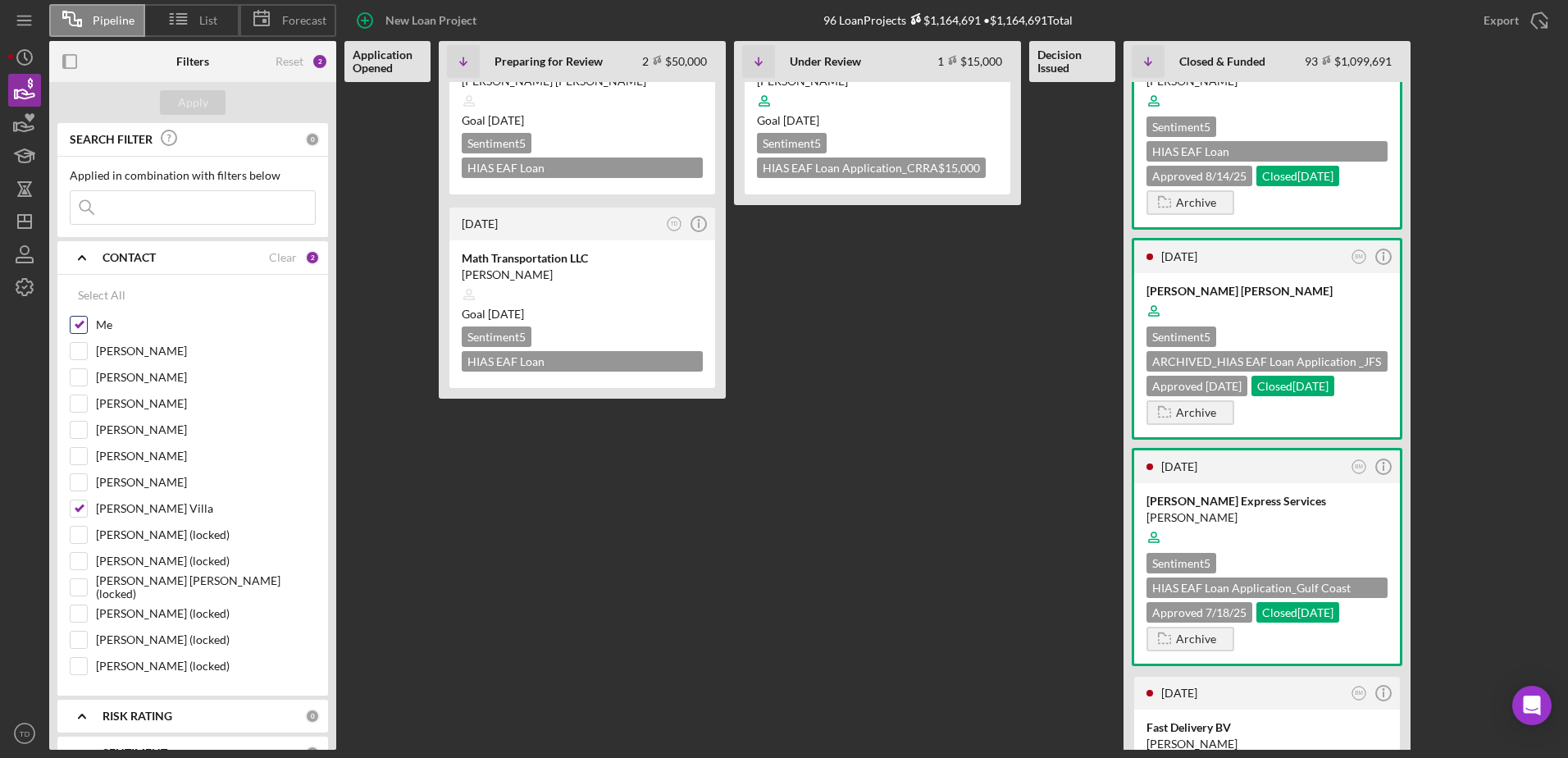
click at [79, 325] on input "Me" at bounding box center [78, 324] width 17 height 17
checkbox input "false"
click at [83, 501] on input "[PERSON_NAME] Villa" at bounding box center [78, 508] width 17 height 17
checkbox input "false"
click at [181, 105] on div "Apply" at bounding box center [193, 103] width 31 height 25
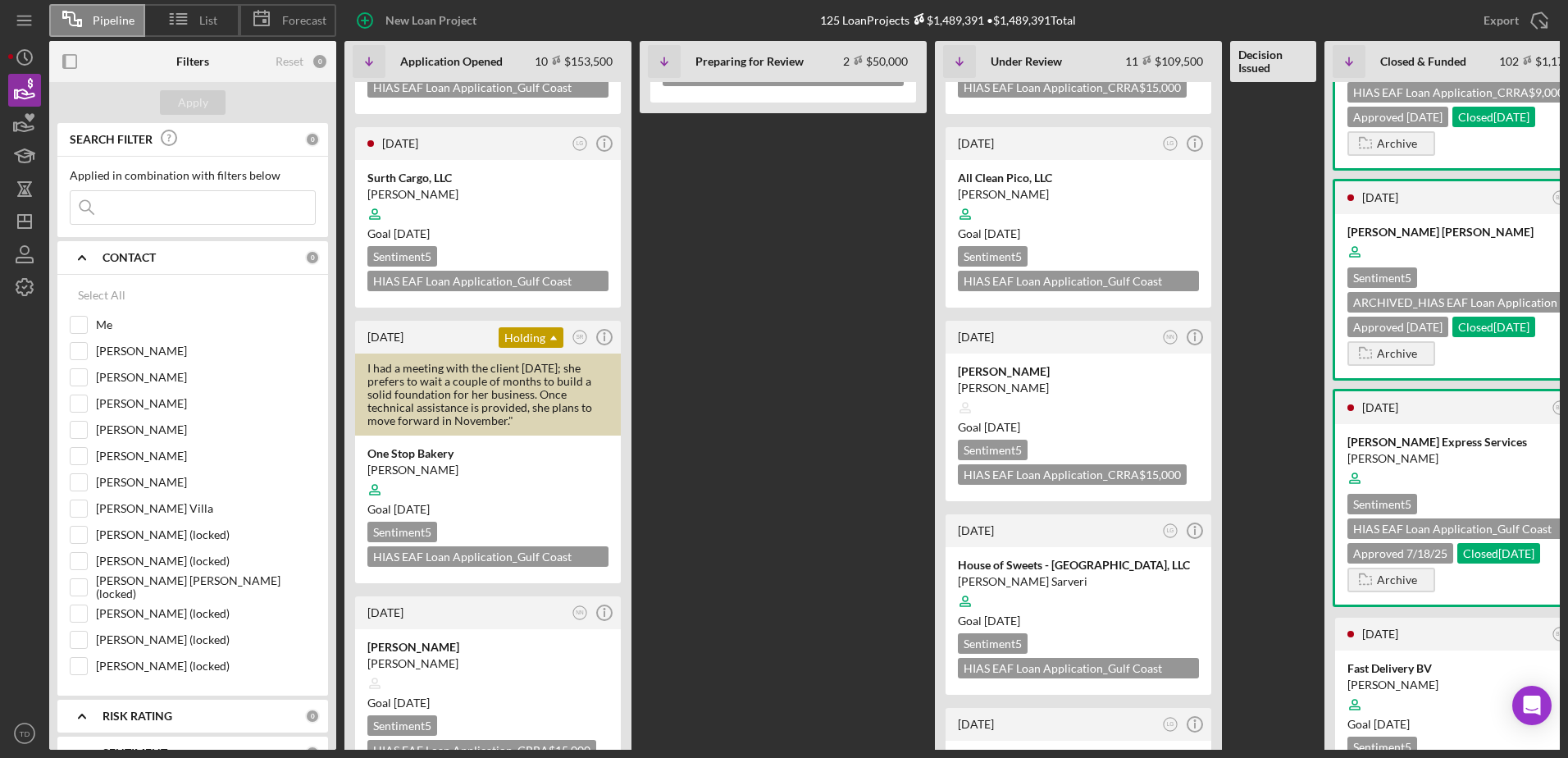
scroll to position [0, 60]
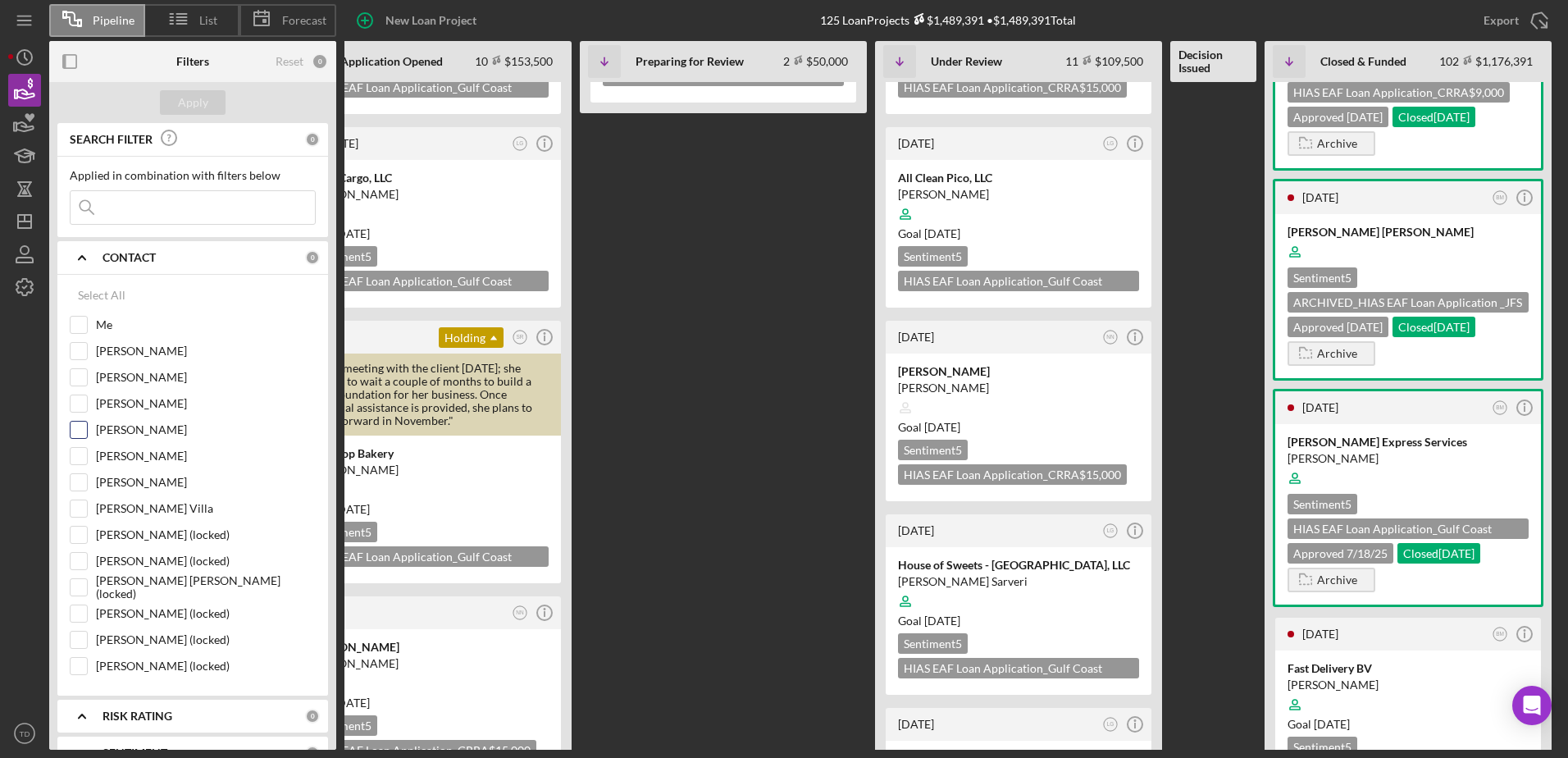
click at [82, 422] on input "[PERSON_NAME]" at bounding box center [78, 430] width 17 height 17
checkbox input "true"
click at [192, 105] on div "Apply" at bounding box center [193, 103] width 31 height 25
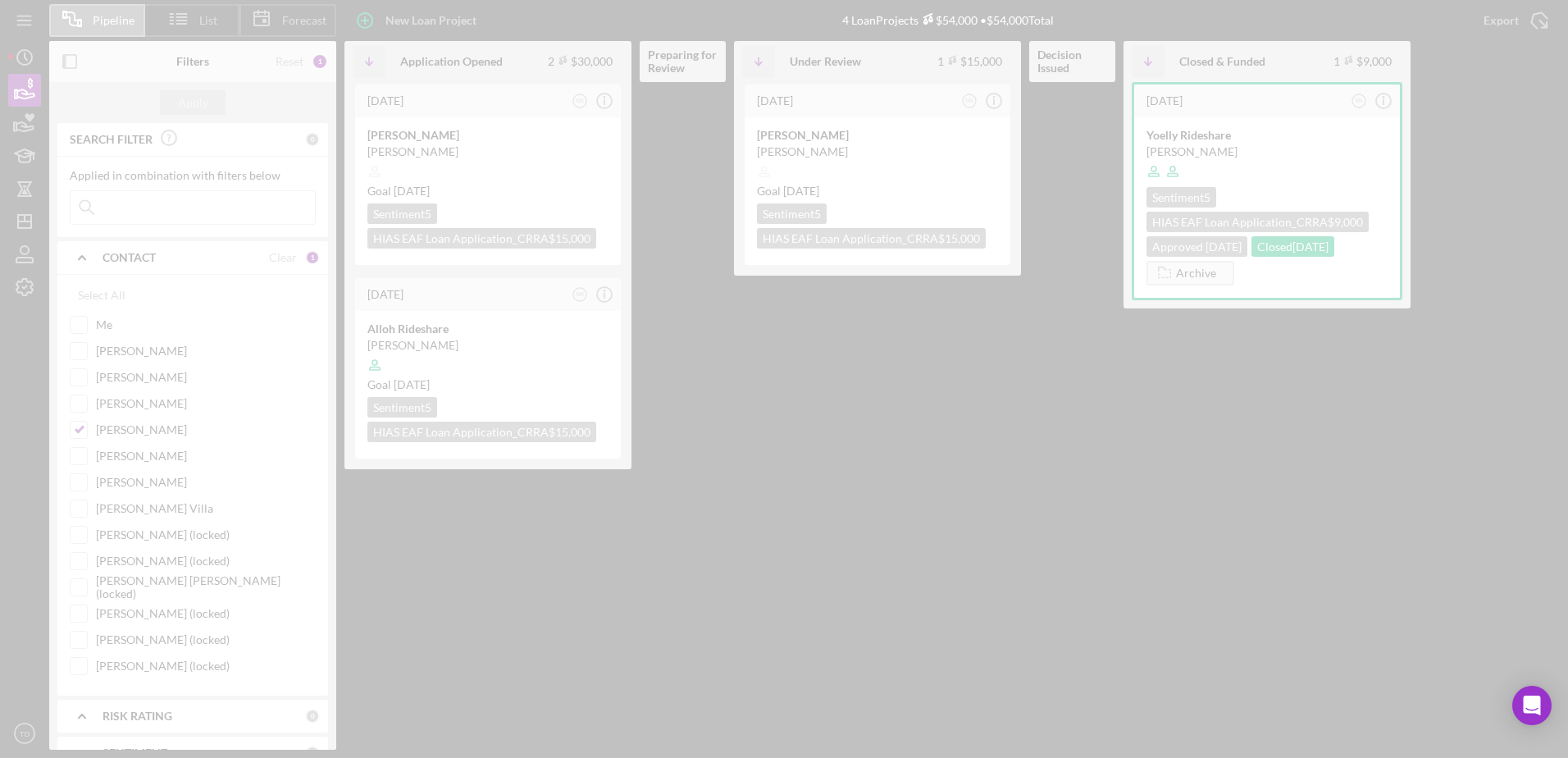
scroll to position [0, 0]
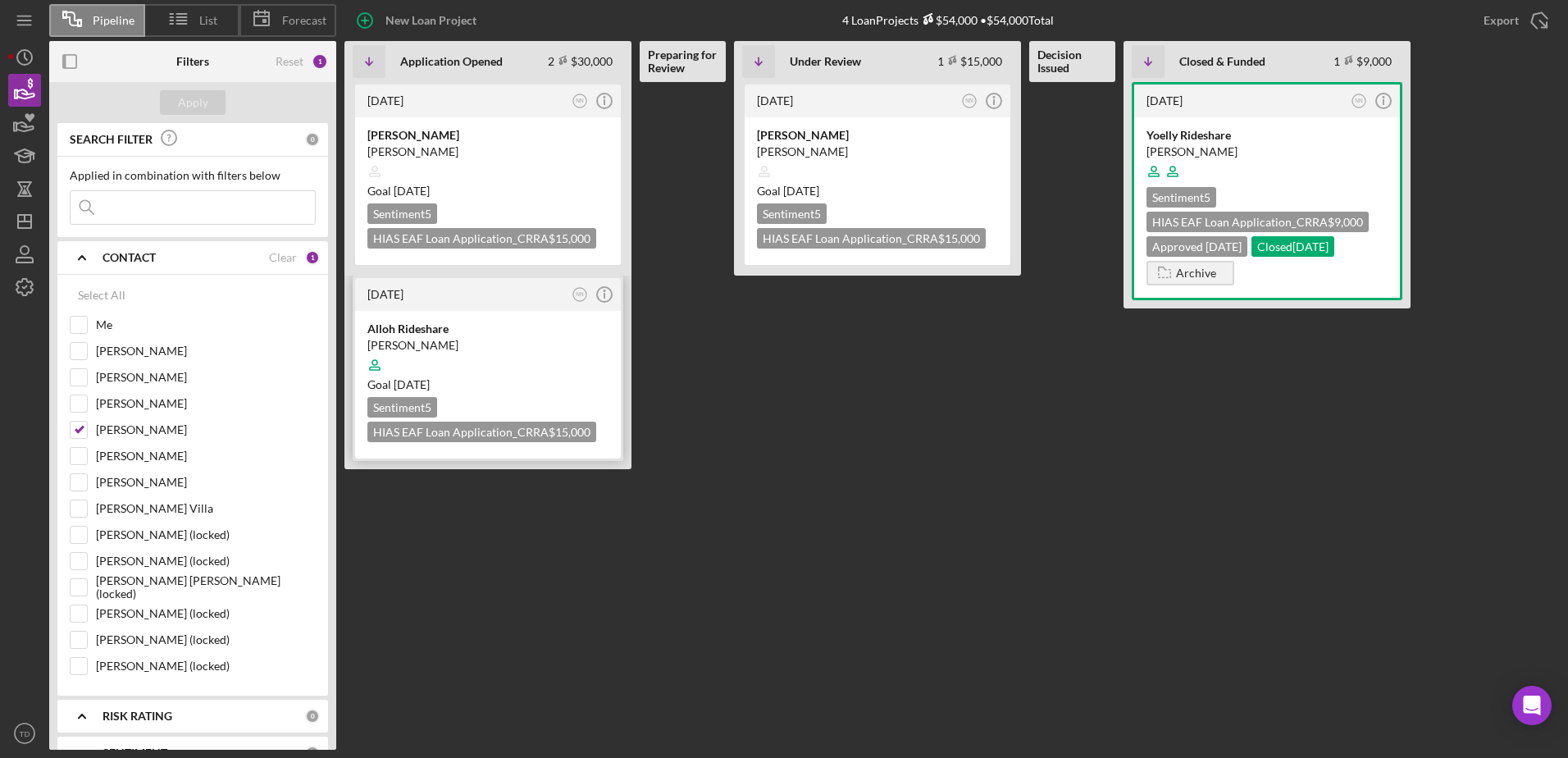
click at [416, 302] on div "[DATE] NN Icon/Info" at bounding box center [488, 293] width 265 height 32
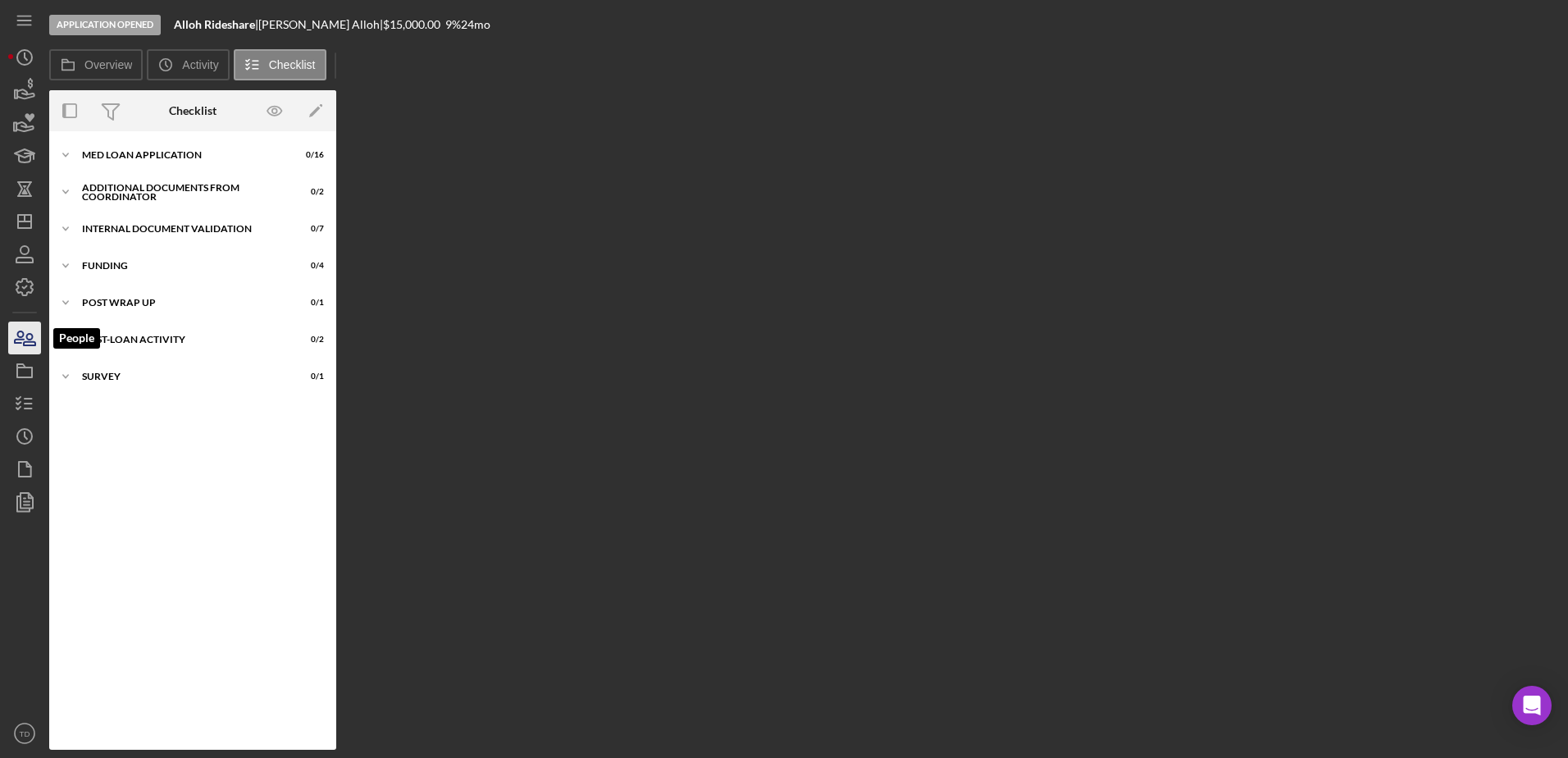
click at [26, 334] on icon "button" at bounding box center [25, 337] width 41 height 41
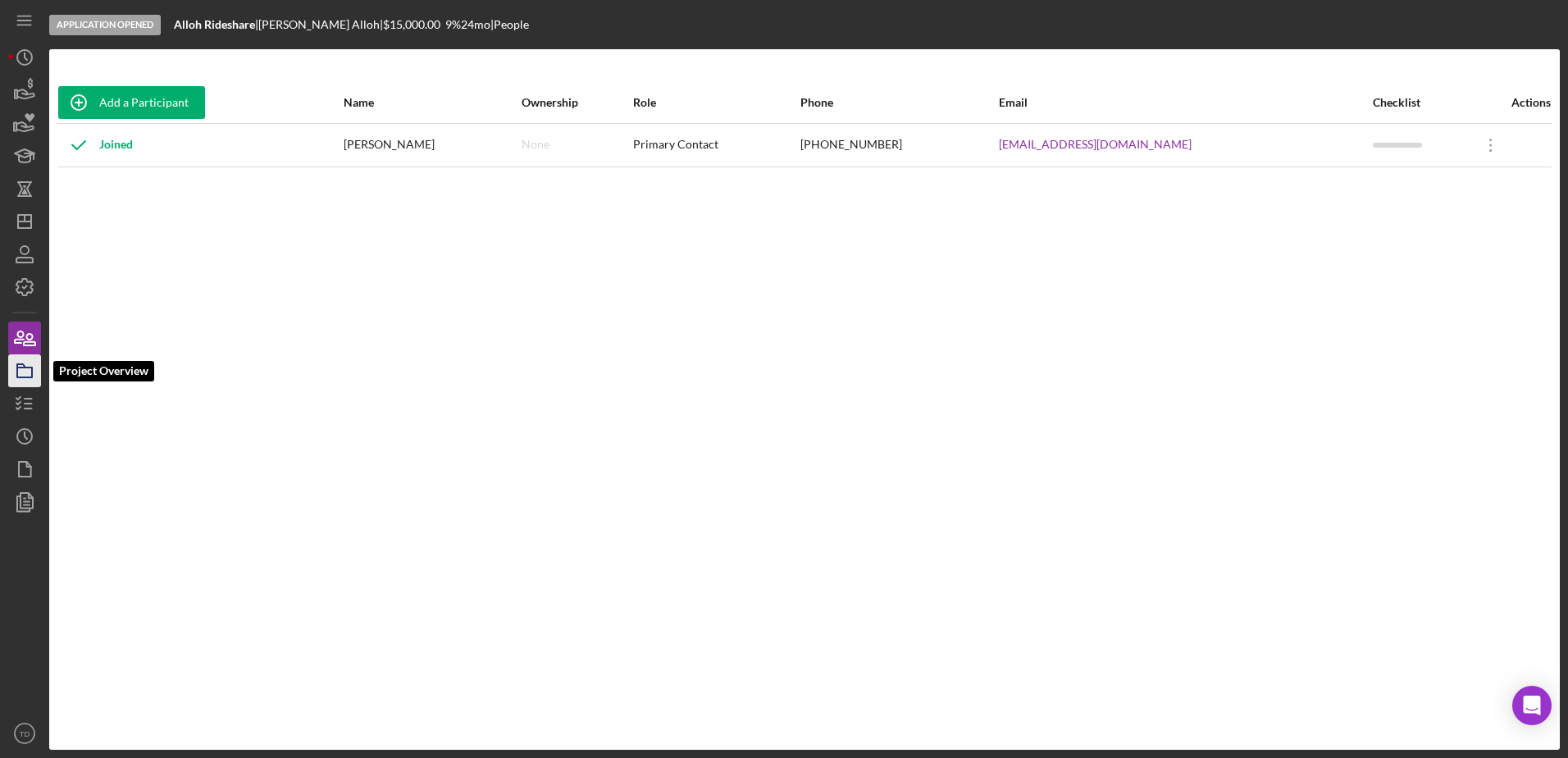
click at [25, 365] on icon "button" at bounding box center [25, 371] width 41 height 41
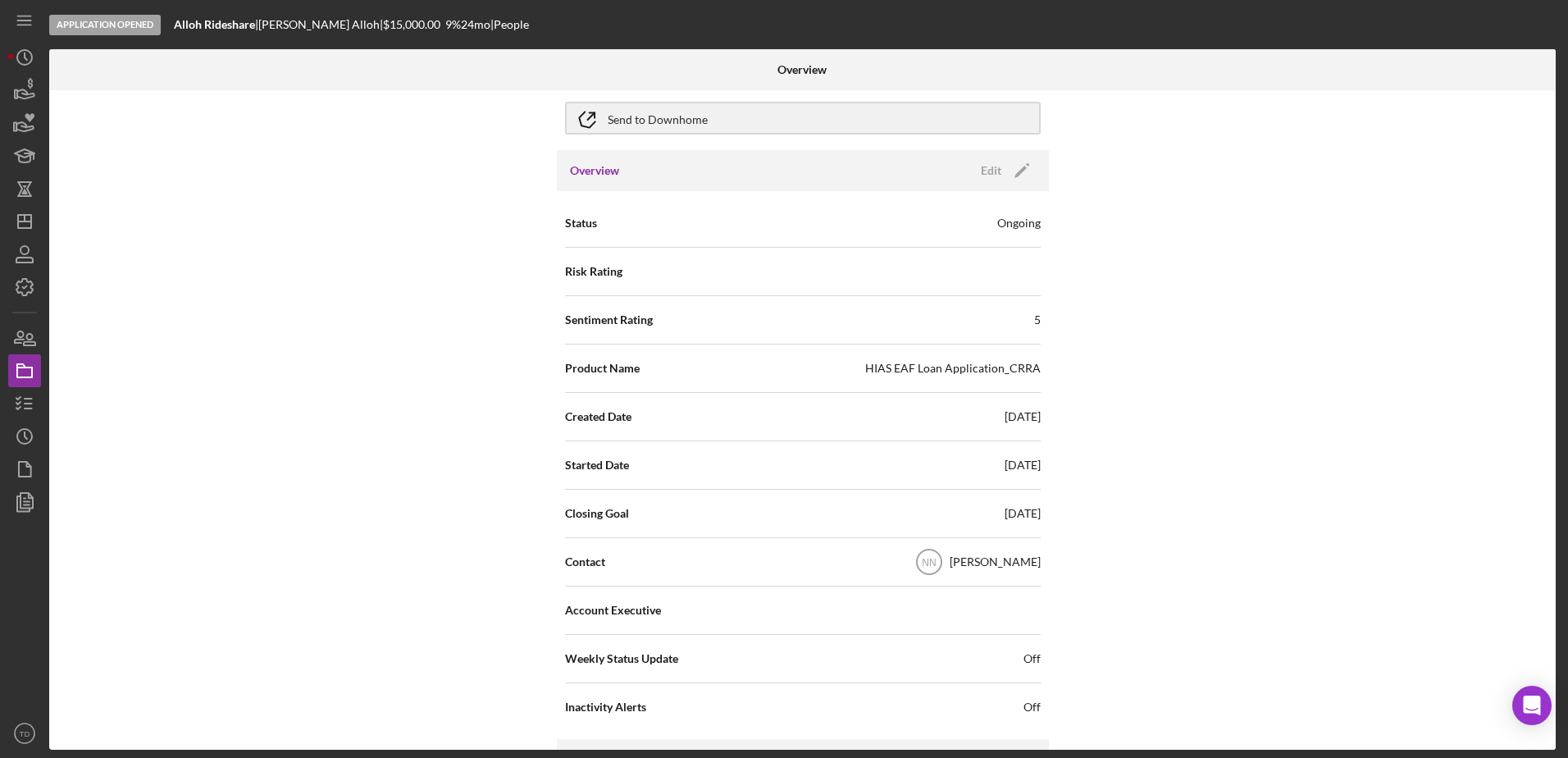
scroll to position [89, 0]
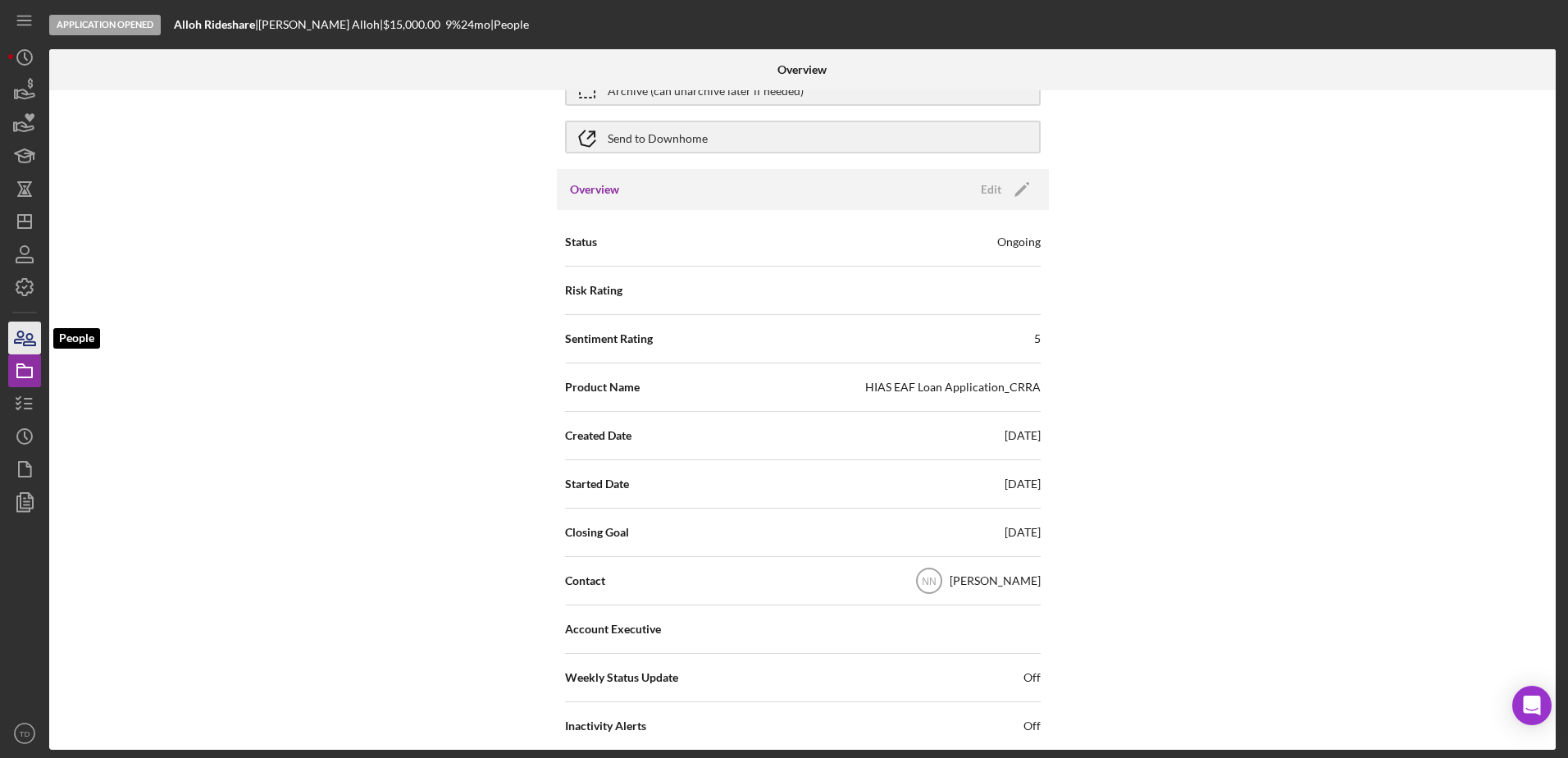
click at [33, 344] on icon "button" at bounding box center [29, 339] width 11 height 11
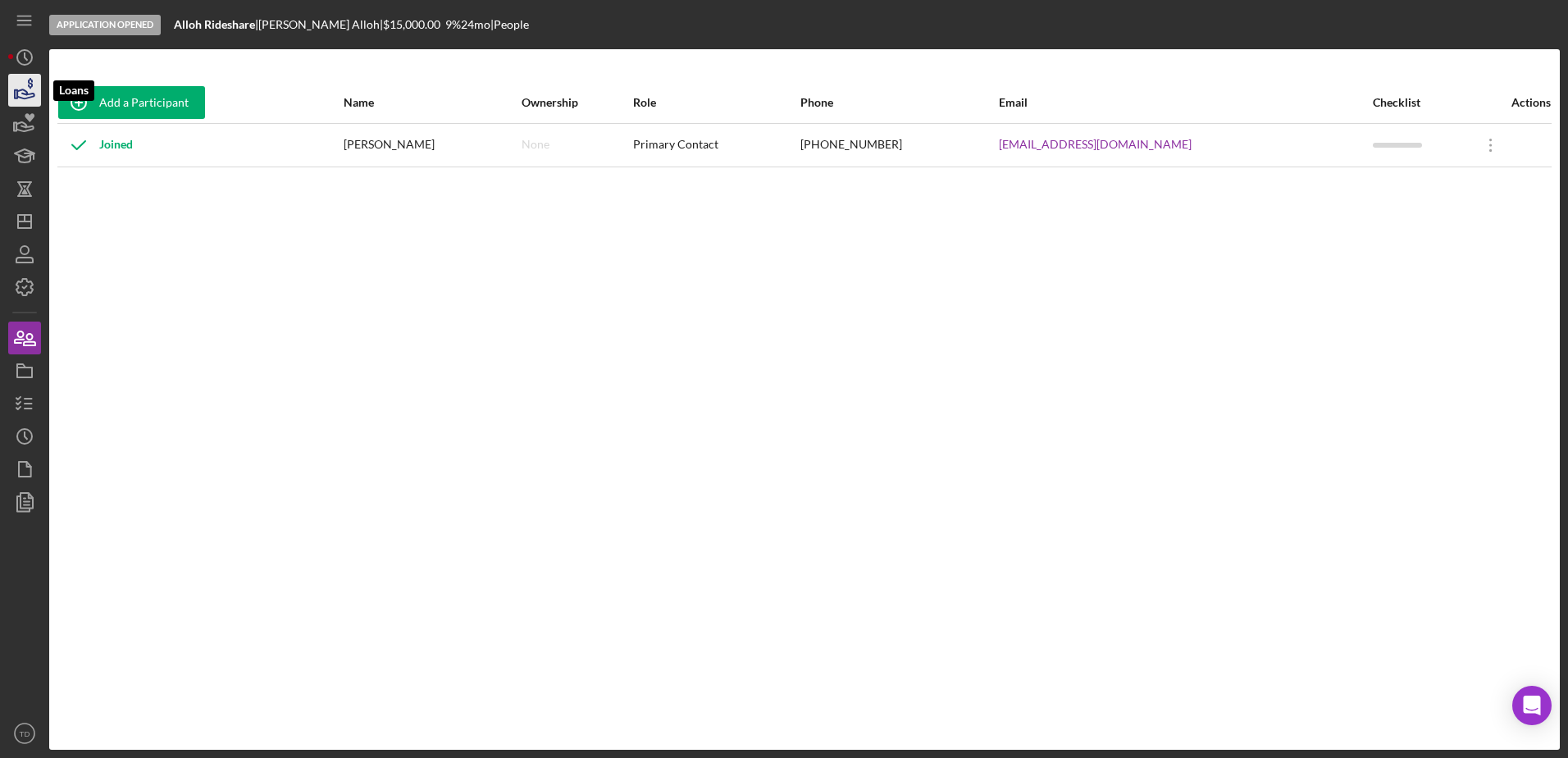
click at [23, 92] on icon "button" at bounding box center [25, 90] width 41 height 41
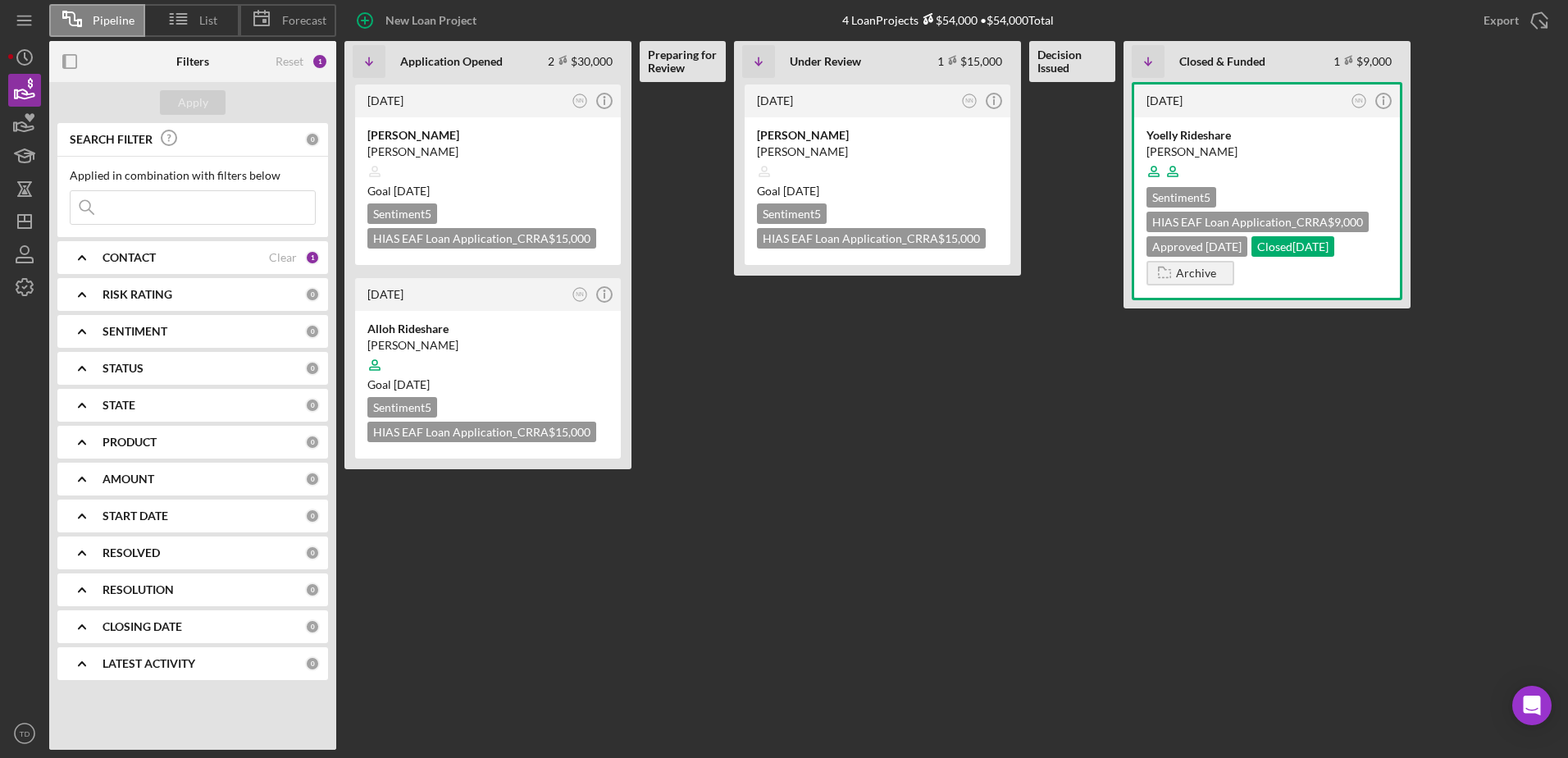
click at [179, 267] on div "CONTACT Clear 1" at bounding box center [211, 256] width 217 height 32
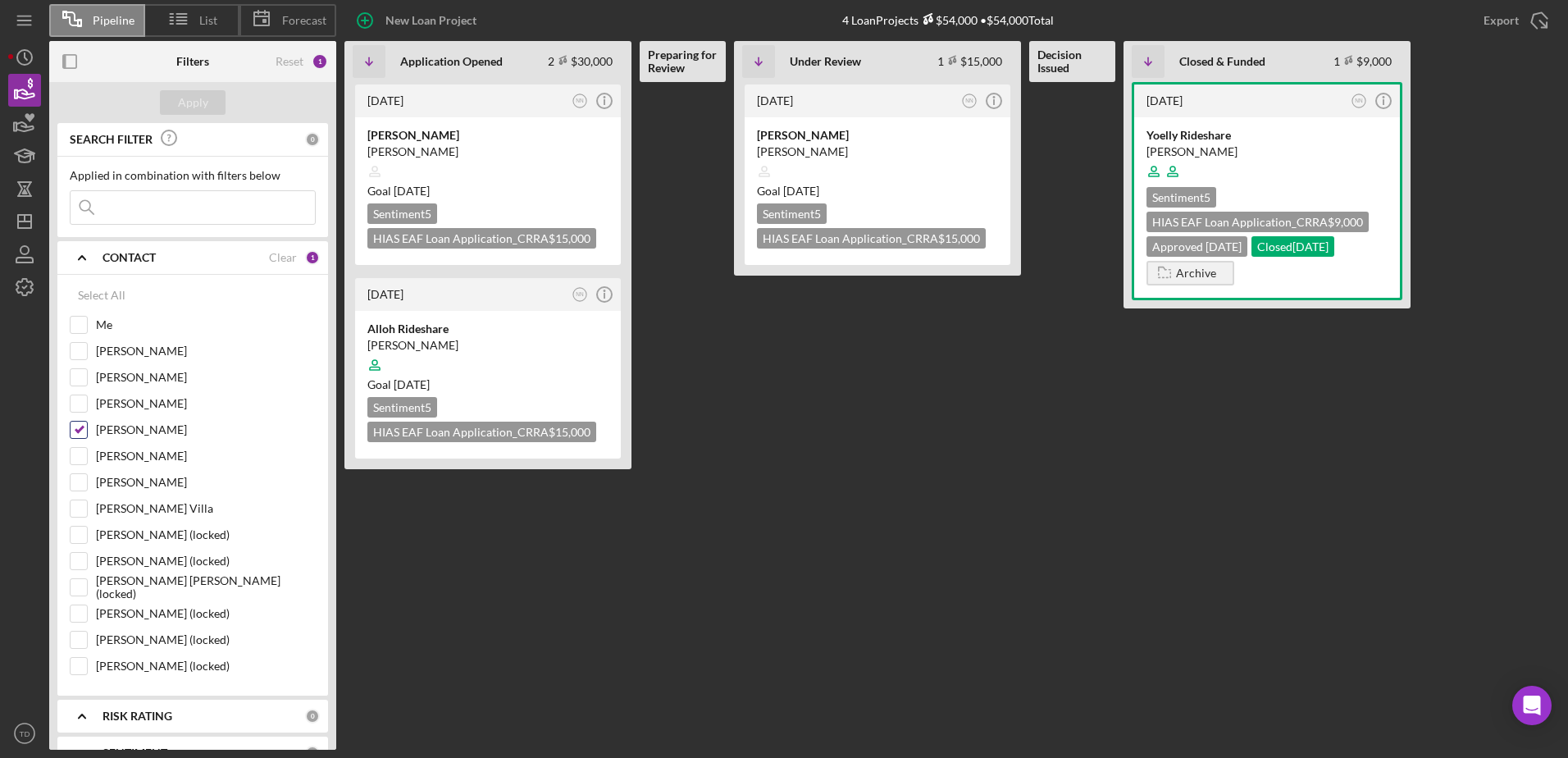
click at [82, 430] on input "[PERSON_NAME]" at bounding box center [78, 430] width 17 height 17
checkbox input "false"
click at [82, 508] on input "[PERSON_NAME] Villa" at bounding box center [78, 508] width 17 height 17
click at [191, 106] on div "Apply" at bounding box center [193, 103] width 31 height 25
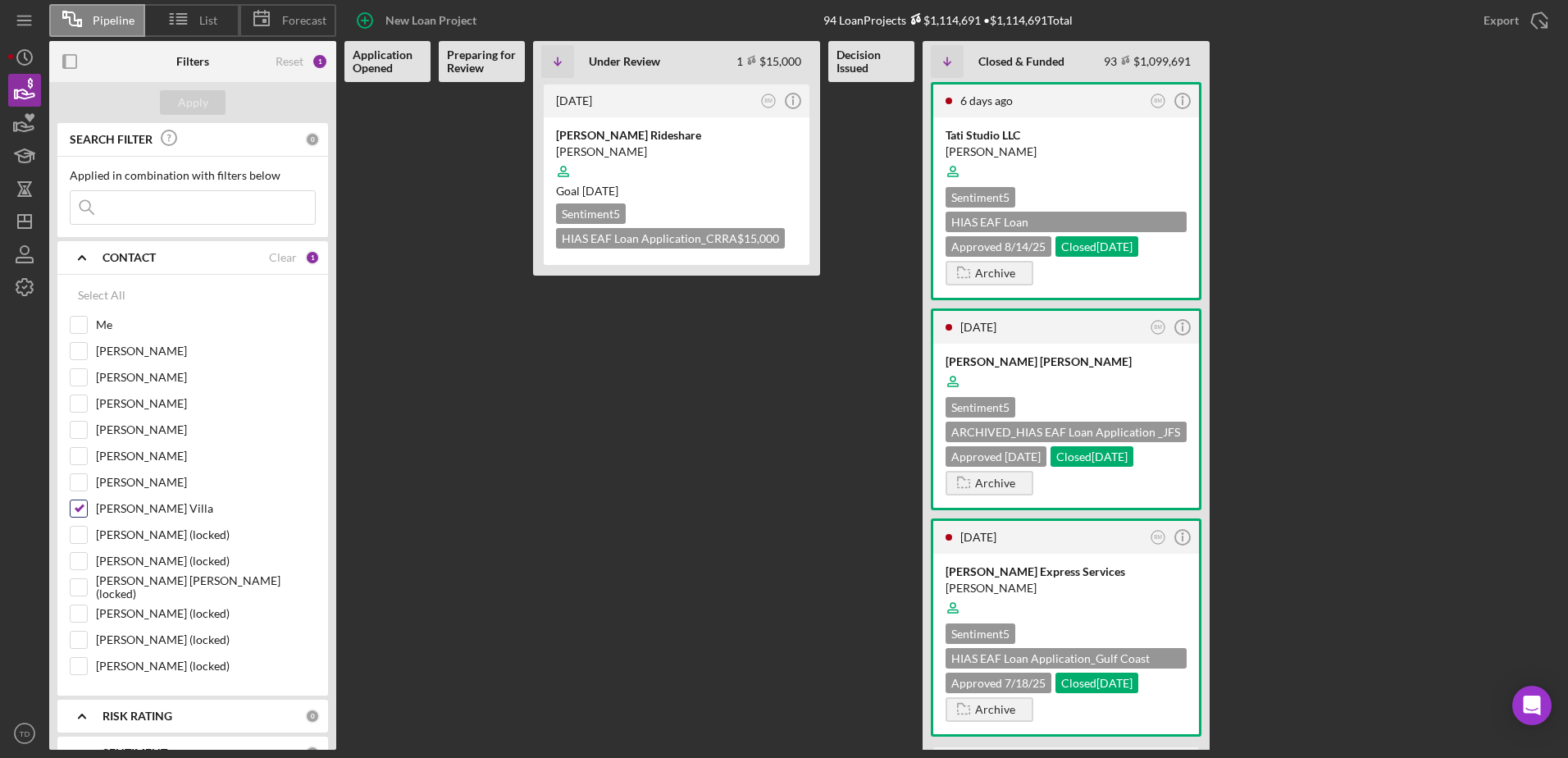
click at [80, 506] on input "[PERSON_NAME] Villa" at bounding box center [78, 508] width 17 height 17
checkbox input "false"
click at [81, 454] on input "[PERSON_NAME]" at bounding box center [78, 456] width 17 height 17
click at [194, 94] on div "Apply" at bounding box center [193, 103] width 31 height 25
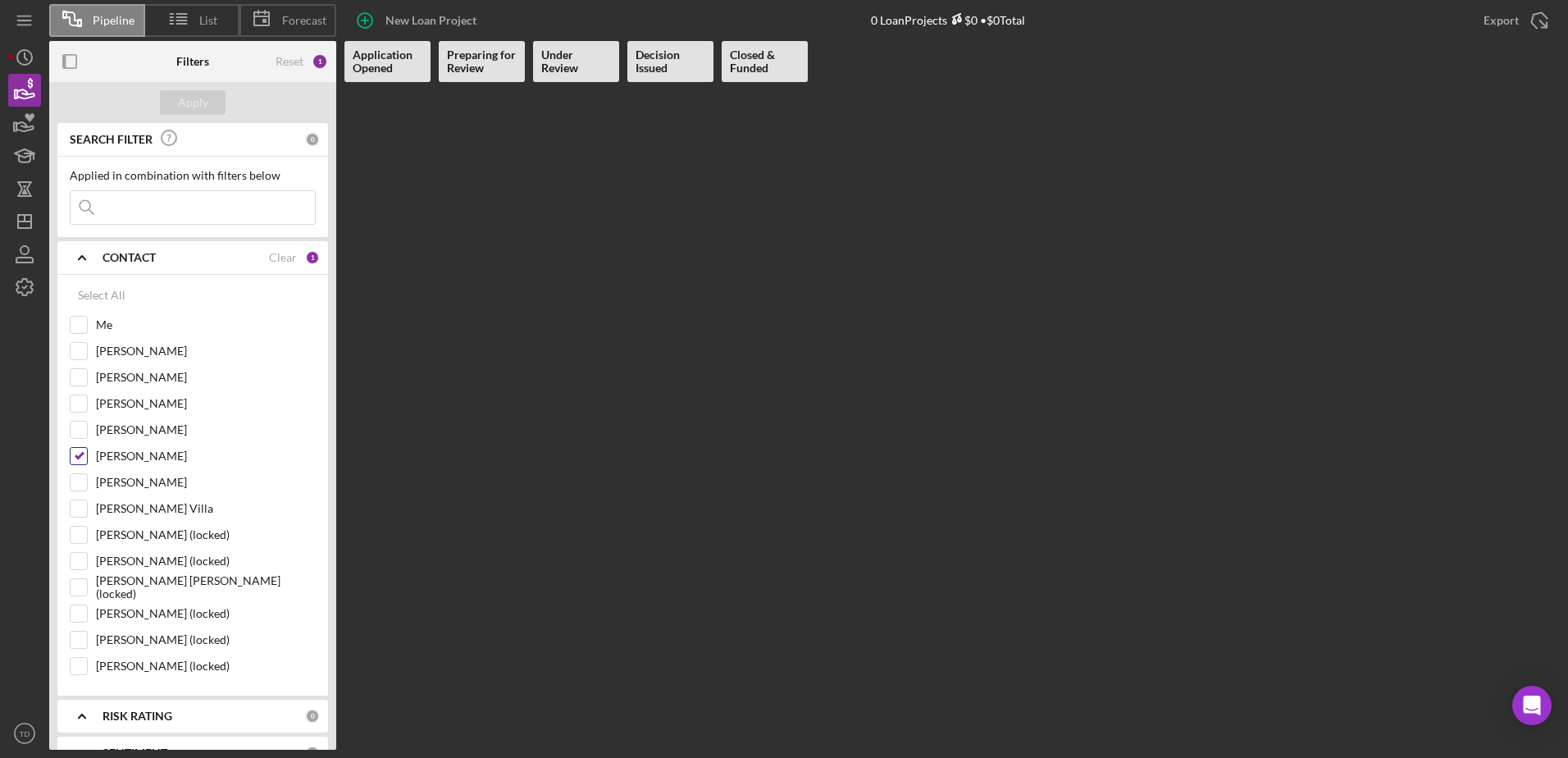
click at [80, 454] on input "[PERSON_NAME]" at bounding box center [78, 456] width 17 height 17
checkbox input "false"
click at [83, 331] on input "Me" at bounding box center [78, 324] width 17 height 17
click at [204, 111] on div "Apply" at bounding box center [193, 103] width 31 height 25
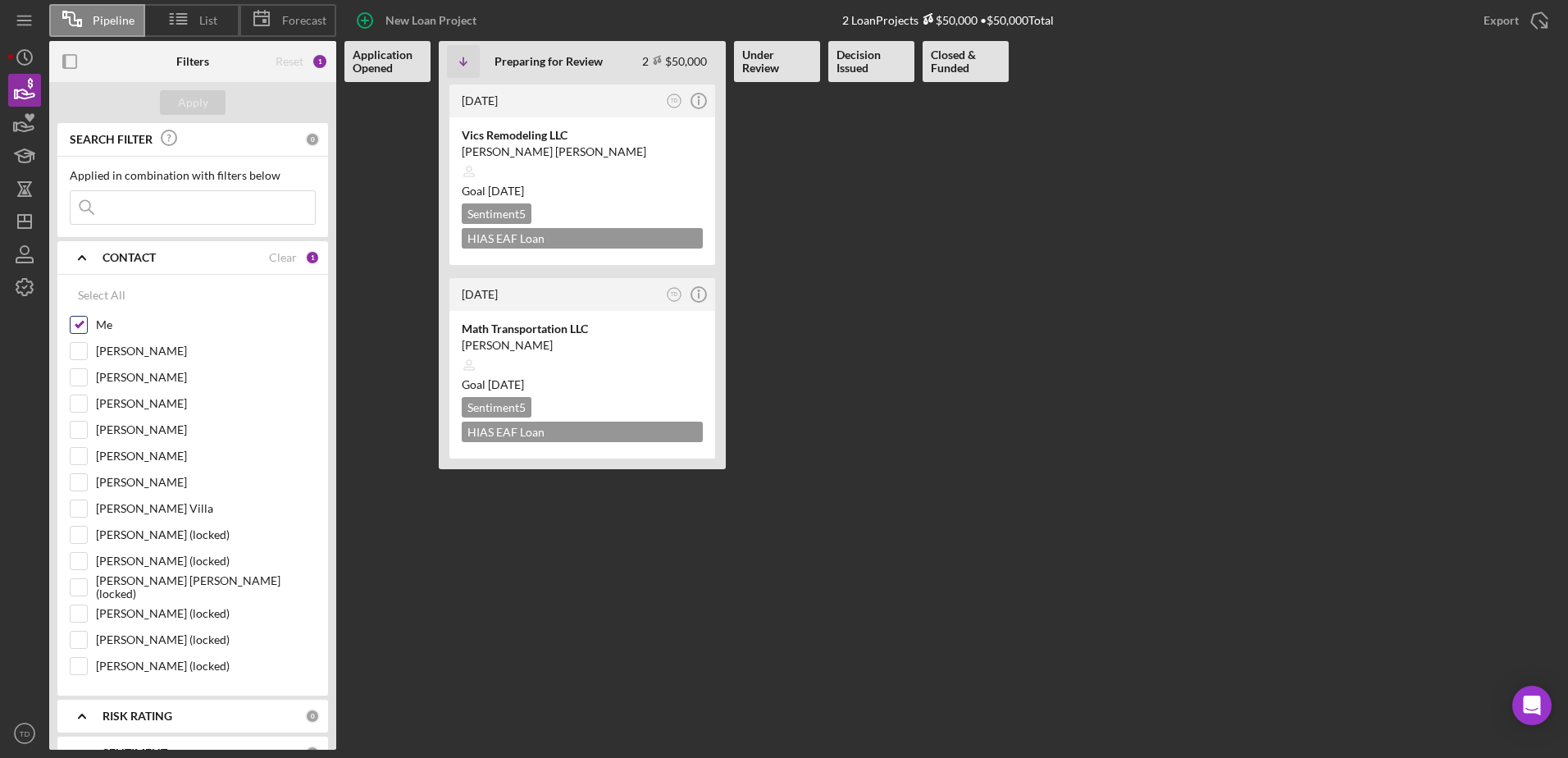
click at [72, 327] on input "Me" at bounding box center [78, 324] width 17 height 17
checkbox input "false"
click at [72, 470] on div "[PERSON_NAME]" at bounding box center [192, 460] width 246 height 26
click at [76, 479] on input "[PERSON_NAME]" at bounding box center [78, 482] width 17 height 17
checkbox input "true"
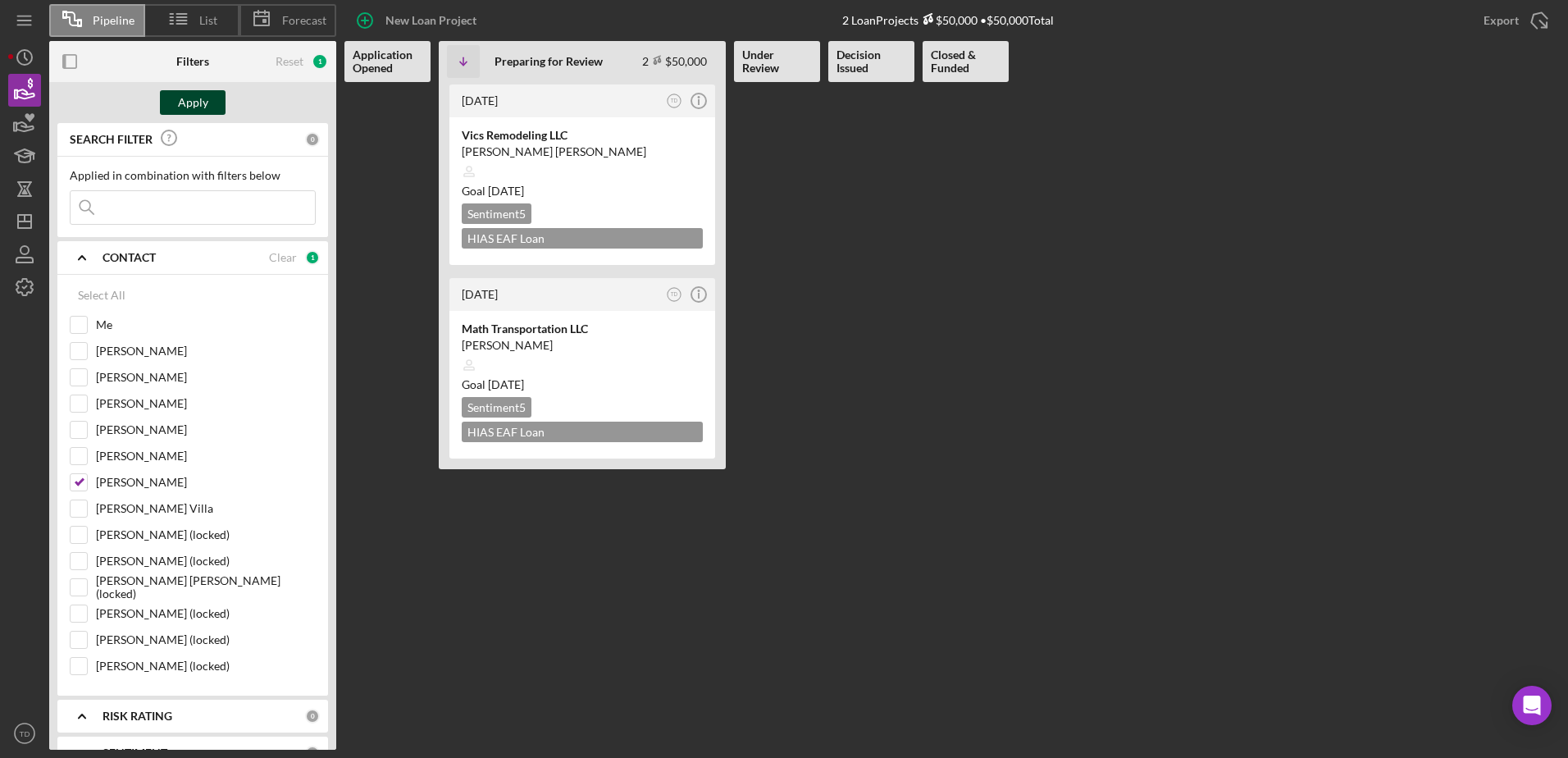
click at [193, 103] on div "Apply" at bounding box center [193, 103] width 31 height 25
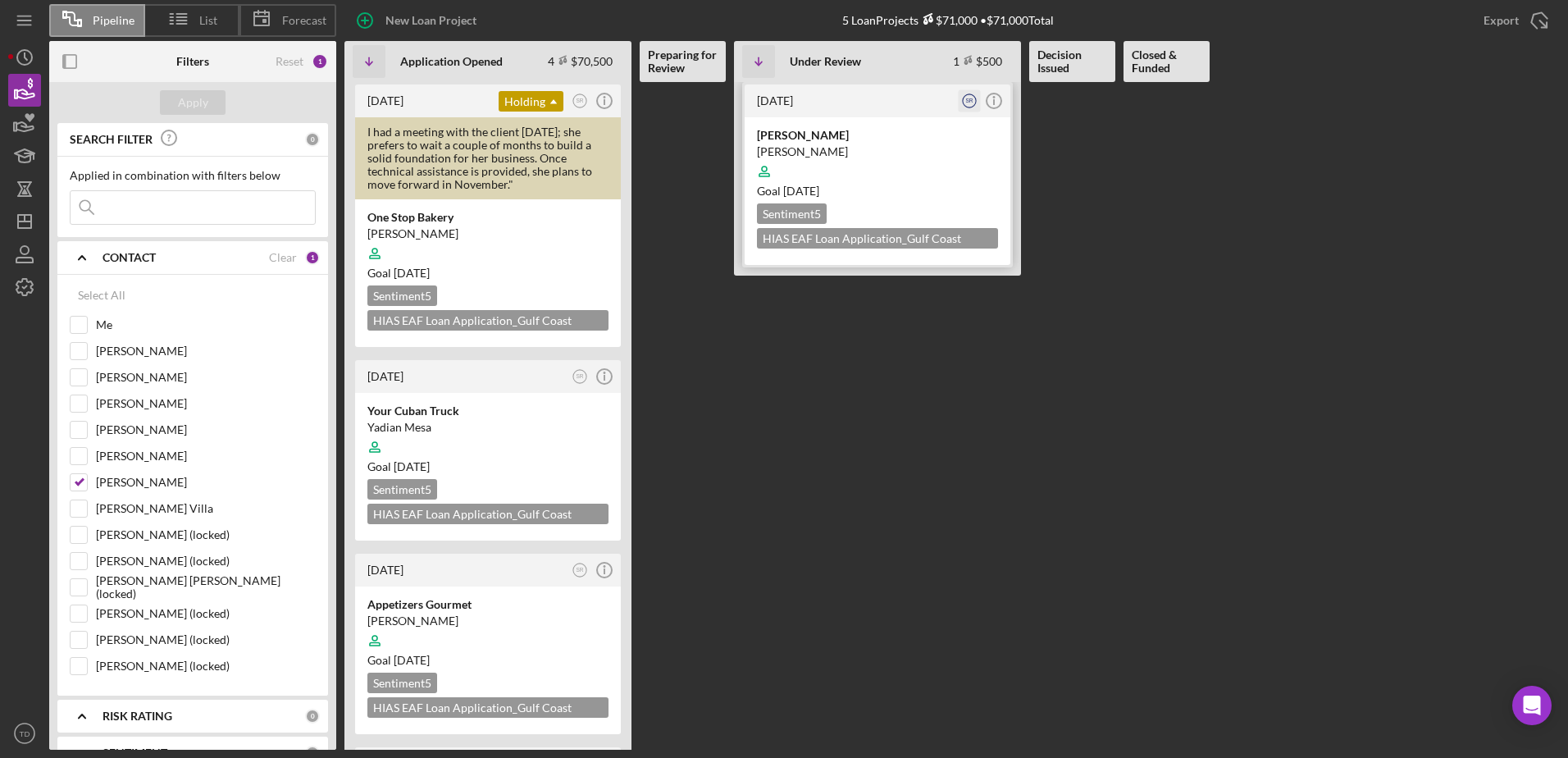
click at [972, 105] on icon "SR" at bounding box center [969, 101] width 22 height 22
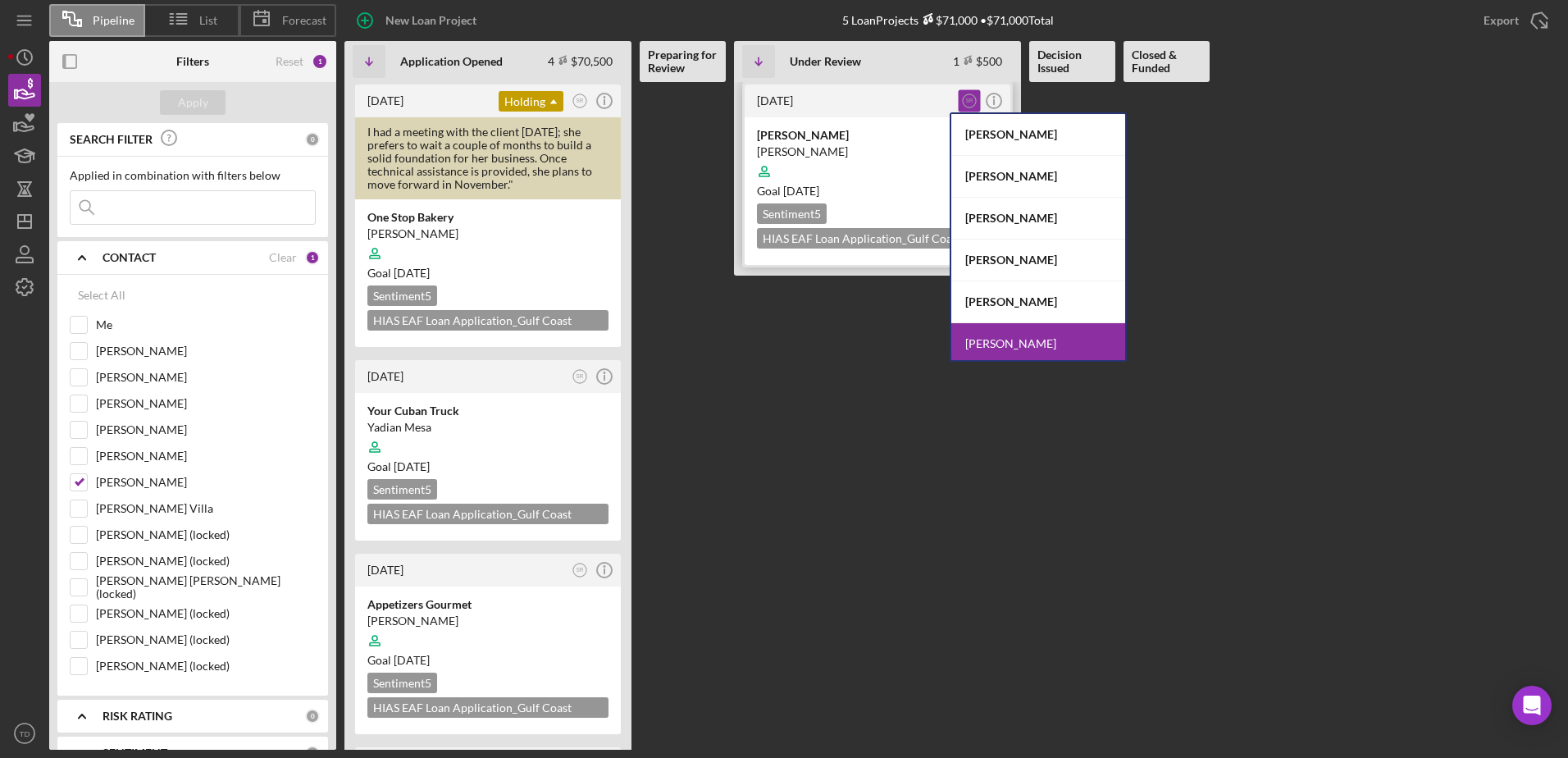
click at [867, 94] on div "[DATE]" at bounding box center [857, 100] width 200 height 13
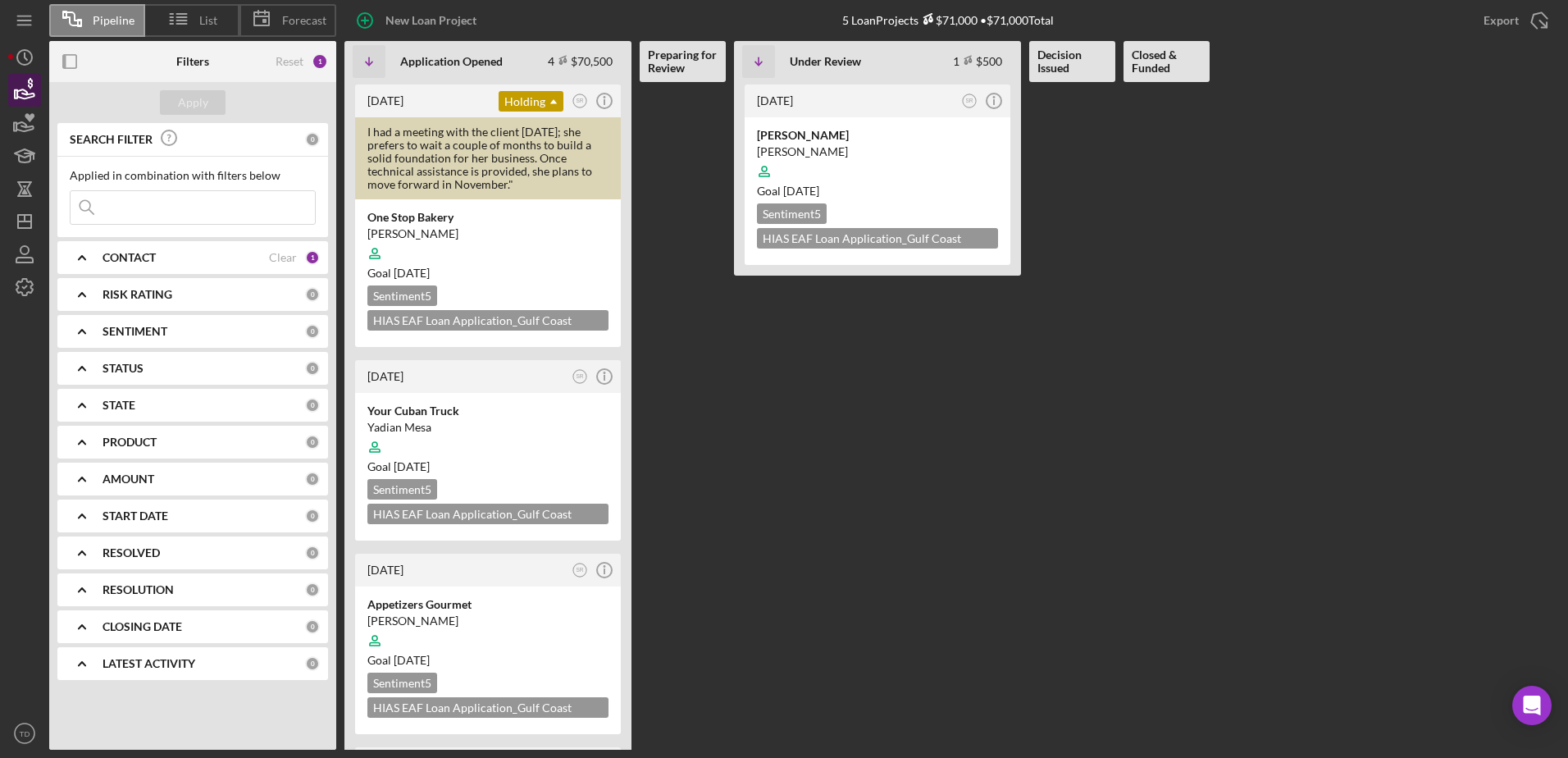
click at [24, 96] on icon "button" at bounding box center [25, 90] width 41 height 41
click at [274, 215] on input at bounding box center [192, 206] width 244 height 32
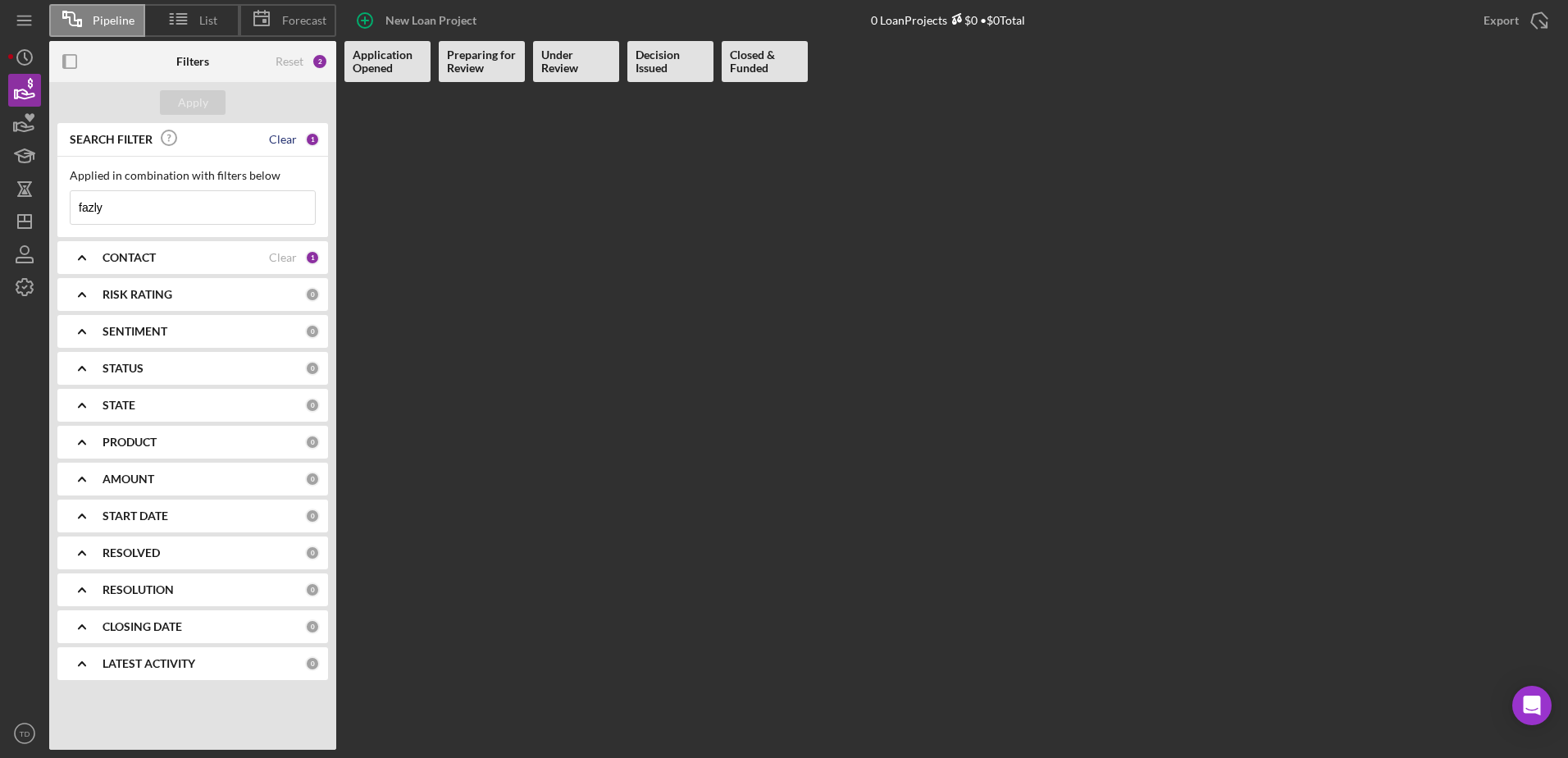
type input "fazly"
click at [287, 137] on div "Clear" at bounding box center [283, 139] width 28 height 13
click at [188, 210] on input at bounding box center [192, 206] width 244 height 32
click at [317, 143] on div "0" at bounding box center [312, 139] width 15 height 15
click at [281, 262] on div "Clear" at bounding box center [283, 257] width 28 height 13
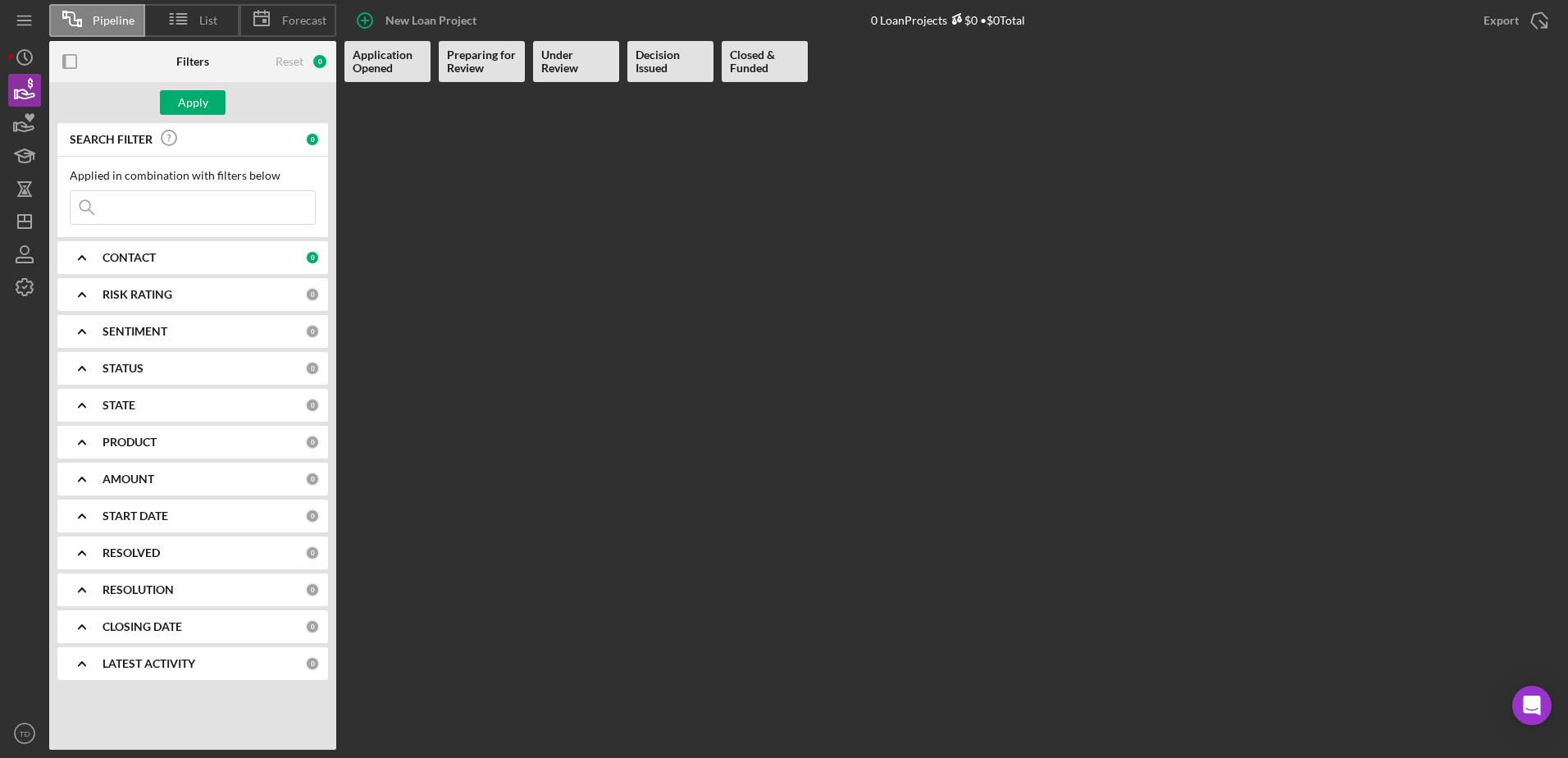
click at [244, 215] on input at bounding box center [192, 206] width 244 height 32
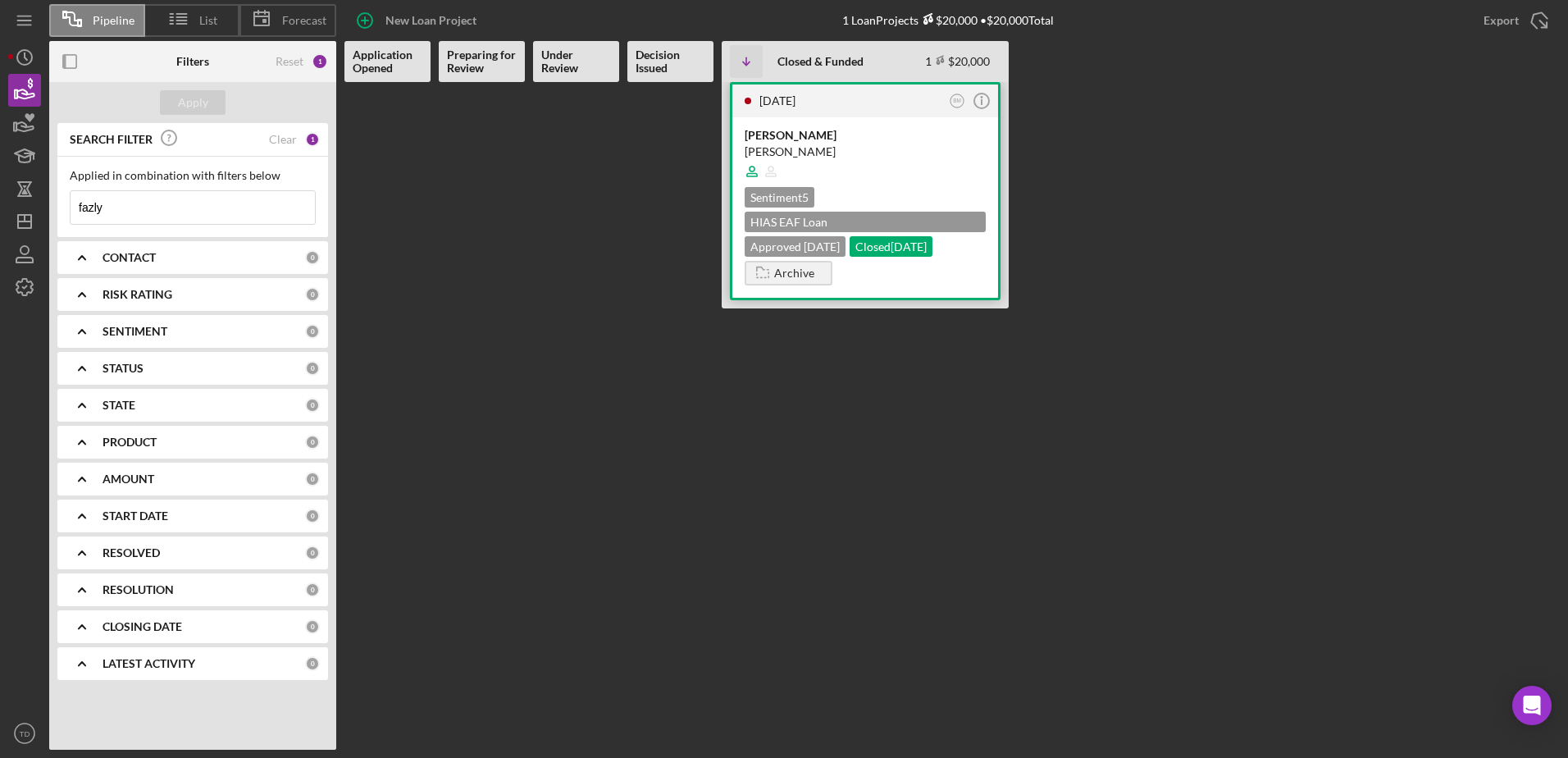
type input "fazly"
click at [827, 132] on div "[PERSON_NAME]" at bounding box center [865, 135] width 241 height 17
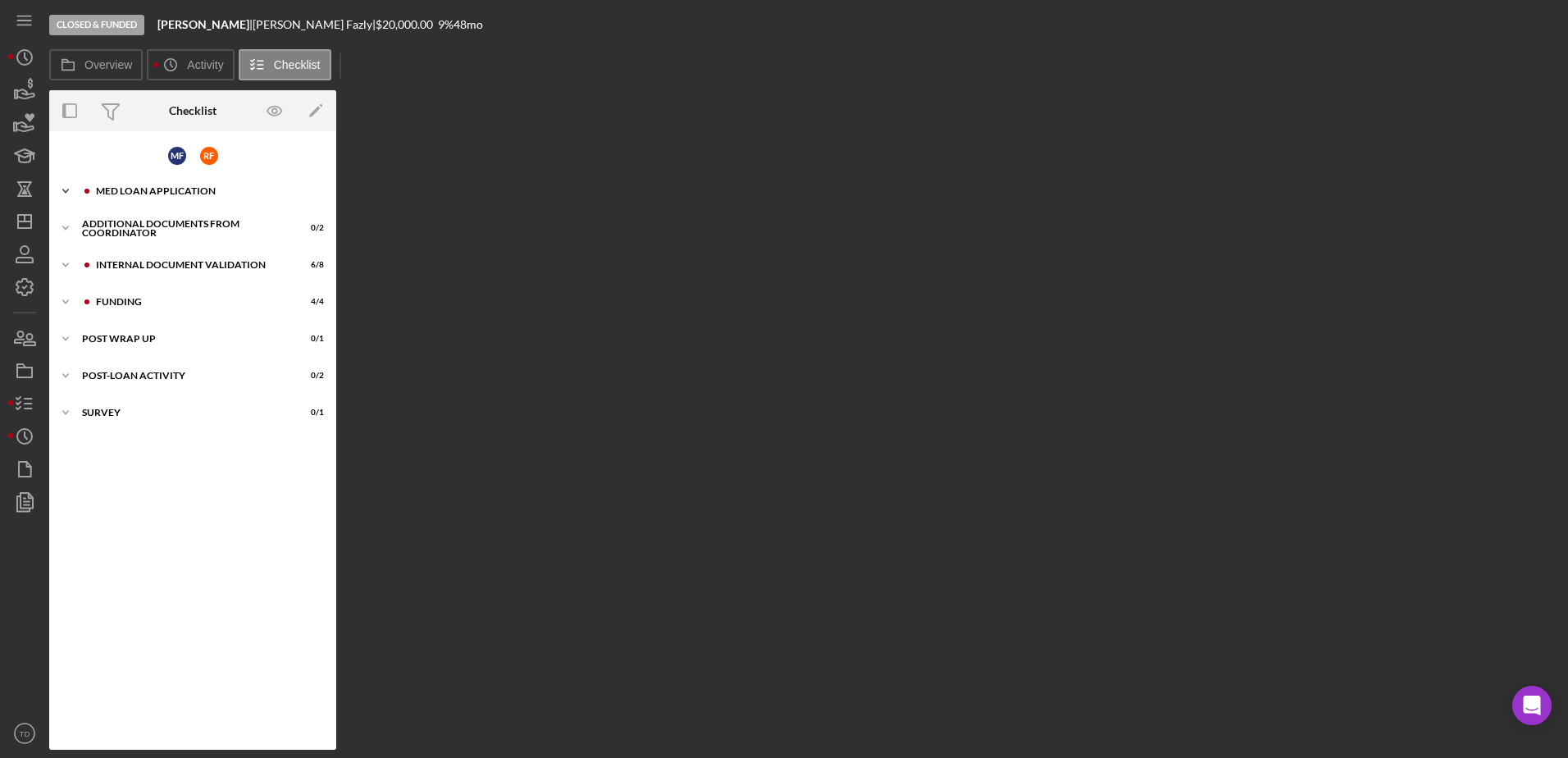
click at [98, 197] on div "Icon/Expander MED Loan Application 15 / 22" at bounding box center [192, 191] width 287 height 32
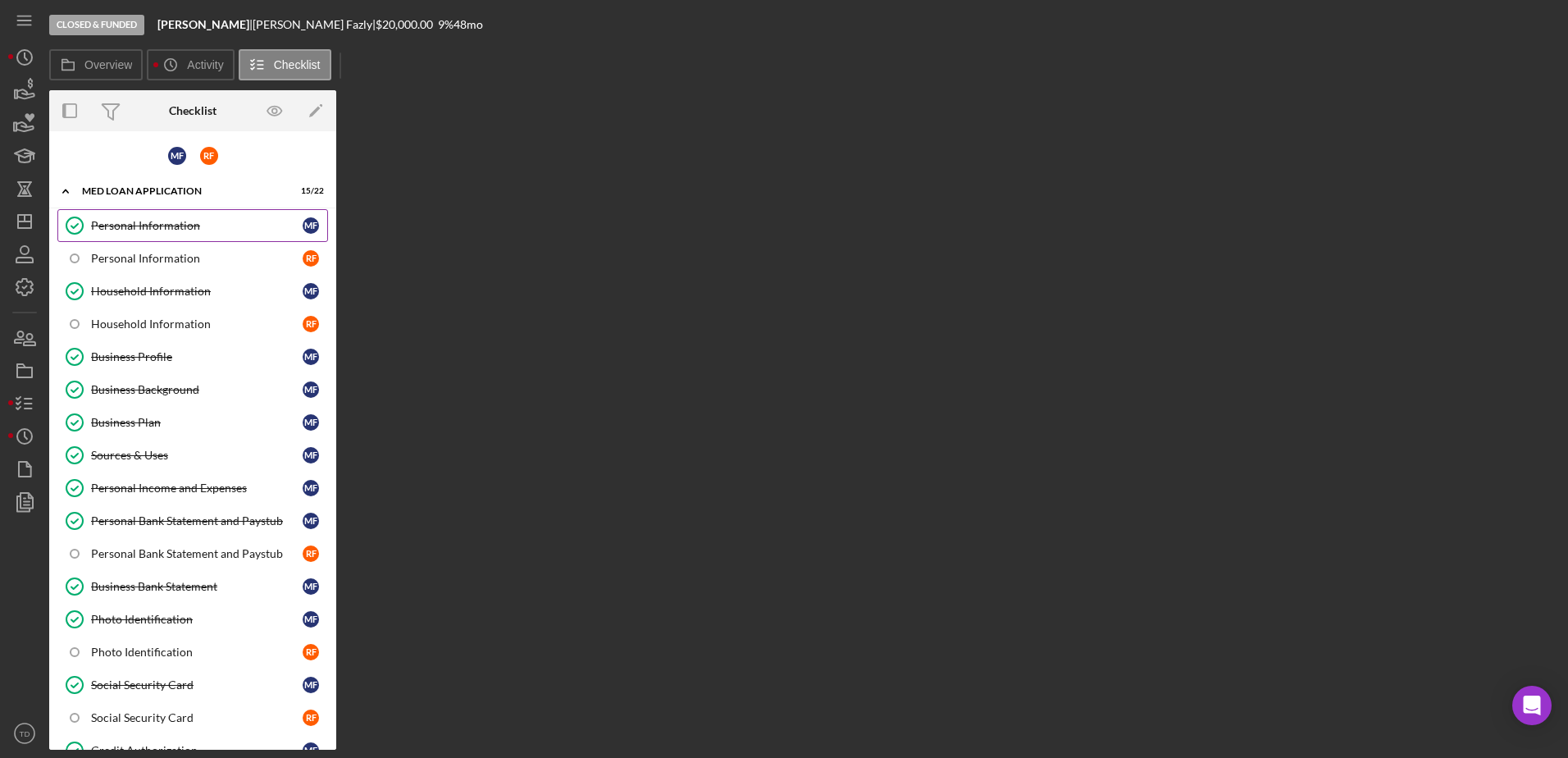
click at [111, 224] on div "Personal Information" at bounding box center [197, 225] width 212 height 13
